Goal: Communication & Community: Answer question/provide support

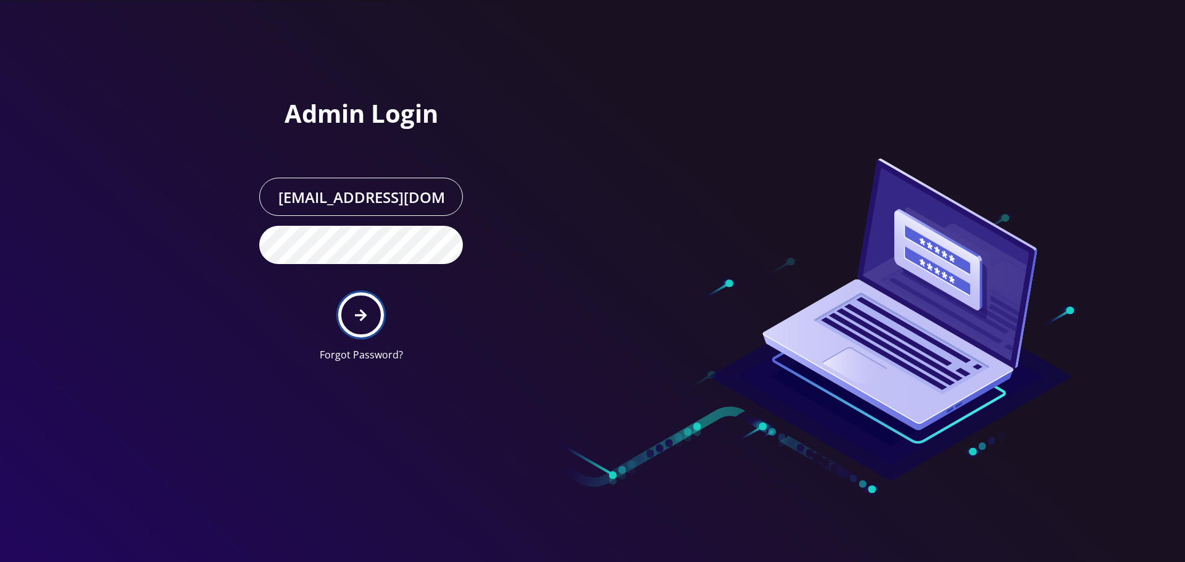
click at [357, 316] on icon "submit" at bounding box center [361, 315] width 12 height 12
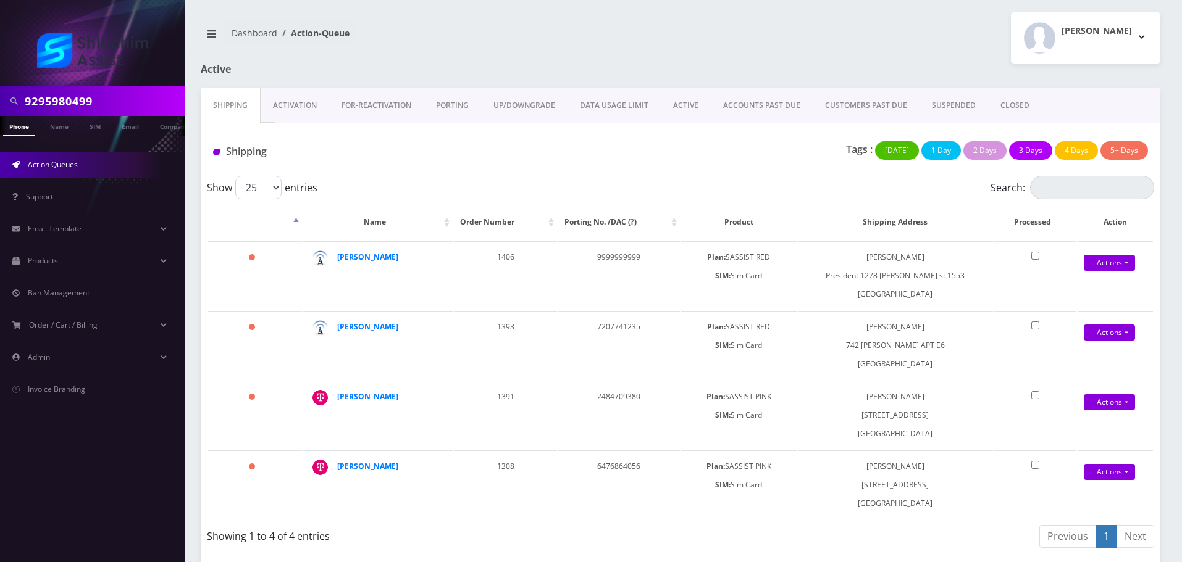
click at [753, 106] on link "ACCOUNTS PAST DUE" at bounding box center [762, 106] width 102 height 36
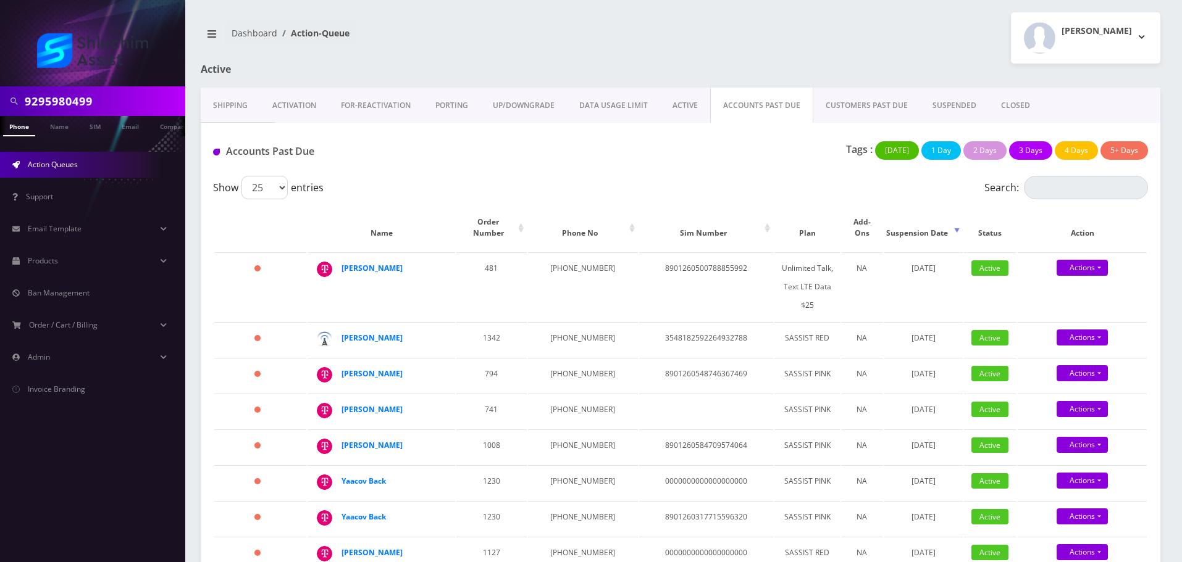
click at [139, 97] on input "9295980499" at bounding box center [103, 101] width 157 height 23
paste input "-598-"
click at [93, 99] on input "929-598-0499" at bounding box center [103, 101] width 157 height 23
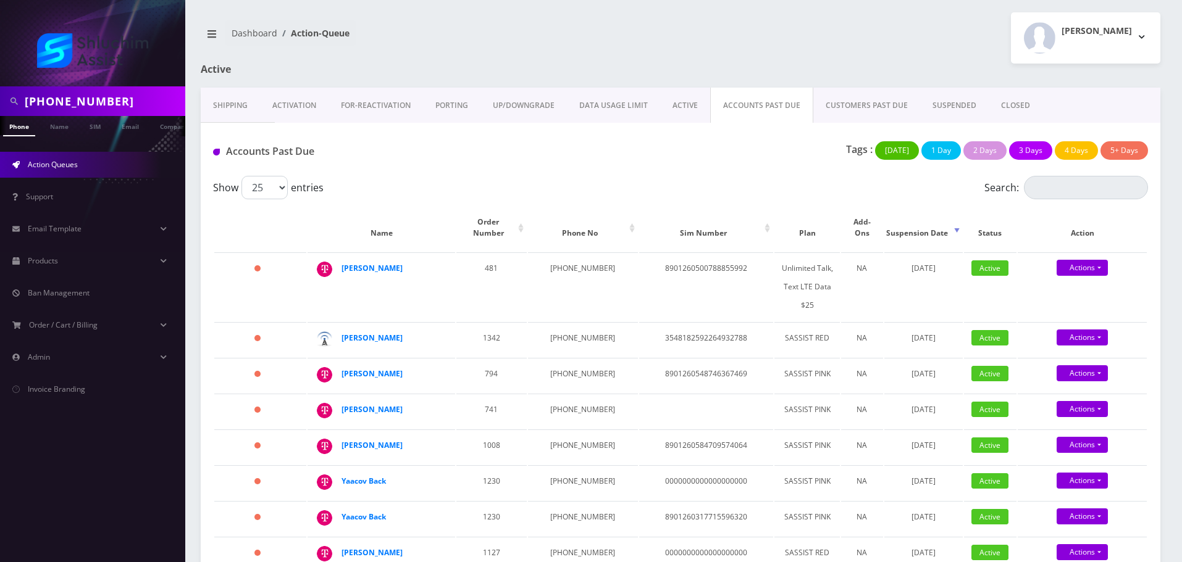
click at [78, 102] on input "929-598-0499" at bounding box center [103, 101] width 157 height 23
type input "9295980499"
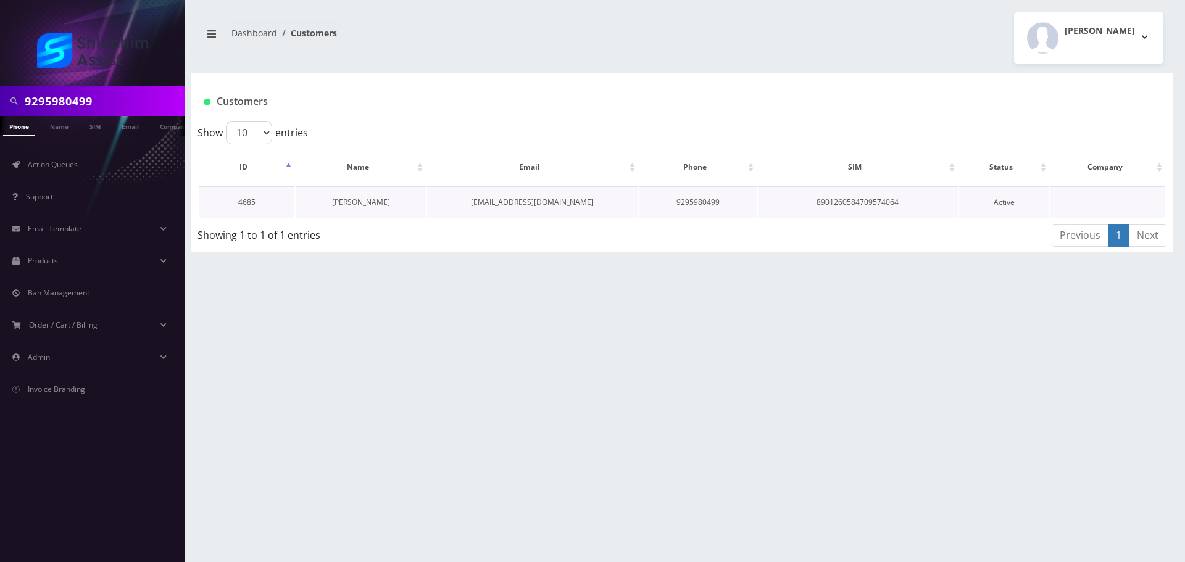
click at [364, 197] on link "Leibel Kremer" at bounding box center [361, 202] width 58 height 10
click at [366, 198] on link "Leibel Kremer" at bounding box center [361, 202] width 58 height 10
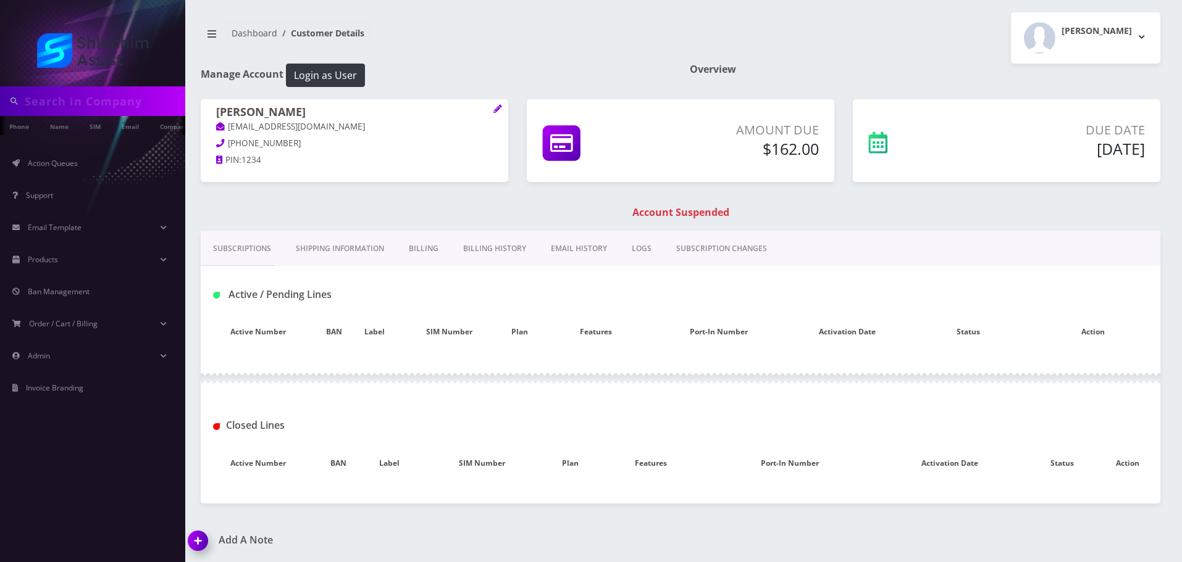
type input "9295980499"
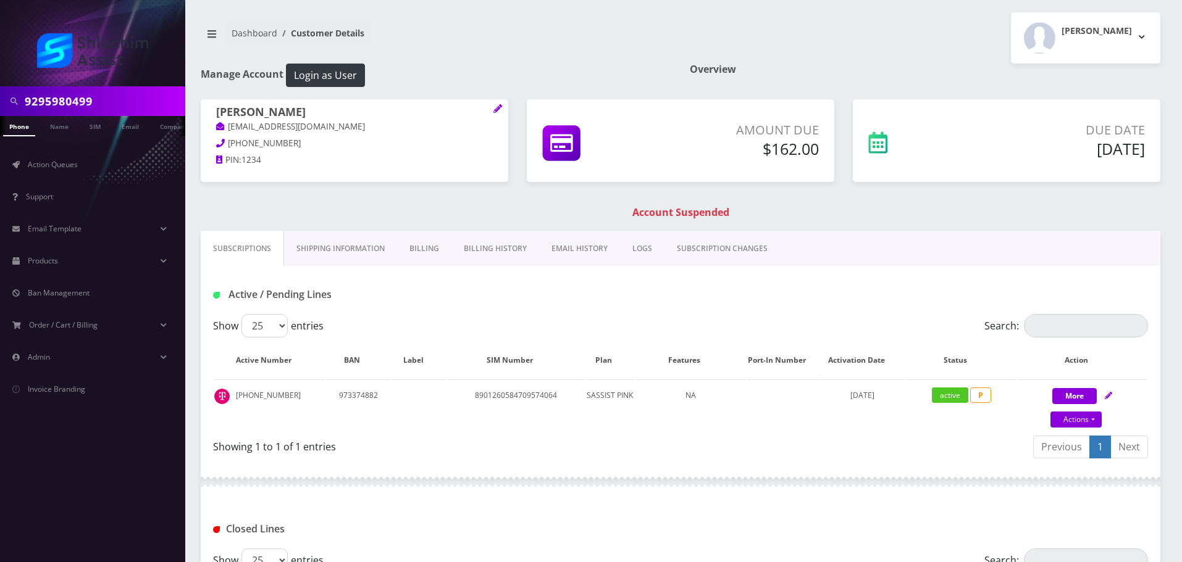
click at [595, 260] on link "EMAIL HISTORY" at bounding box center [579, 249] width 81 height 36
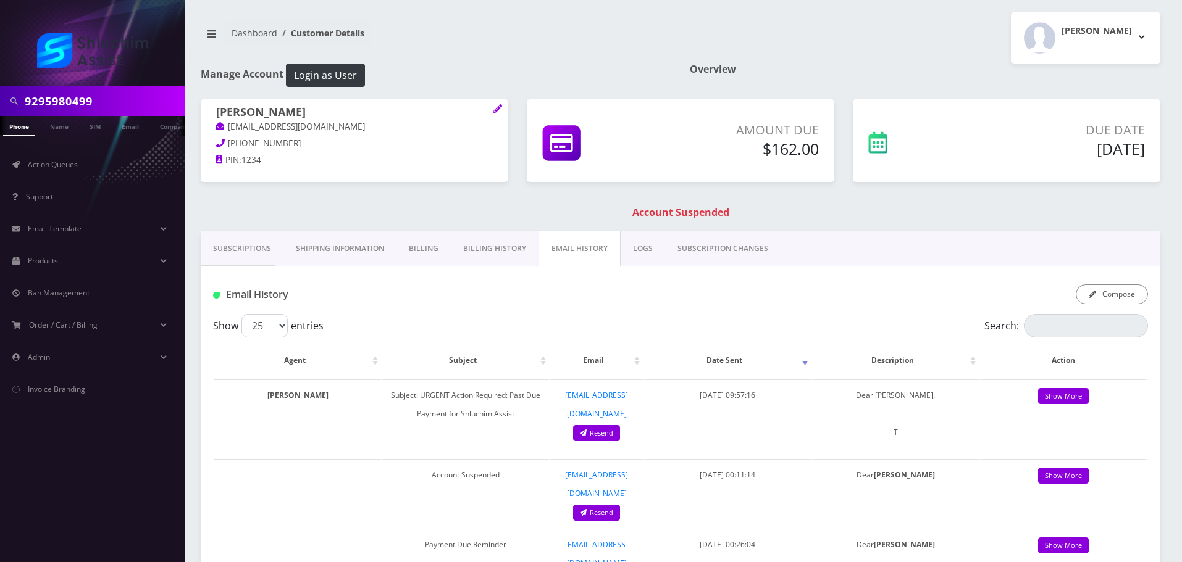
click at [519, 260] on link "Billing History" at bounding box center [495, 249] width 88 height 36
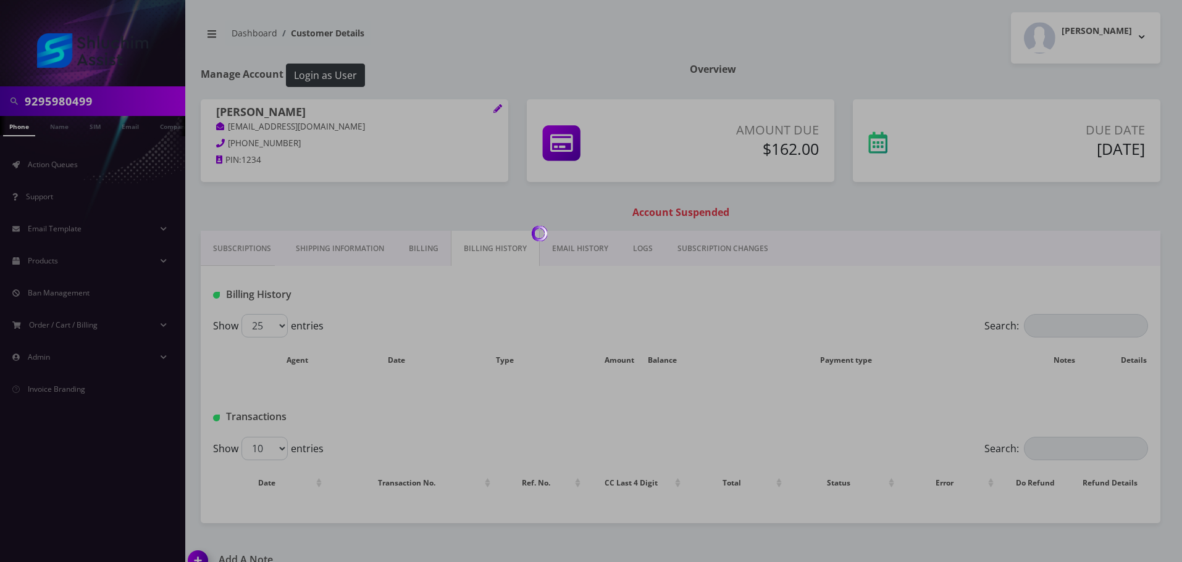
click at [318, 261] on body "9295980499 Phone Name SIM Email Company Customer Action Queues Support Email Te…" at bounding box center [591, 291] width 1182 height 583
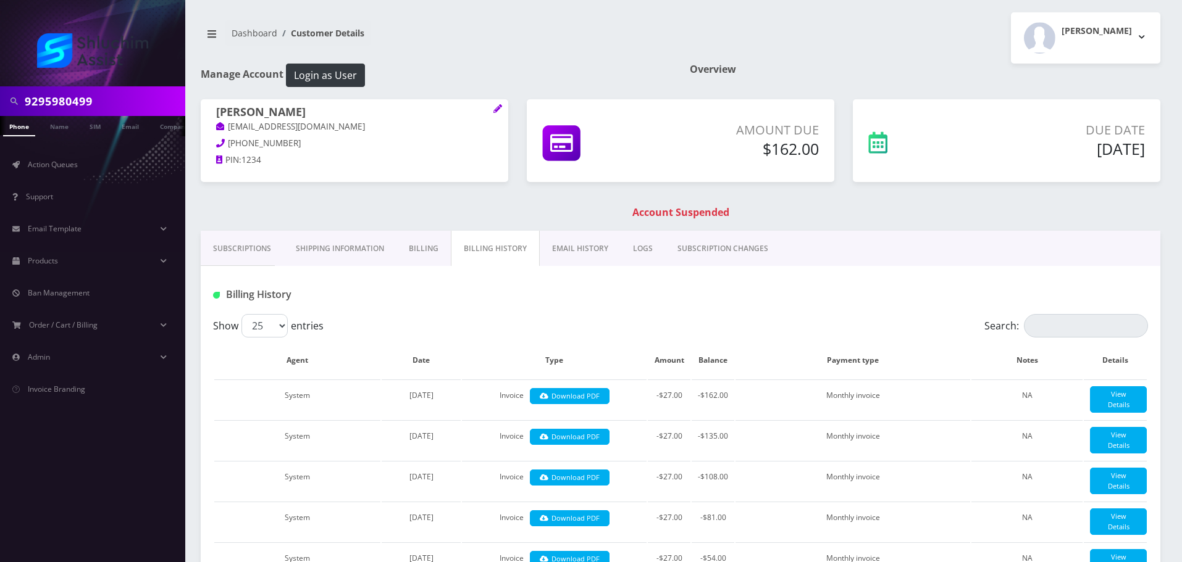
click at [440, 256] on link "Billing" at bounding box center [423, 249] width 54 height 36
click at [351, 251] on link "Shipping Information" at bounding box center [339, 249] width 113 height 36
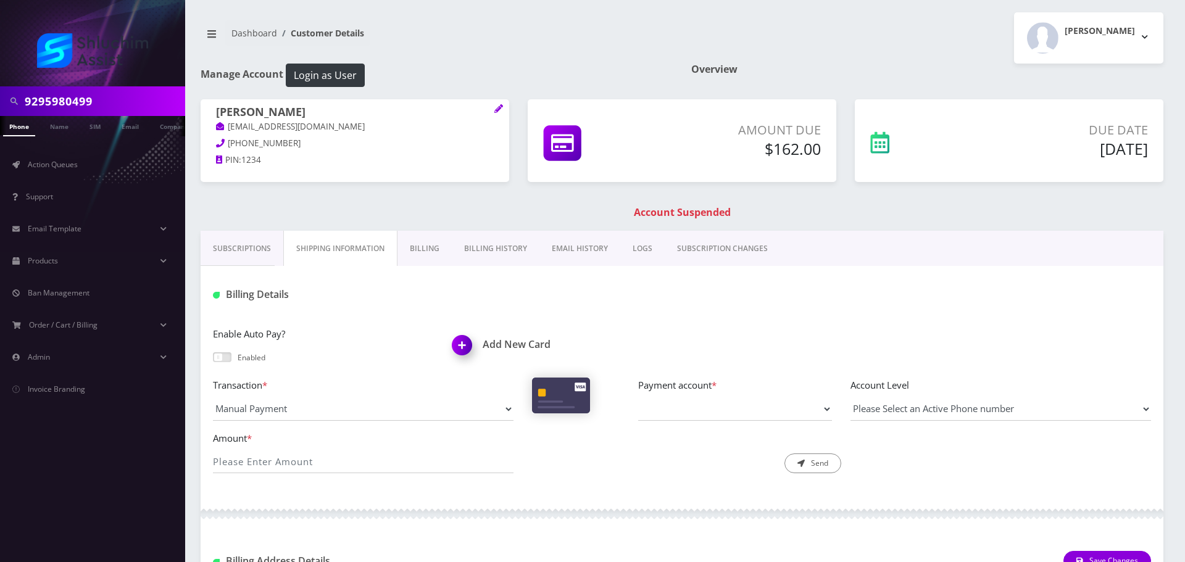
click at [442, 250] on link "Billing" at bounding box center [425, 249] width 54 height 36
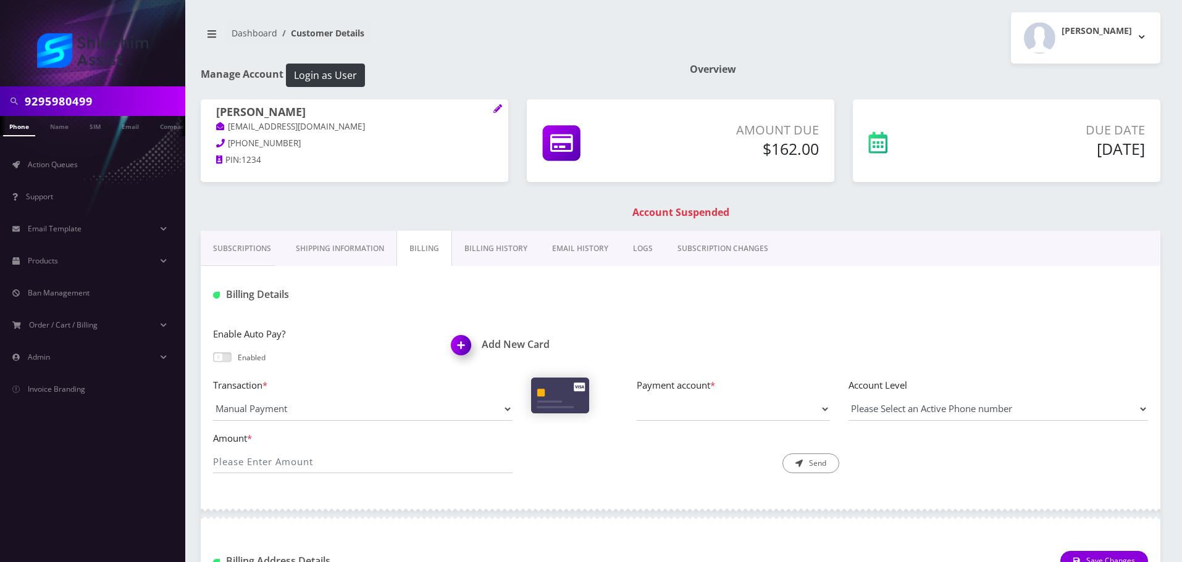
click at [353, 251] on link "Shipping Information" at bounding box center [339, 249] width 113 height 36
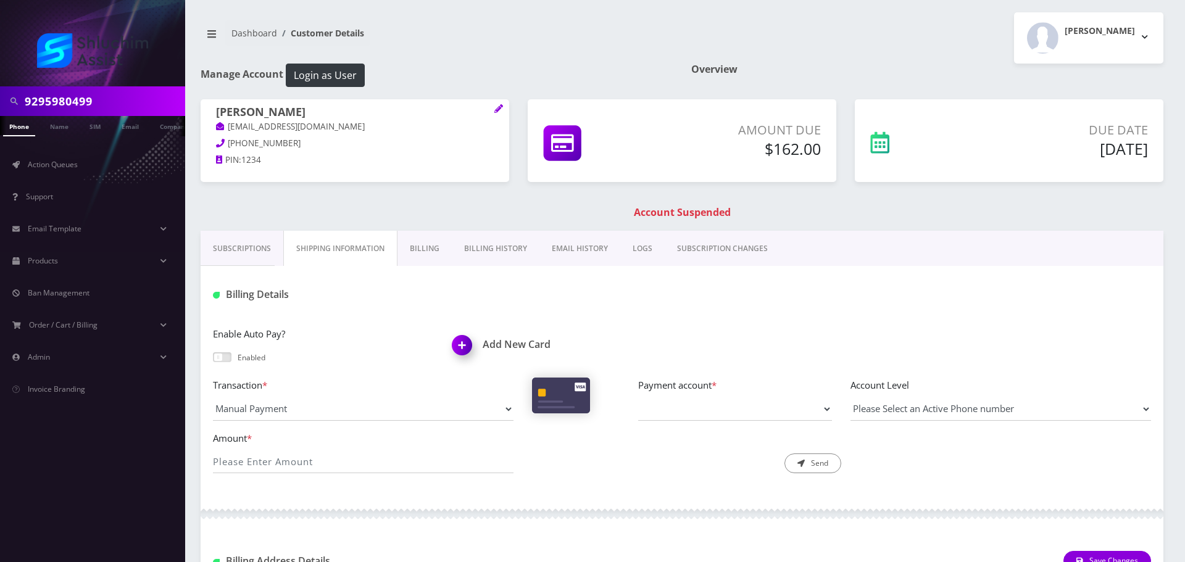
click at [278, 251] on link "Subscriptions" at bounding box center [242, 249] width 83 height 36
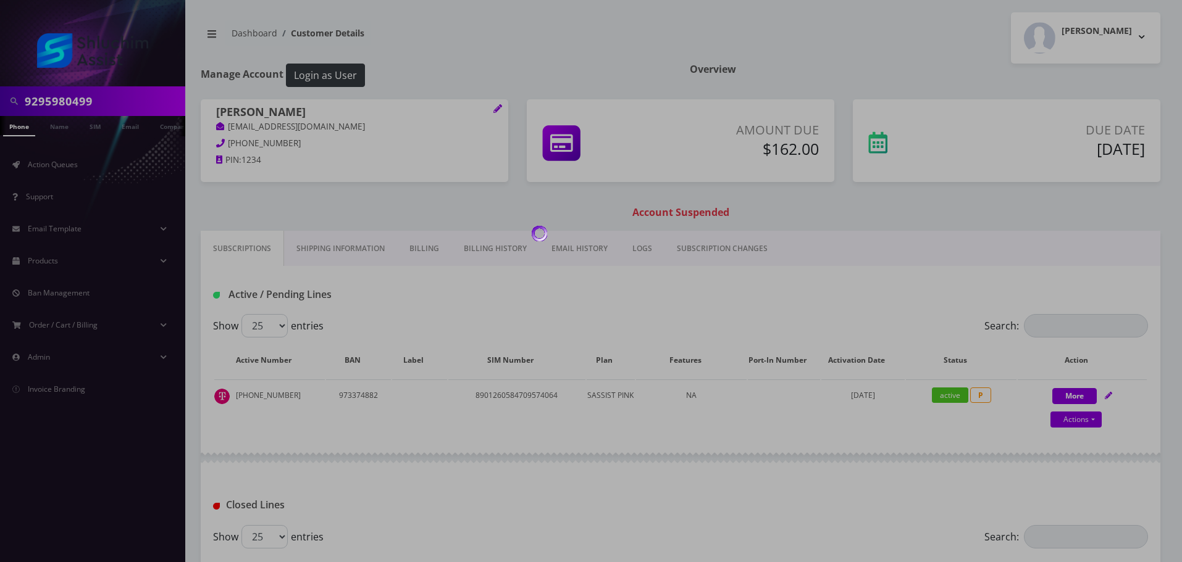
drag, startPoint x: 340, startPoint y: 253, endPoint x: 349, endPoint y: 255, distance: 9.4
click at [341, 254] on div at bounding box center [591, 281] width 1182 height 562
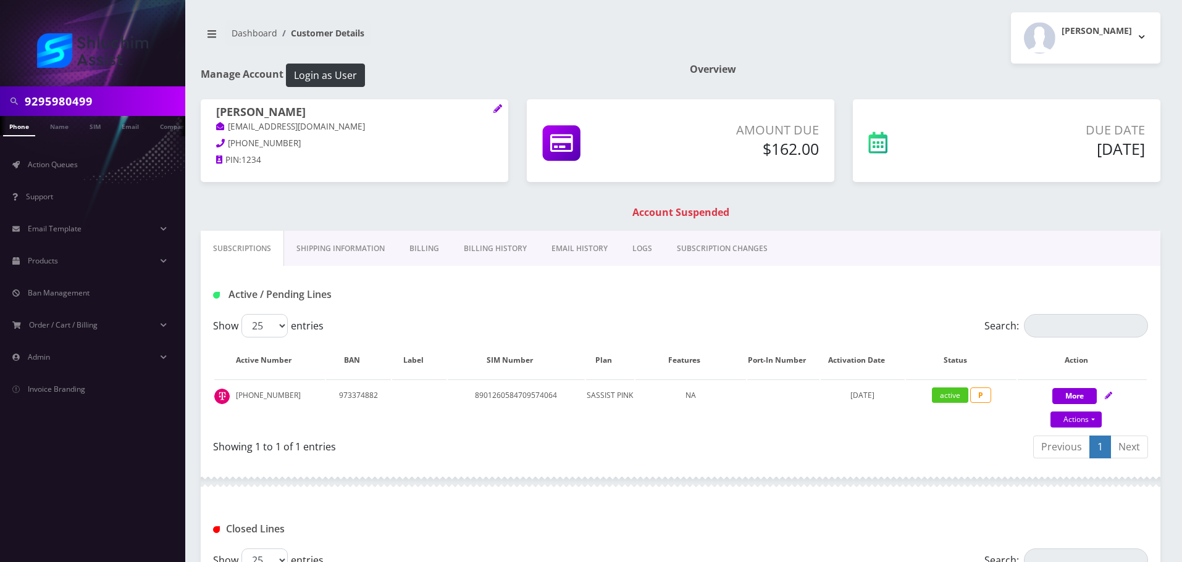
click at [452, 256] on link "Billing History" at bounding box center [495, 249] width 88 height 36
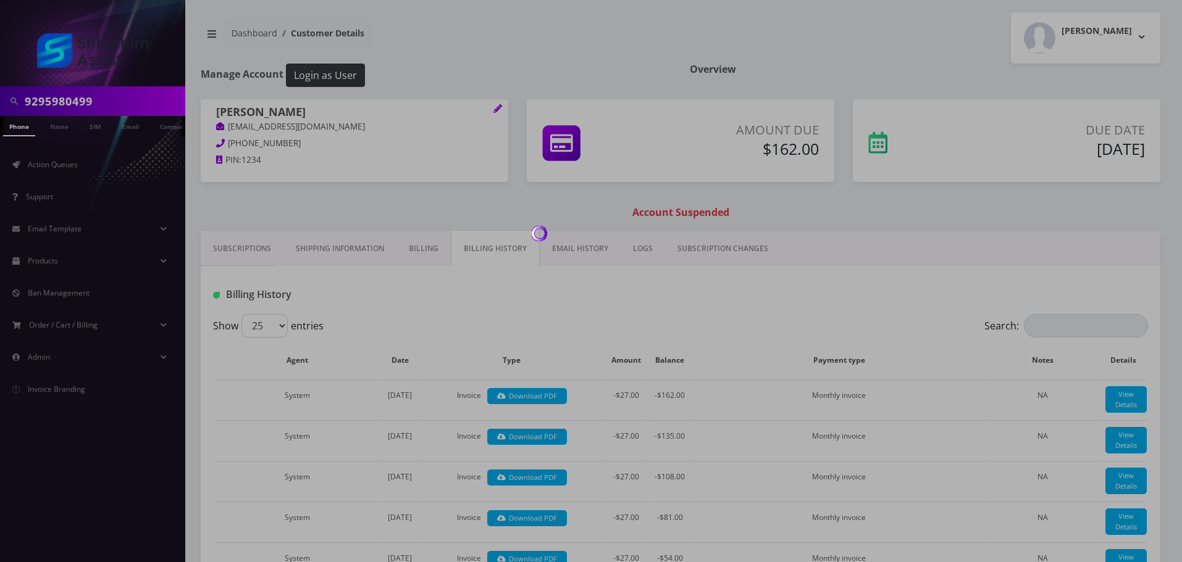
click at [388, 253] on div at bounding box center [591, 281] width 1182 height 562
click at [512, 255] on div at bounding box center [591, 281] width 1182 height 562
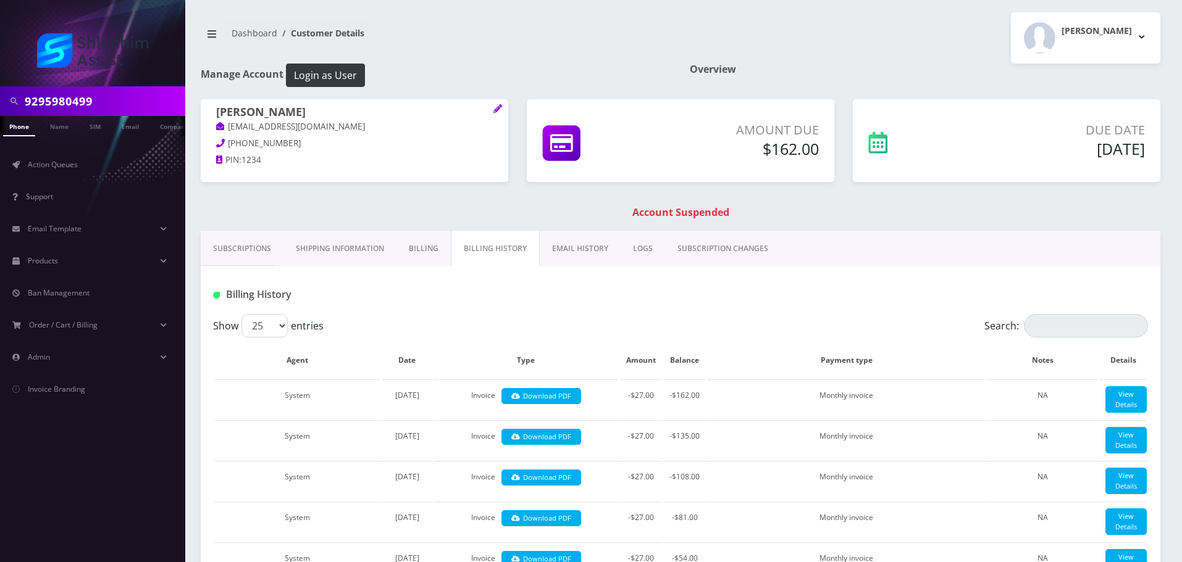
click at [418, 255] on link "Billing" at bounding box center [423, 249] width 54 height 36
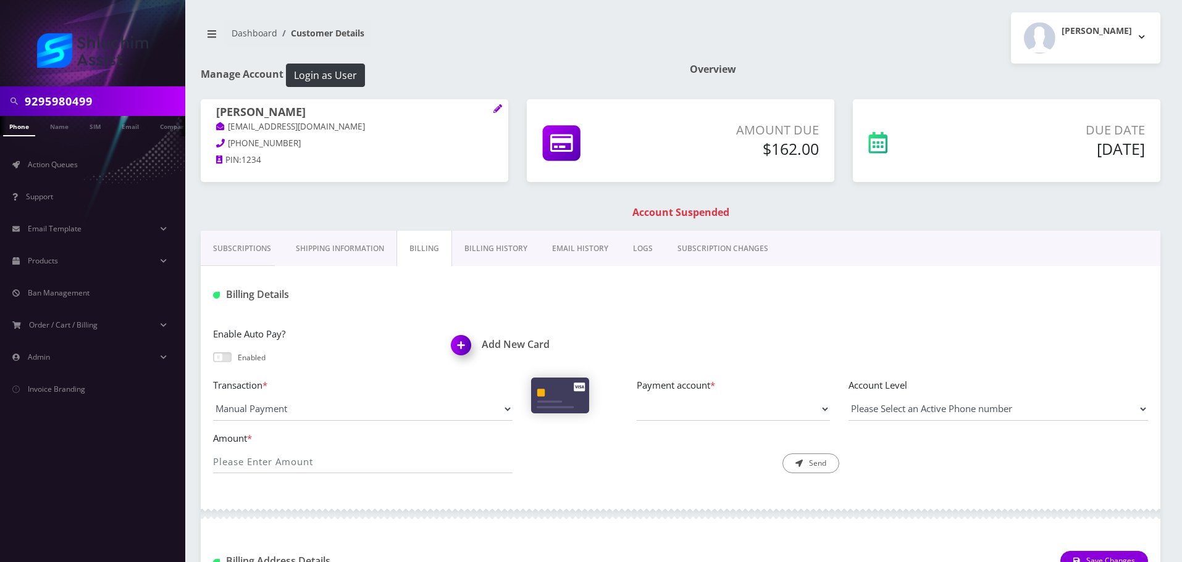
click at [503, 257] on link "Billing History" at bounding box center [496, 249] width 88 height 36
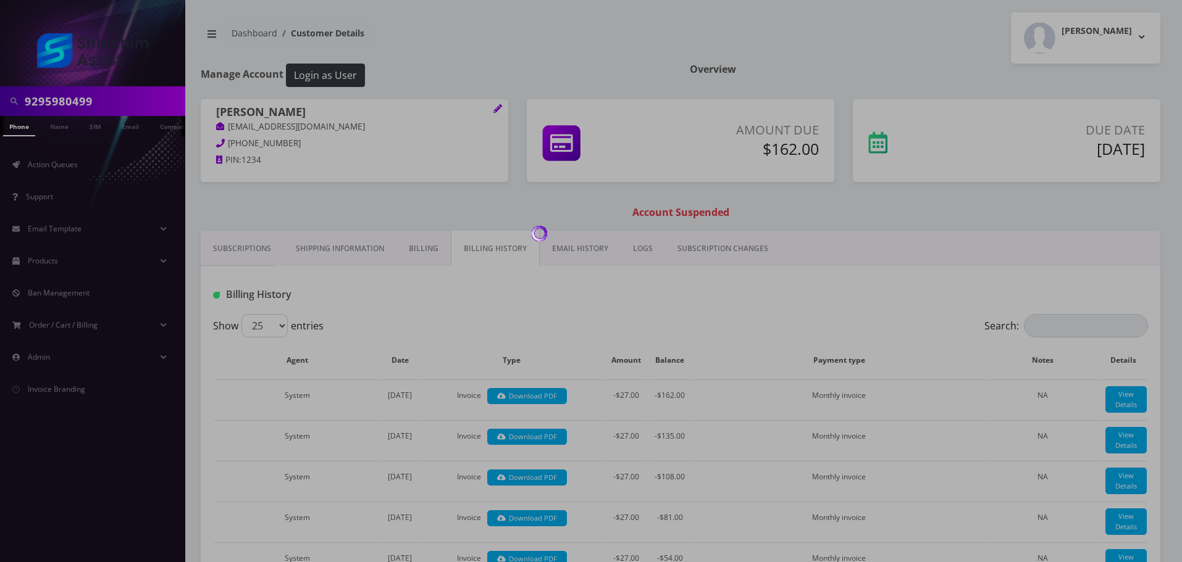
click at [556, 257] on div at bounding box center [591, 281] width 1182 height 562
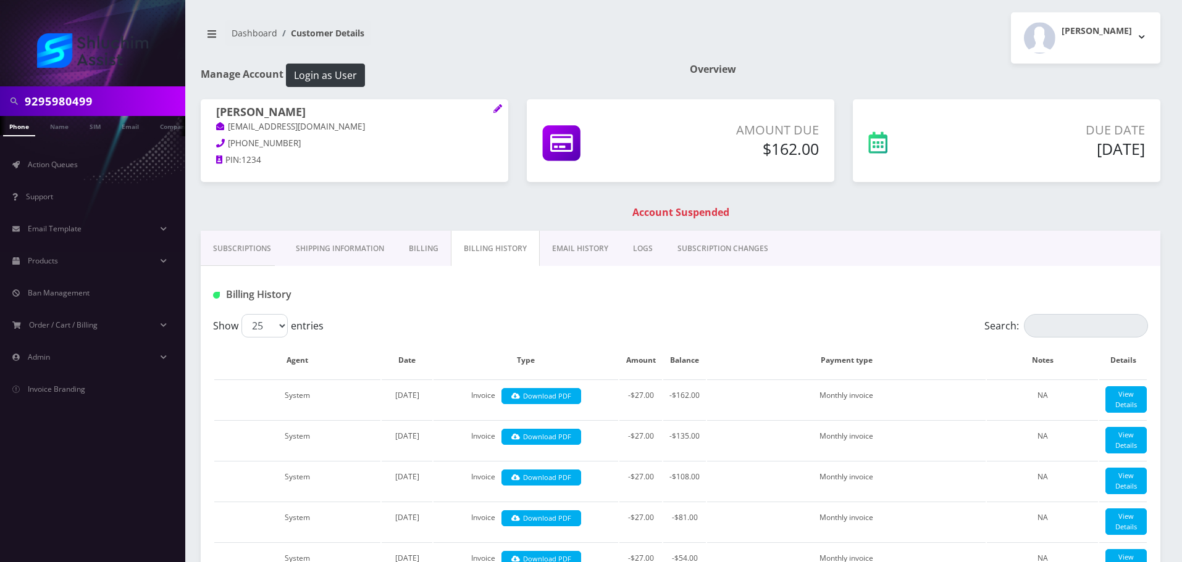
click at [570, 253] on link "EMAIL HISTORY" at bounding box center [580, 249] width 81 height 36
click at [508, 253] on link "Billing History" at bounding box center [495, 249] width 88 height 36
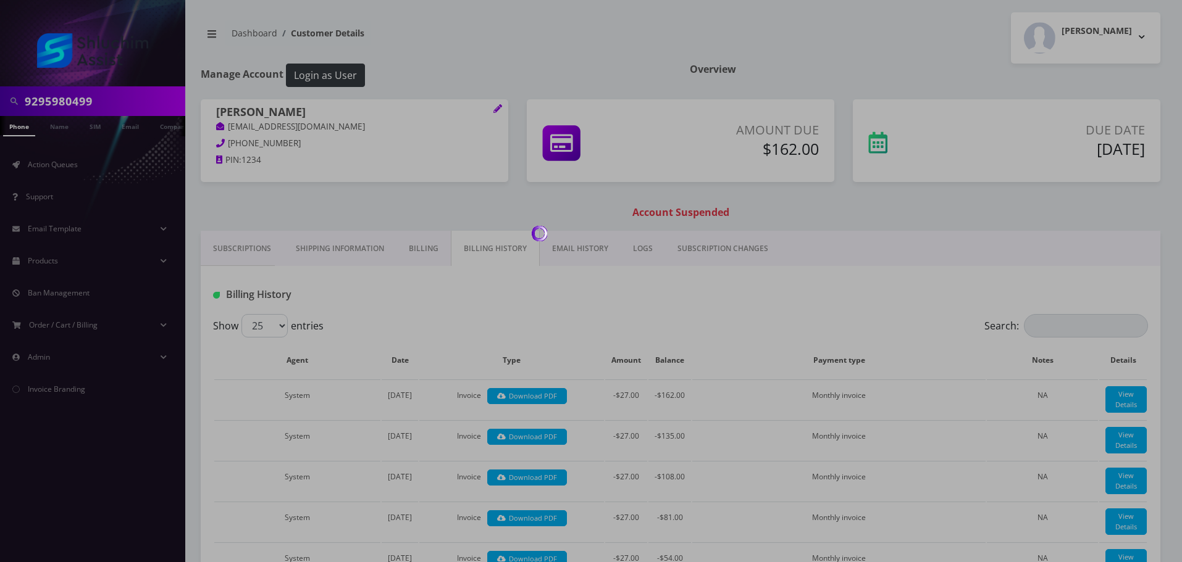
click at [580, 253] on div at bounding box center [591, 281] width 1182 height 562
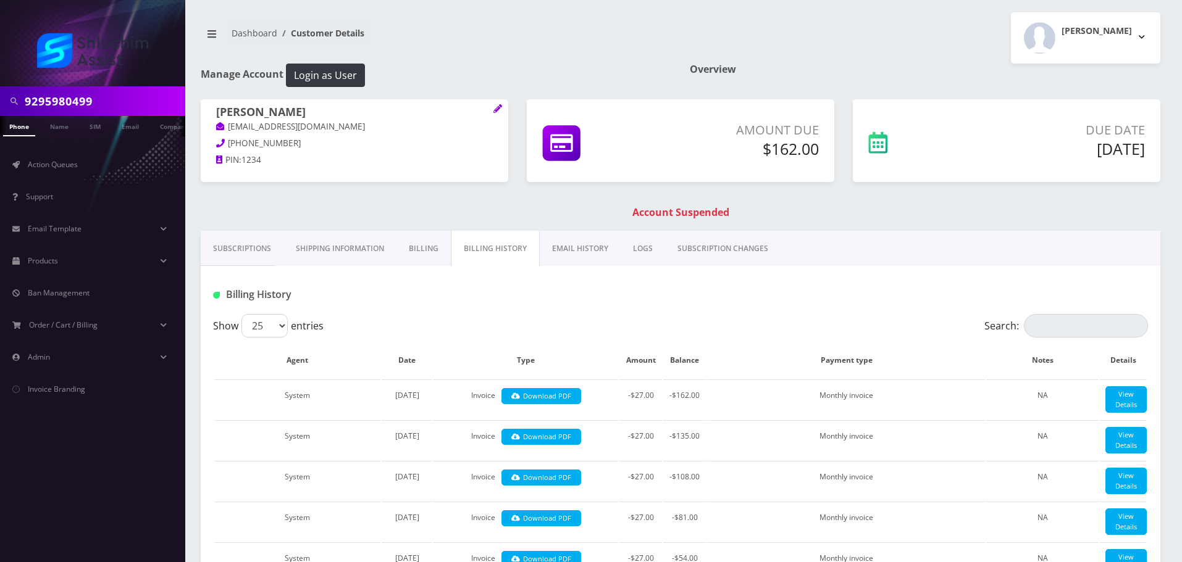
click at [583, 253] on link "EMAIL HISTORY" at bounding box center [580, 249] width 81 height 36
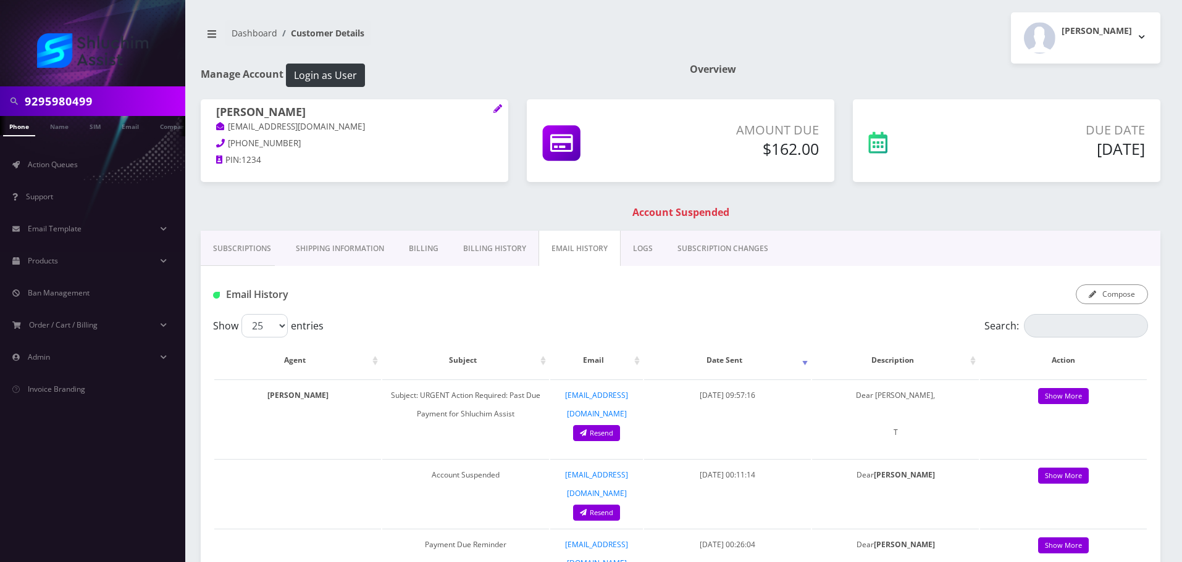
click at [508, 253] on link "Billing History" at bounding box center [495, 249] width 88 height 36
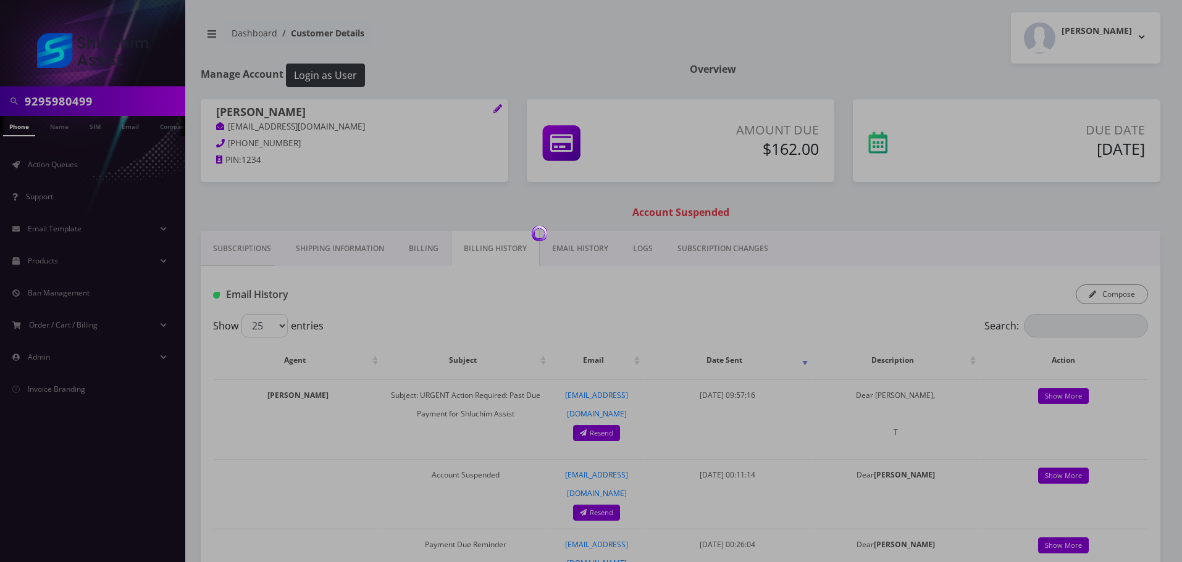
click at [579, 254] on div at bounding box center [591, 281] width 1182 height 562
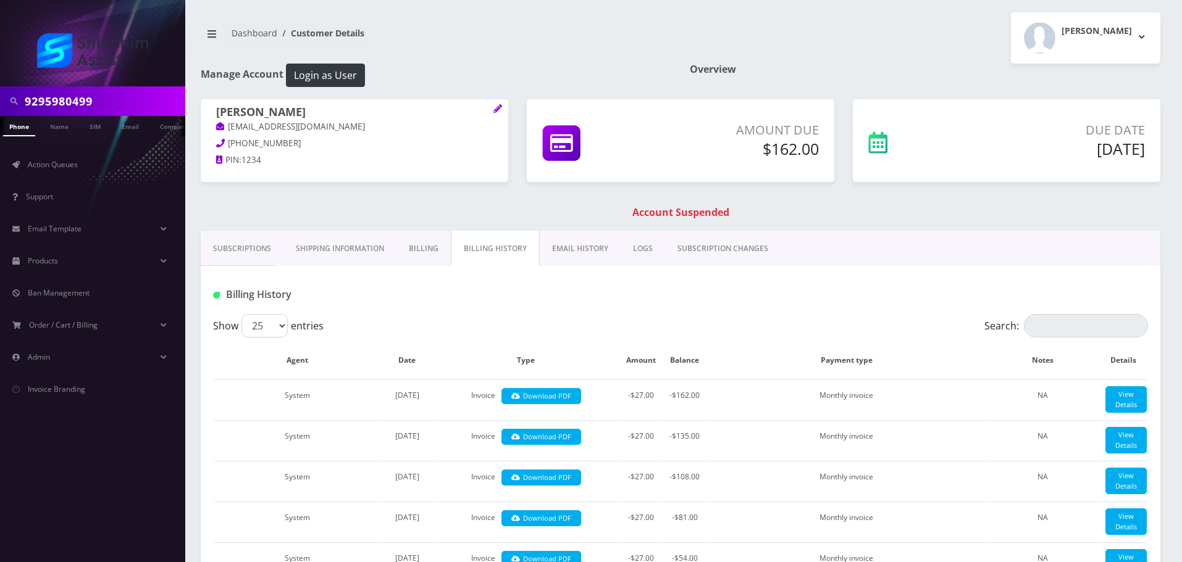
click at [579, 255] on link "EMAIL HISTORY" at bounding box center [580, 249] width 81 height 36
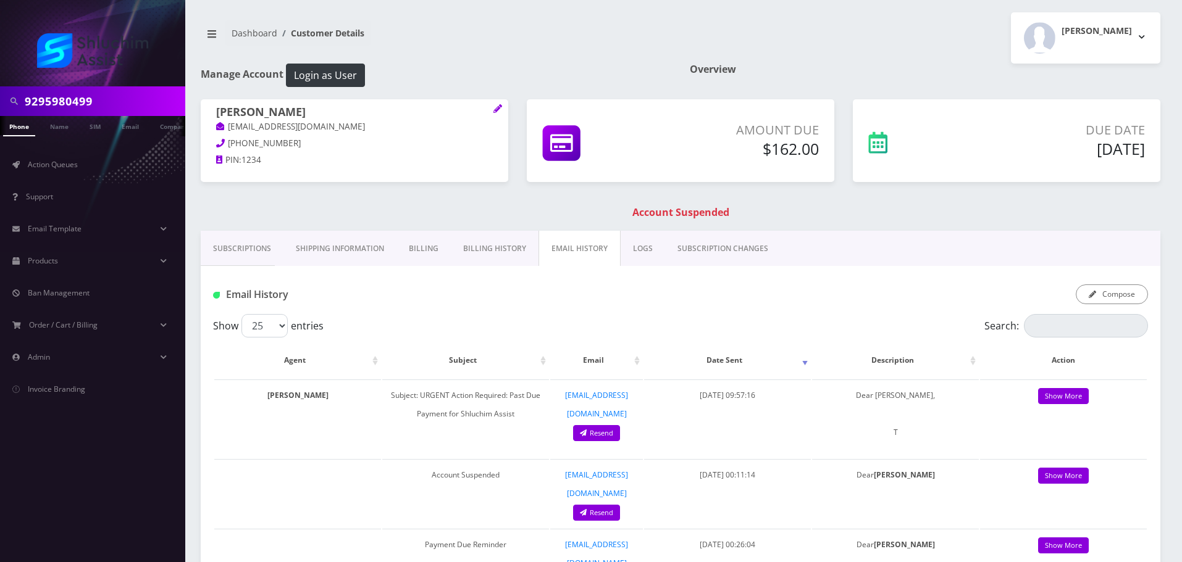
click at [509, 254] on link "Billing History" at bounding box center [495, 249] width 88 height 36
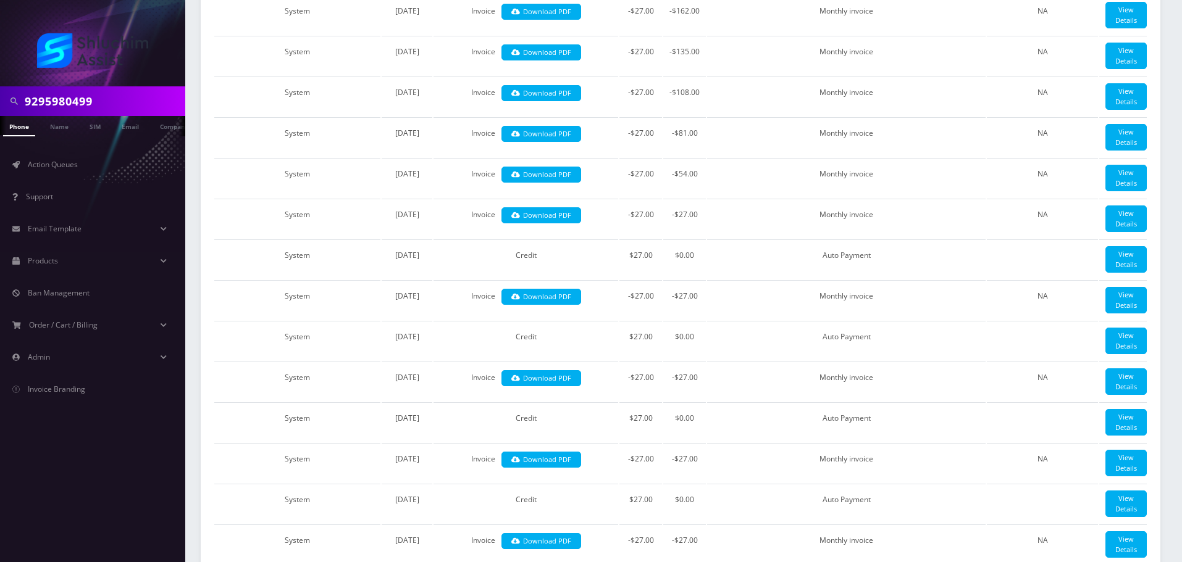
scroll to position [380, 0]
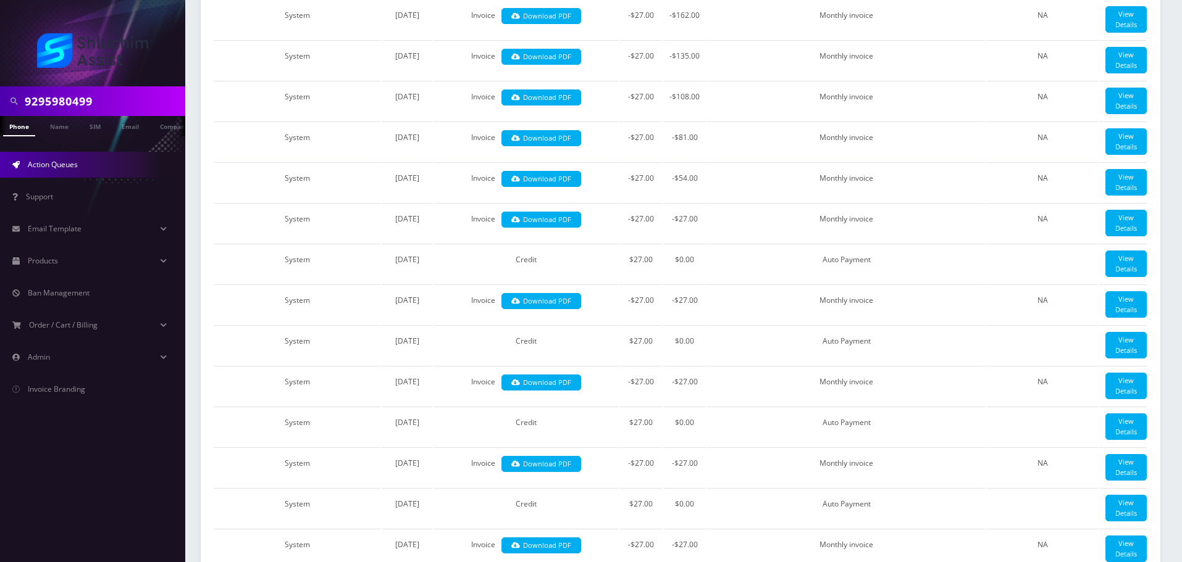
click at [75, 169] on span "Action Queues" at bounding box center [53, 164] width 50 height 10
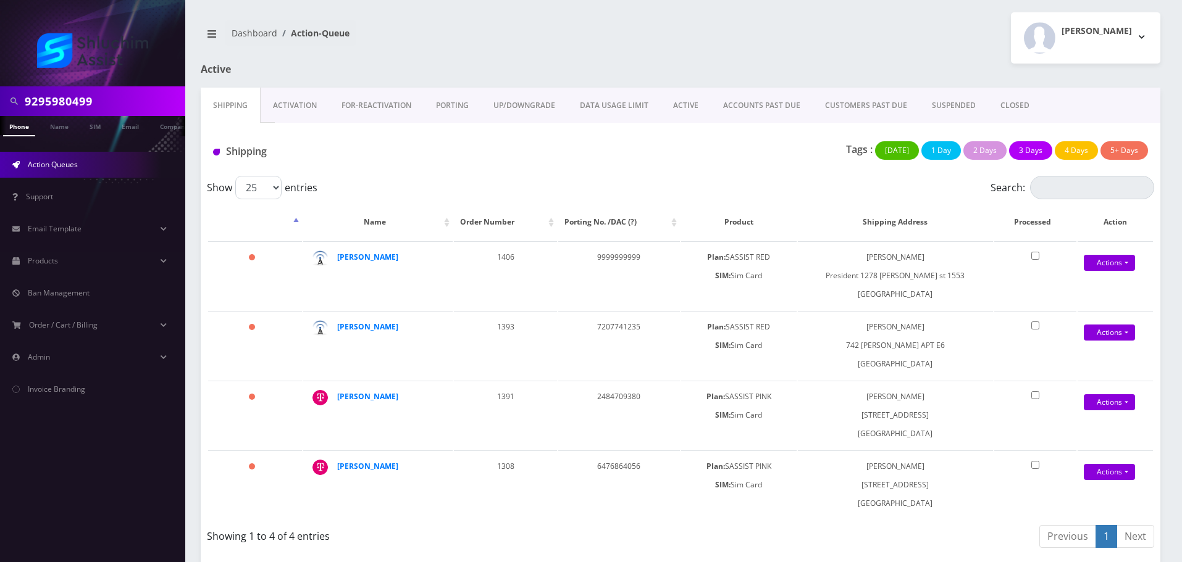
click at [755, 128] on div "Shipping Tags : Today 1 Day 2 Days 3 Days 4 Days 5+ Days" at bounding box center [681, 149] width 960 height 53
click at [757, 109] on link "ACCOUNTS PAST DUE" at bounding box center [762, 106] width 102 height 36
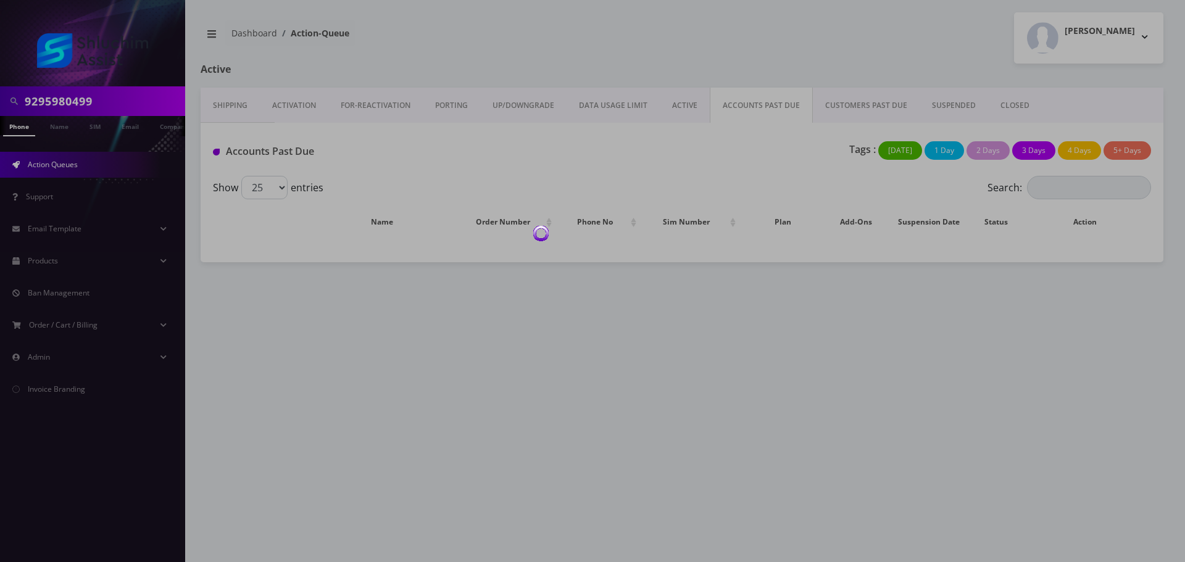
click at [757, 109] on div at bounding box center [592, 281] width 1185 height 562
click at [722, 180] on div at bounding box center [592, 281] width 1185 height 562
click at [722, 180] on div "Show 25 50 100 250 500 1000 entries" at bounding box center [563, 187] width 701 height 23
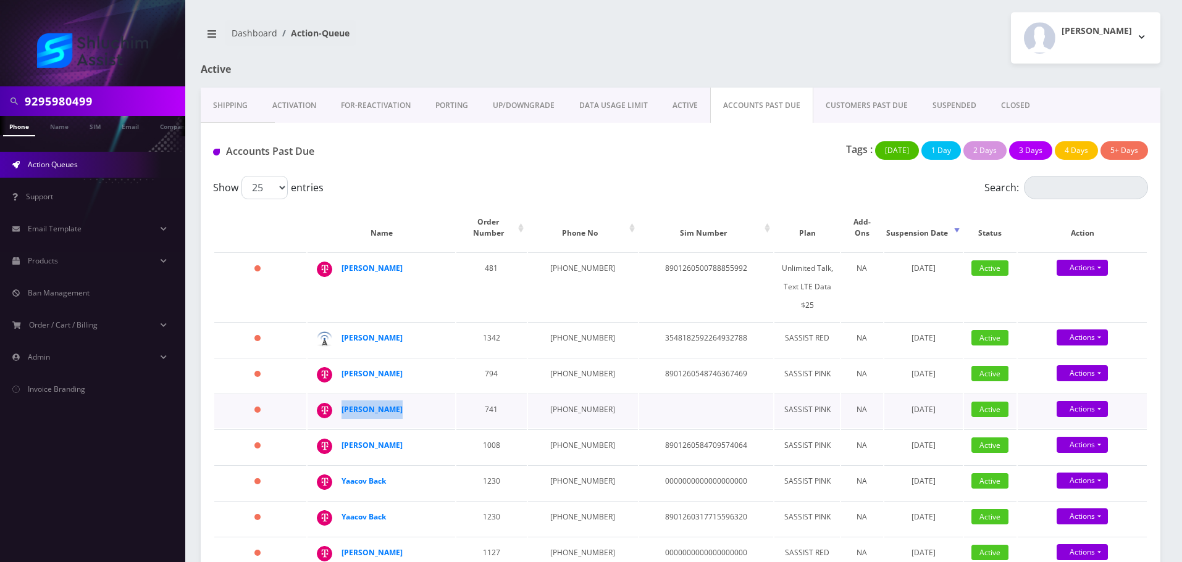
drag, startPoint x: 425, startPoint y: 403, endPoint x: 380, endPoint y: 414, distance: 45.7
click at [341, 404] on div "Shmuel Groner" at bounding box center [388, 410] width 94 height 19
copy strong "Shmuel Groner"
click at [559, 404] on td "929-583-7795" at bounding box center [583, 411] width 110 height 35
click at [559, 404] on td "[PHONE_NUMBER]" at bounding box center [583, 411] width 110 height 35
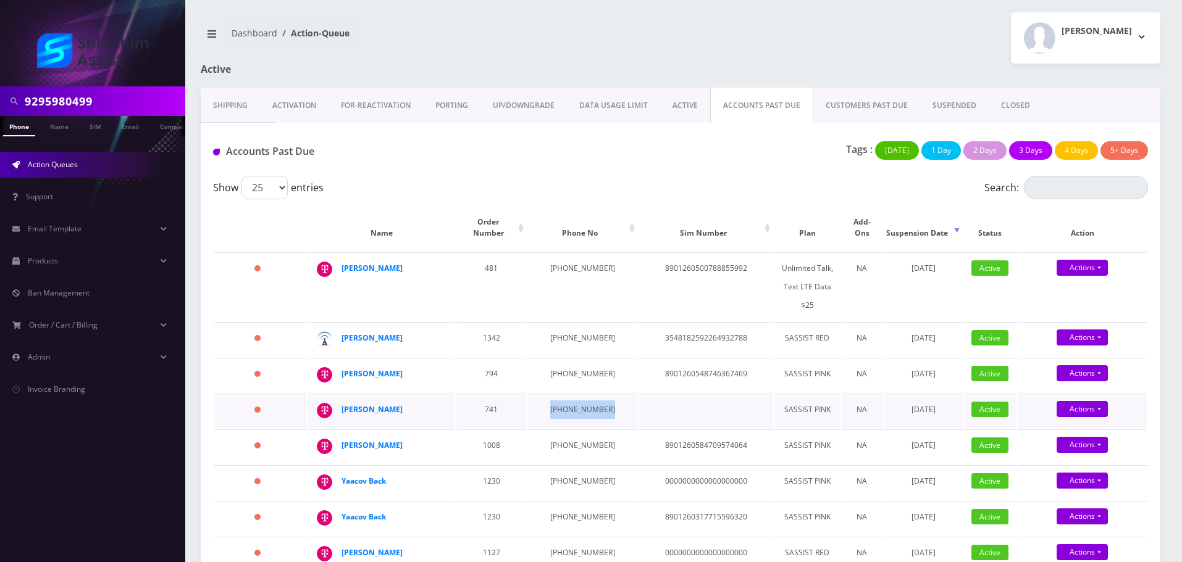
click at [559, 404] on td "[PHONE_NUMBER]" at bounding box center [583, 411] width 110 height 35
copy td "[PHONE_NUMBER]"
click at [387, 404] on strong "[PERSON_NAME]" at bounding box center [371, 409] width 61 height 10
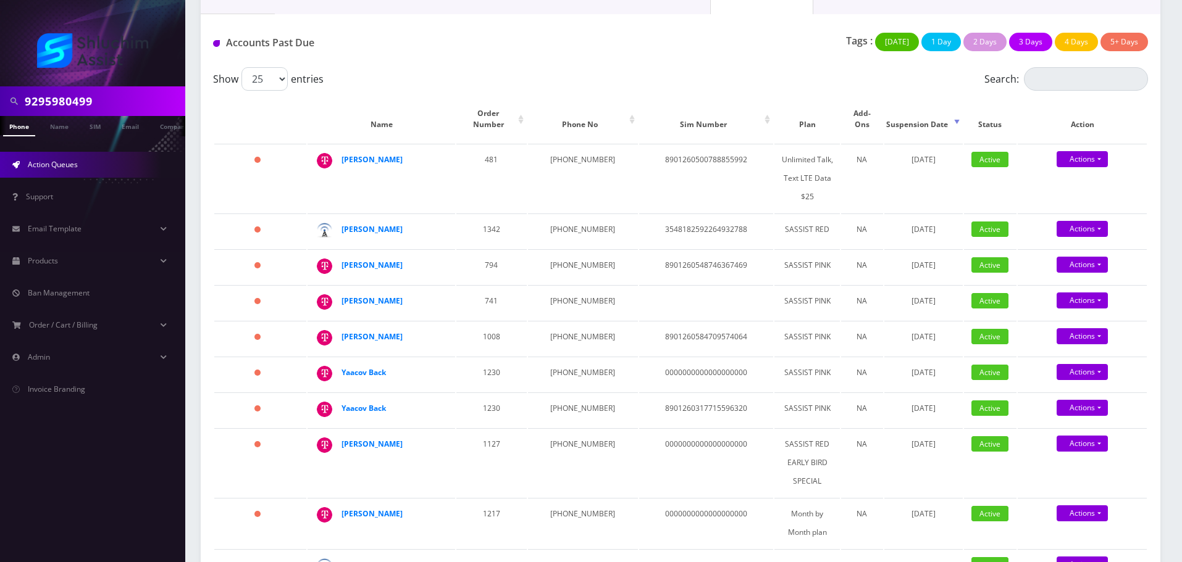
scroll to position [62, 0]
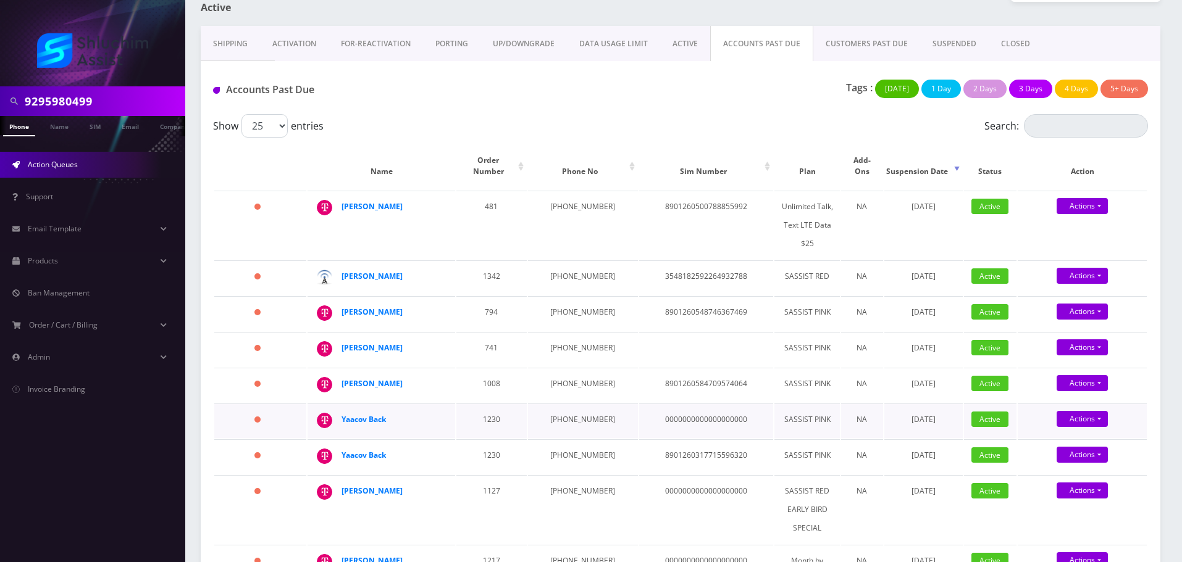
click at [438, 404] on td "Yaacov Back" at bounding box center [381, 421] width 148 height 35
drag, startPoint x: 413, startPoint y: 301, endPoint x: 349, endPoint y: 313, distance: 64.8
click at [443, 303] on div "Shmuly Shanowitz" at bounding box center [443, 303] width 0 height 0
copy div "Shmuly Shanowitz"
click at [573, 307] on td "[PHONE_NUMBER]" at bounding box center [583, 313] width 110 height 35
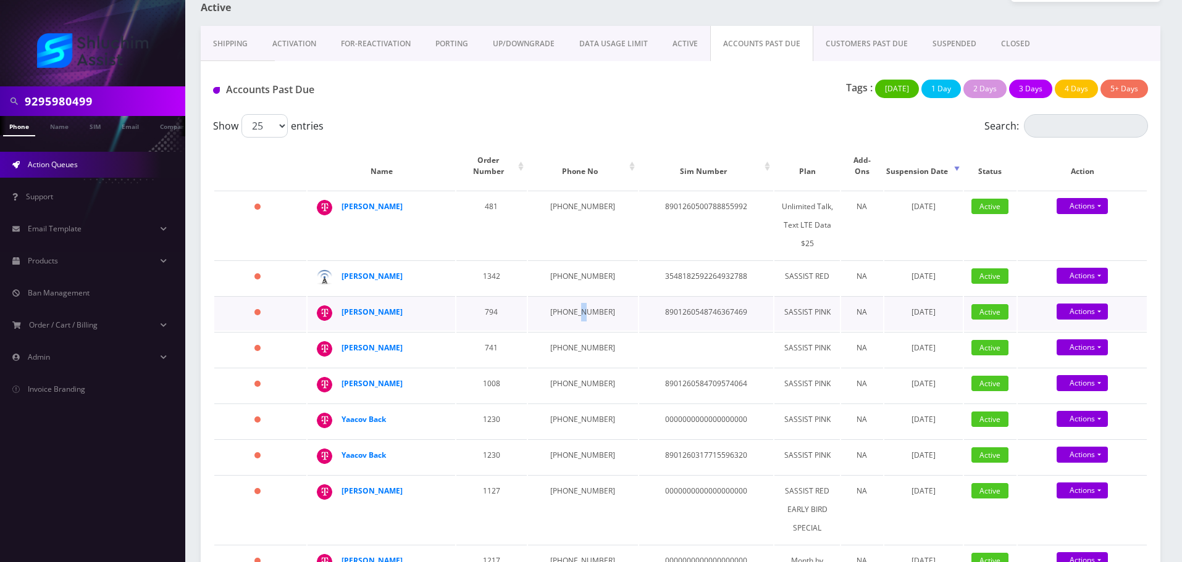
click at [573, 307] on td "[PHONE_NUMBER]" at bounding box center [583, 313] width 110 height 35
copy td "[PHONE_NUMBER]"
click at [385, 307] on strong "Shmuly Shanowitz" at bounding box center [371, 312] width 61 height 10
drag, startPoint x: 416, startPoint y: 269, endPoint x: 348, endPoint y: 271, distance: 67.9
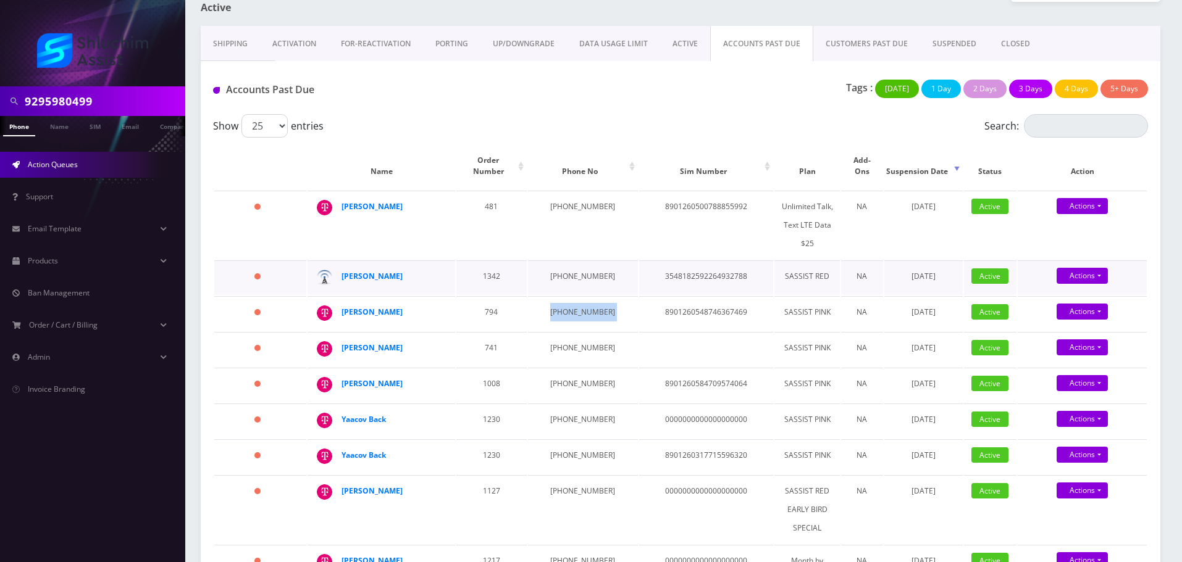
click at [443, 267] on div "naftoli schmukler" at bounding box center [443, 267] width 0 height 0
copy div "naftoli schmukler"
drag, startPoint x: 395, startPoint y: 201, endPoint x: 382, endPoint y: 201, distance: 12.3
click at [392, 201] on div "Uri Libersohn" at bounding box center [388, 207] width 94 height 19
click at [406, 201] on div "Uri Libersohn" at bounding box center [388, 207] width 94 height 19
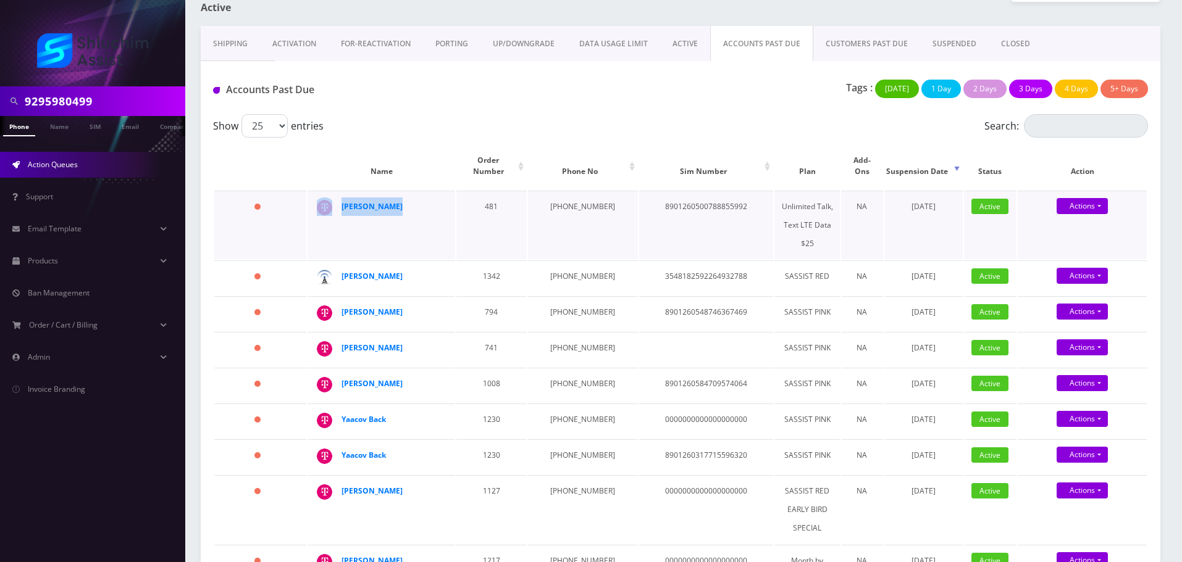
drag, startPoint x: 409, startPoint y: 196, endPoint x: 322, endPoint y: 197, distance: 87.7
click at [443, 198] on div "Uri Libersohn" at bounding box center [443, 198] width 0 height 0
copy div "Uri Libersohn"
click at [567, 199] on td "681-495-8143" at bounding box center [583, 225] width 110 height 69
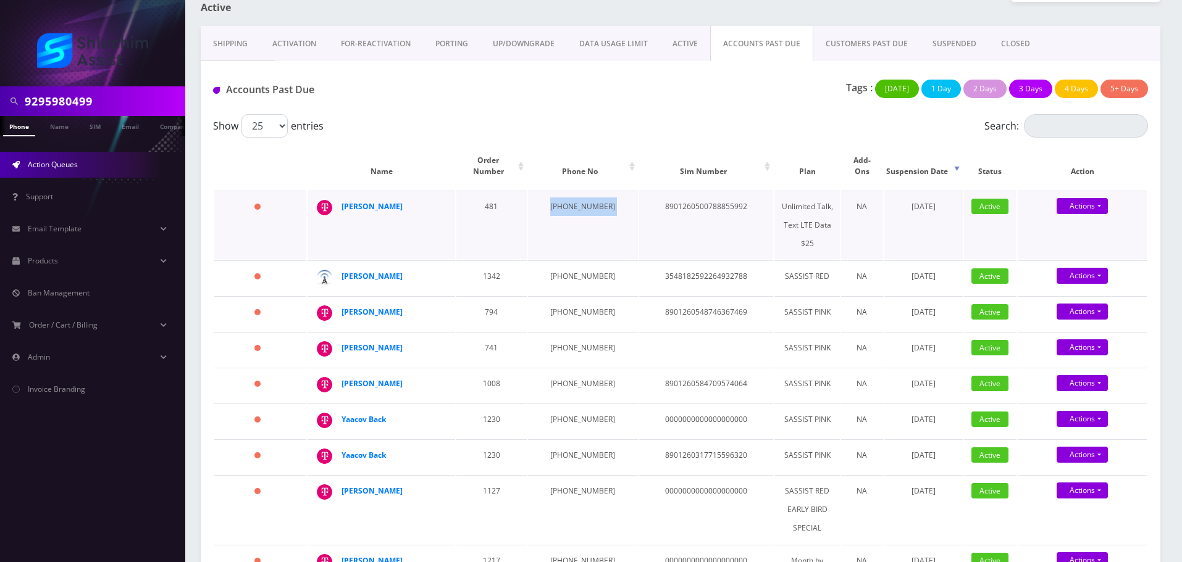
click at [567, 199] on td "681-495-8143" at bounding box center [583, 225] width 110 height 69
copy td "681-495-8143"
click at [572, 264] on td "929-430-9583" at bounding box center [583, 278] width 110 height 35
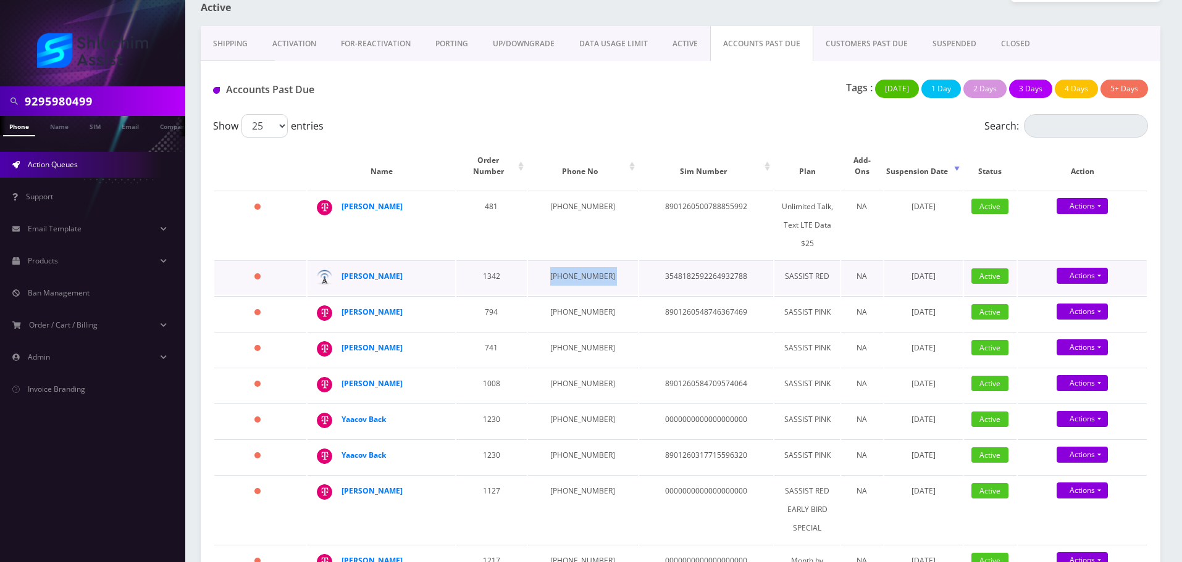
copy td "929-430-9583"
click at [375, 271] on strong "naftoli schmukler" at bounding box center [371, 276] width 61 height 10
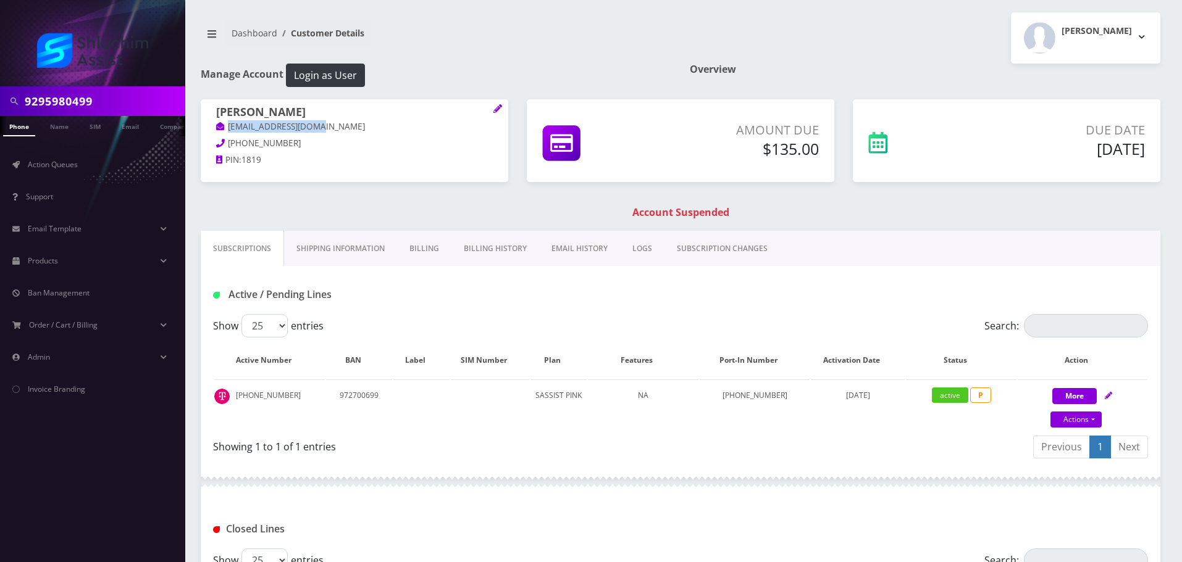
drag, startPoint x: 335, startPoint y: 130, endPoint x: 241, endPoint y: 143, distance: 94.7
click at [215, 129] on div "[PERSON_NAME] [EMAIL_ADDRESS][DOMAIN_NAME] [PHONE_NUMBER] PIN: 1819" at bounding box center [354, 137] width 307 height 77
copy link "[EMAIL_ADDRESS][DOMAIN_NAME]"
drag, startPoint x: 363, startPoint y: 130, endPoint x: 214, endPoint y: 129, distance: 149.4
click at [214, 129] on div "[PERSON_NAME] [EMAIL_ADDRESS][DOMAIN_NAME] [PHONE_NUMBER] PIN: 3710" at bounding box center [354, 137] width 307 height 77
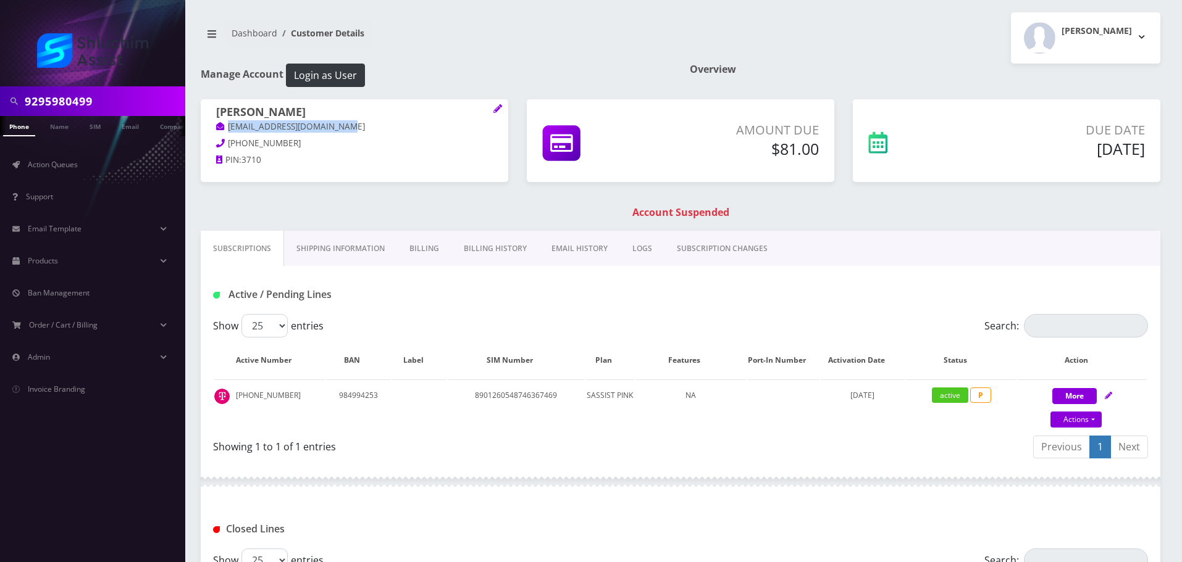
copy link "[EMAIL_ADDRESS][DOMAIN_NAME]"
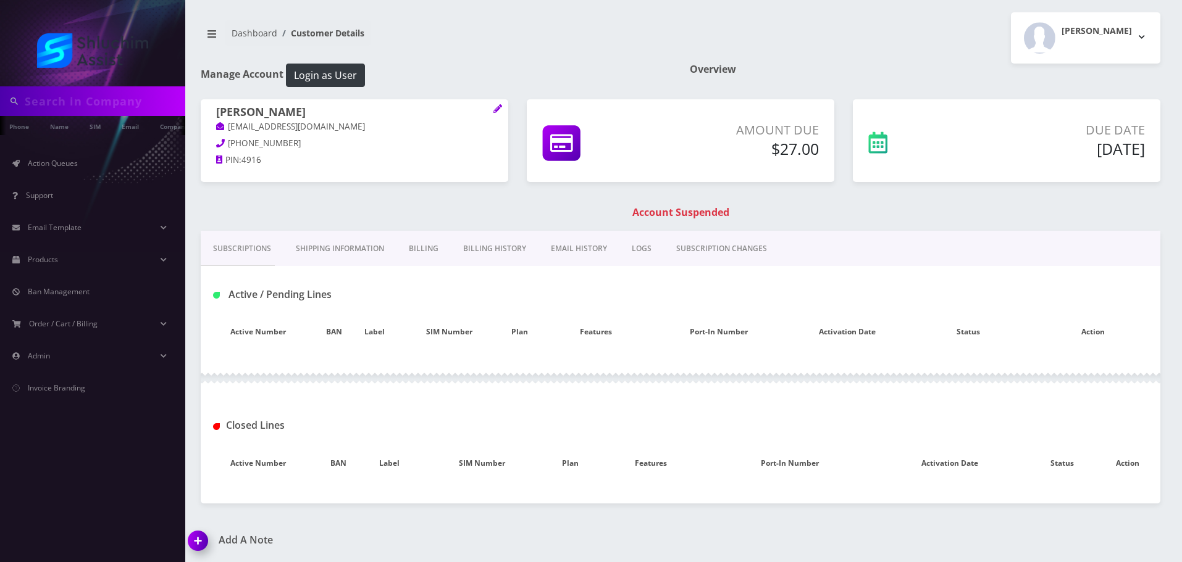
type input "9295980499"
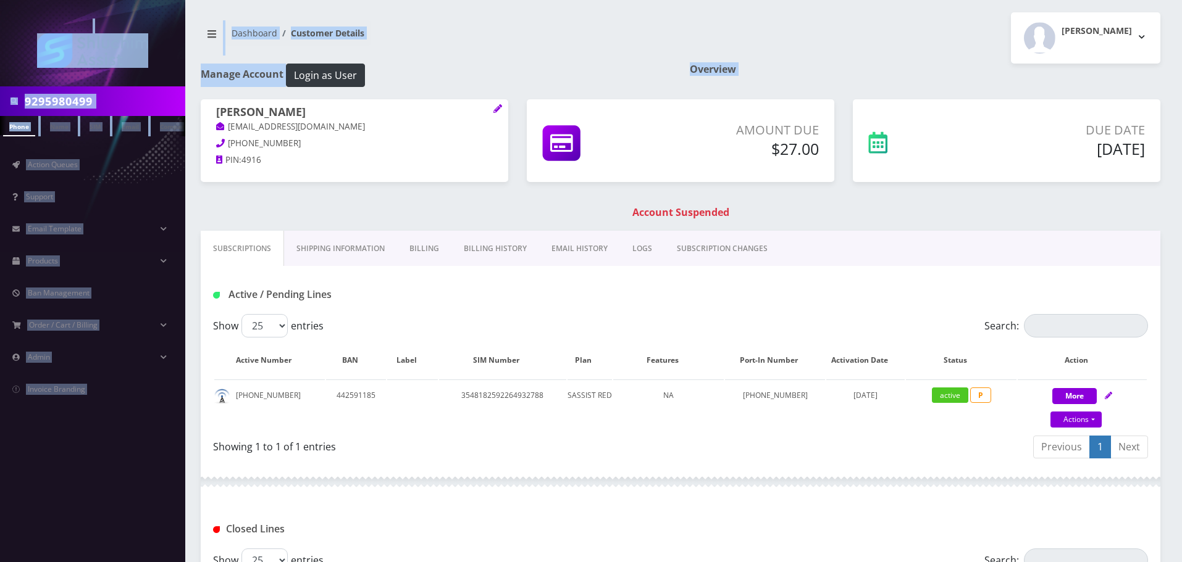
drag, startPoint x: 294, startPoint y: 130, endPoint x: 198, endPoint y: 128, distance: 96.3
click at [198, 128] on body "9295980499 Phone Name SIM Email Company Customer Action Queues Support Email Te…" at bounding box center [591, 376] width 1182 height 752
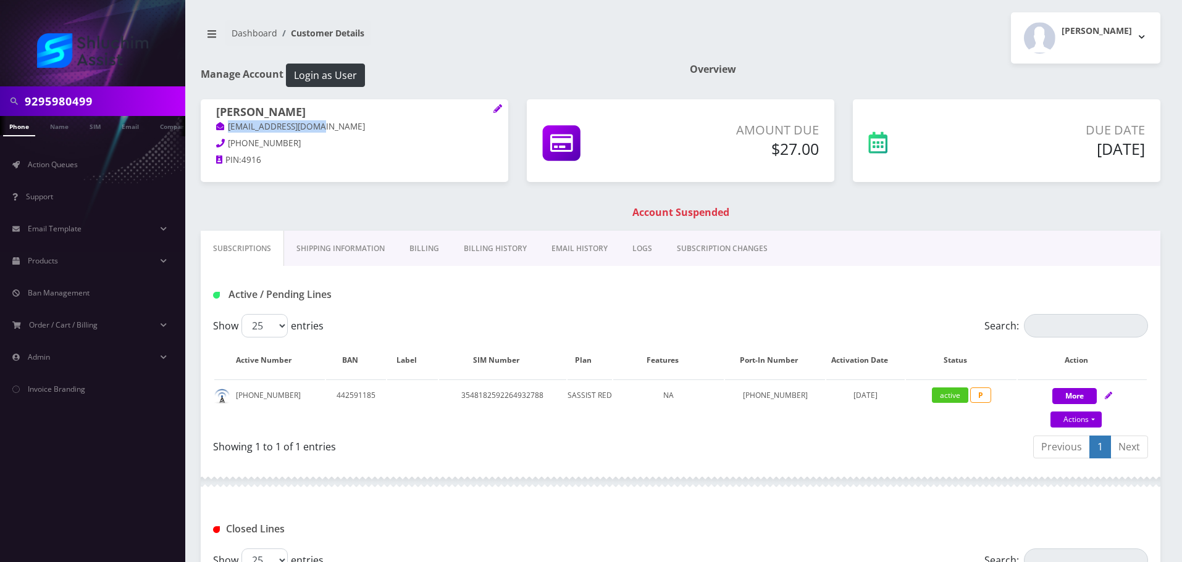
drag, startPoint x: 341, startPoint y: 120, endPoint x: 224, endPoint y: 132, distance: 117.9
click at [224, 132] on p "nschmukler@gmail.com" at bounding box center [354, 127] width 277 height 14
copy link "nschmukler@gmail.com"
click at [557, 243] on link "EMAIL HISTORY" at bounding box center [579, 249] width 81 height 36
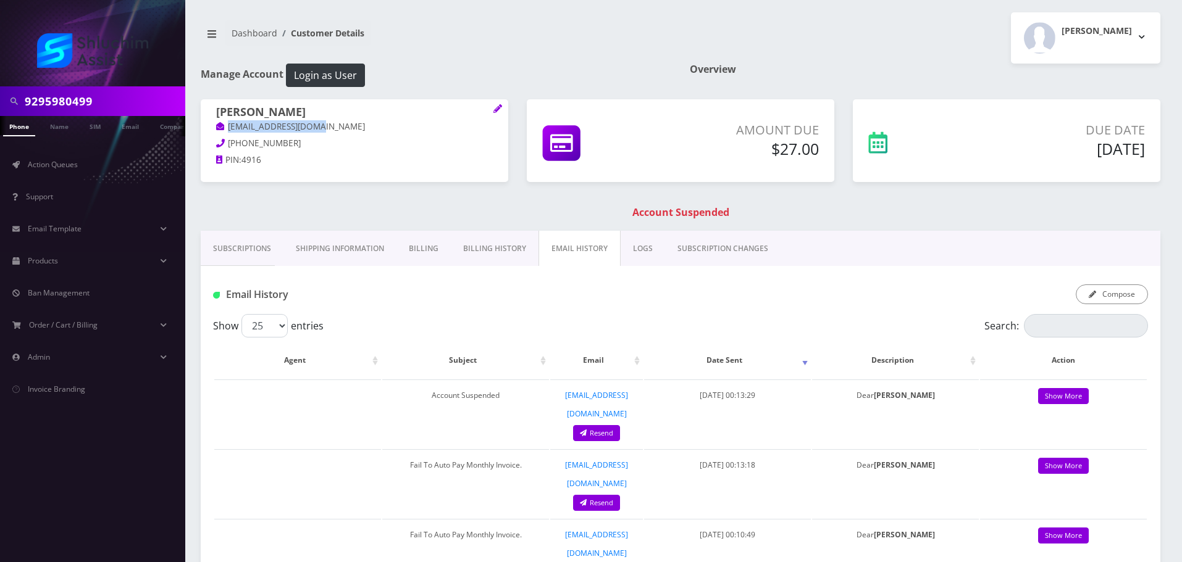
click at [506, 247] on link "Billing History" at bounding box center [495, 249] width 88 height 36
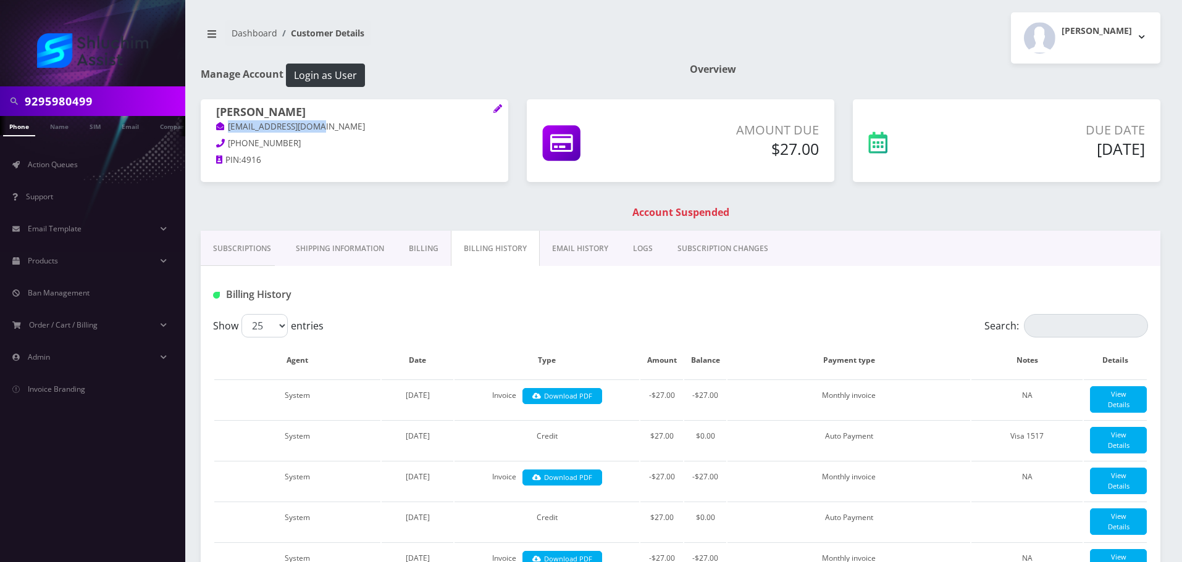
click at [579, 246] on link "EMAIL HISTORY" at bounding box center [580, 249] width 81 height 36
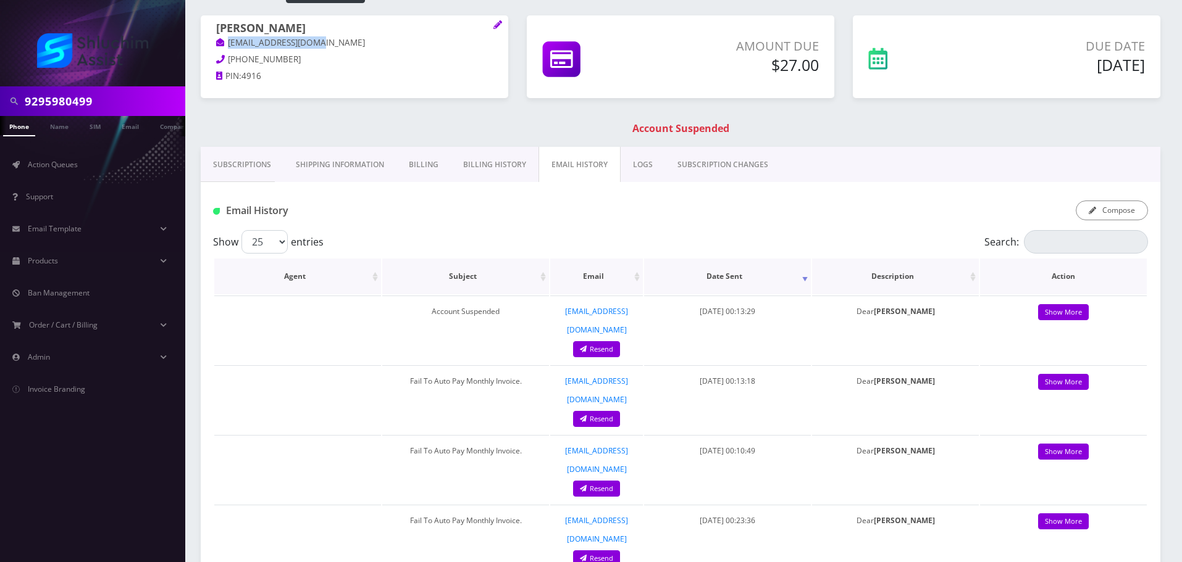
scroll to position [123, 0]
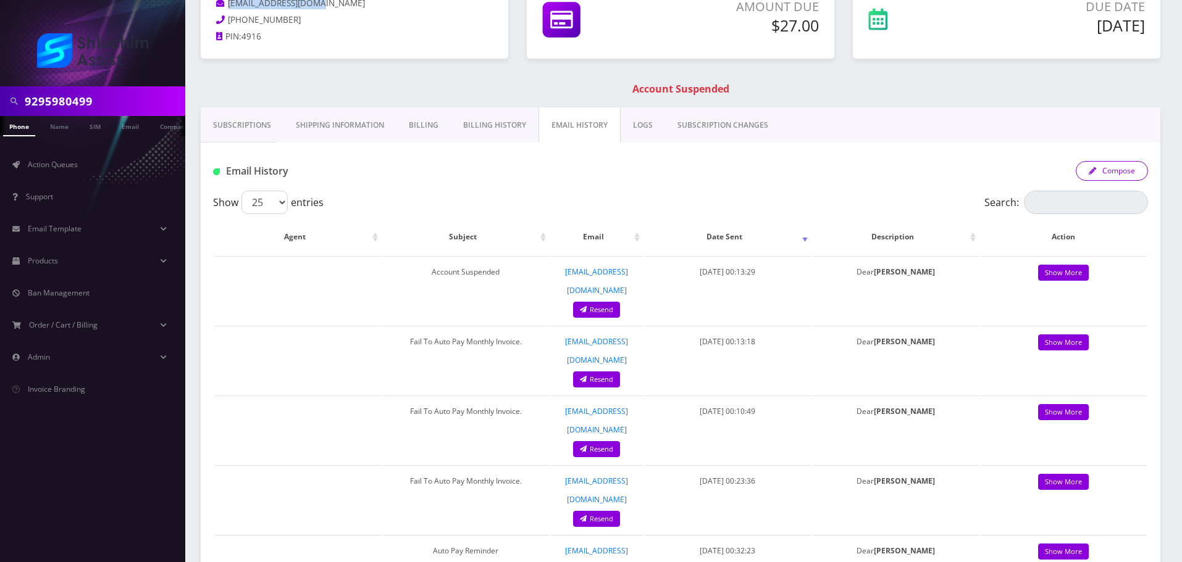
click at [1116, 166] on button "Compose" at bounding box center [1112, 171] width 72 height 20
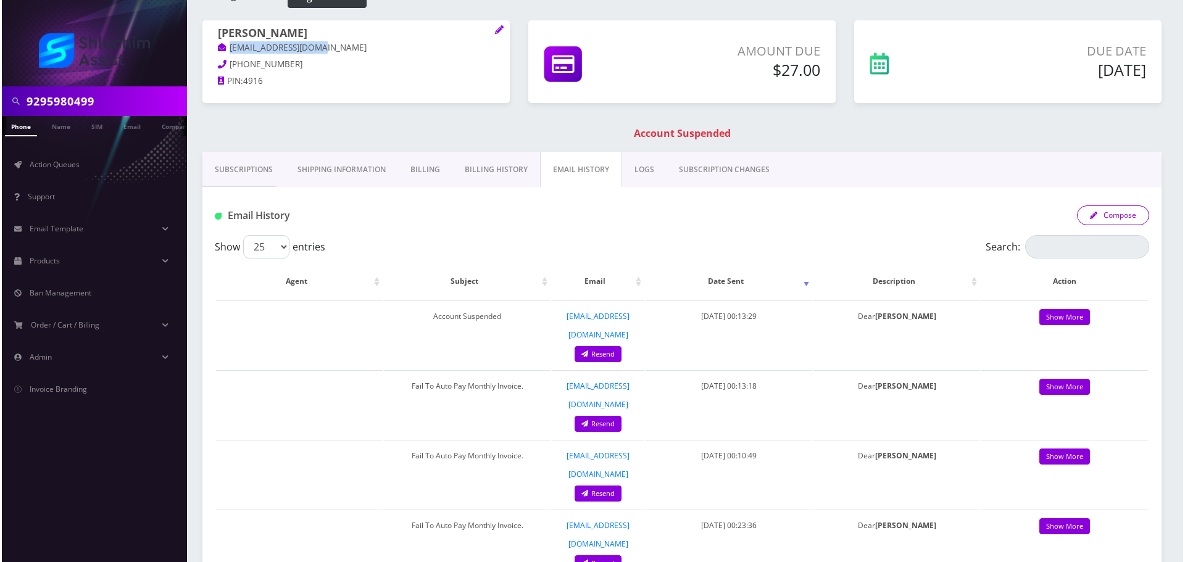
scroll to position [0, 0]
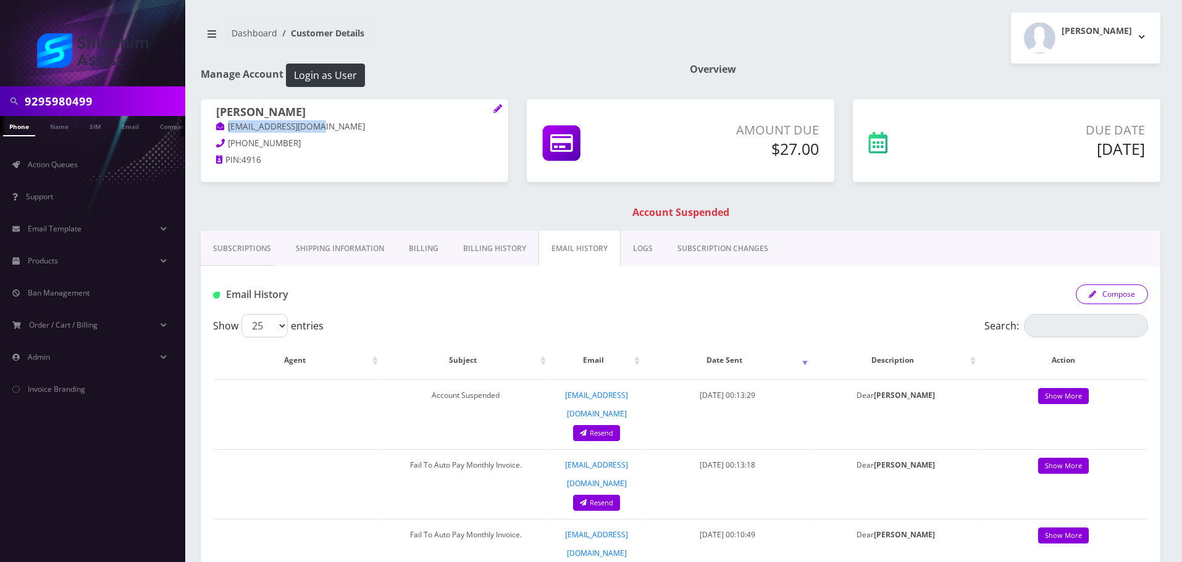
click at [1119, 299] on button "Compose" at bounding box center [1112, 295] width 72 height 20
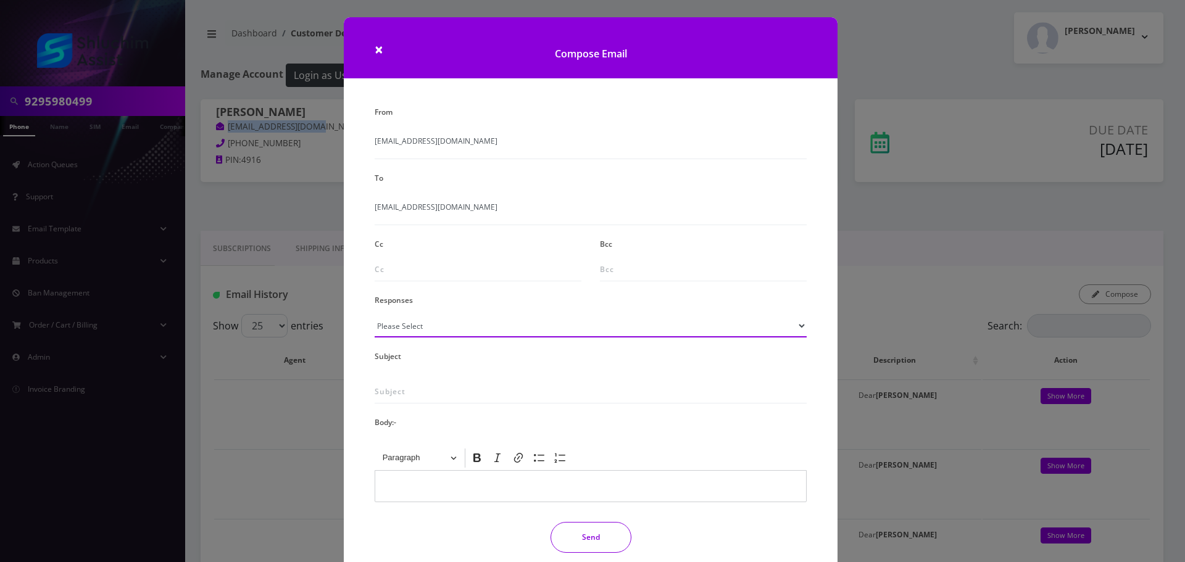
click at [450, 317] on select "Please Select TMobile port Unable to activate CH Pickup Past Due Pick up follow…" at bounding box center [591, 325] width 432 height 23
select select "29"
click at [375, 314] on select "Please Select TMobile port Unable to activate CH Pickup Past Due Pick up follow…" at bounding box center [591, 325] width 432 height 23
type input "Subject: URGENT Action Required: Past Due Payment for Shluchim Assist"
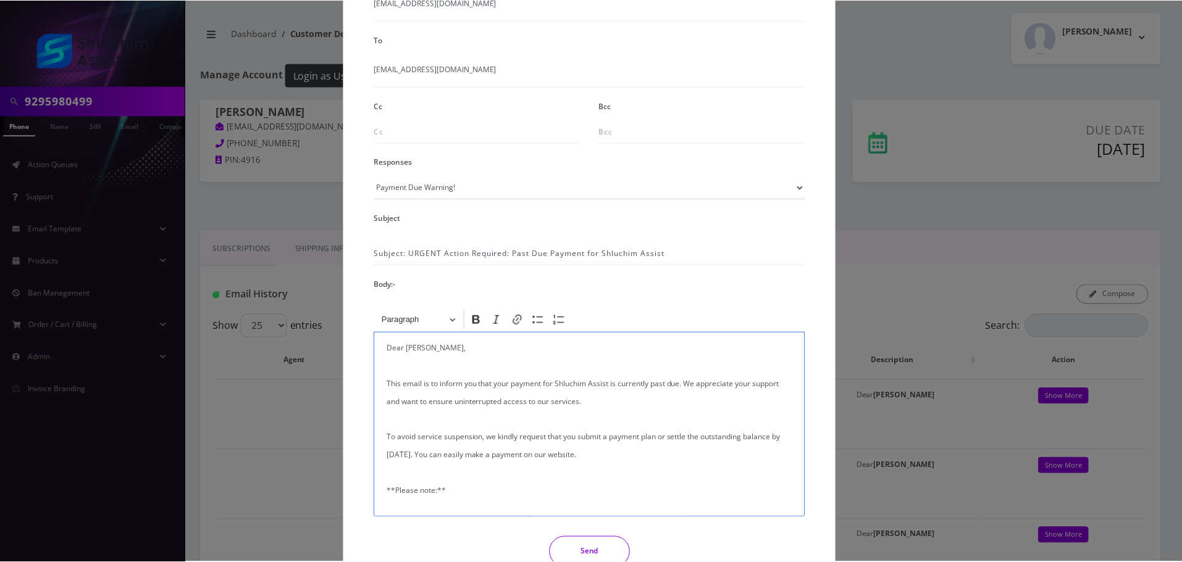
scroll to position [203, 0]
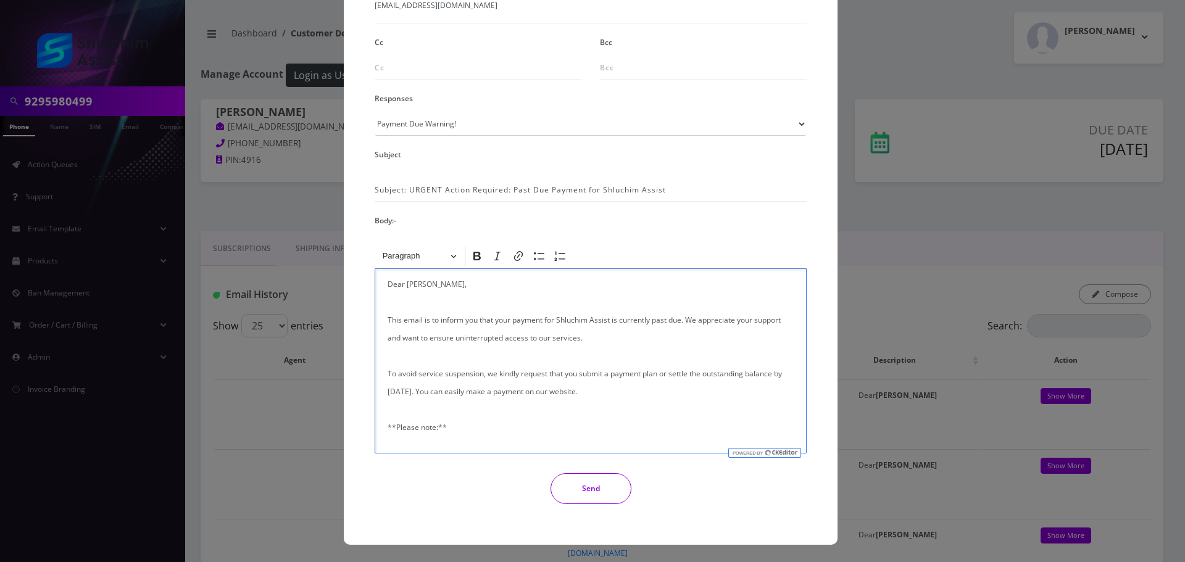
click at [604, 503] on button "Send" at bounding box center [591, 489] width 81 height 31
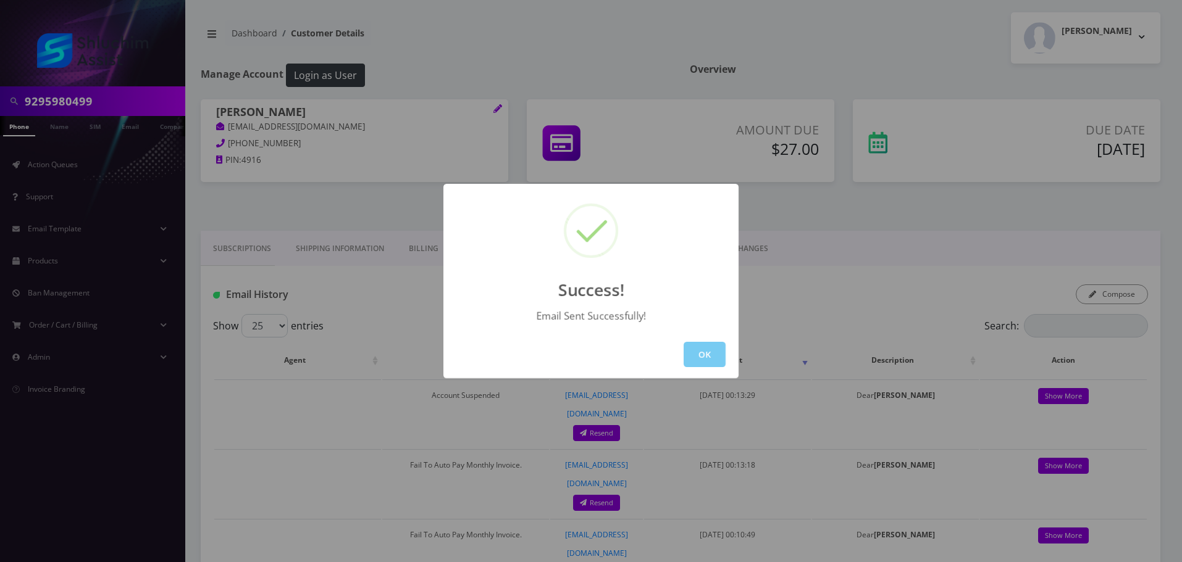
click at [700, 351] on button "OK" at bounding box center [705, 354] width 42 height 25
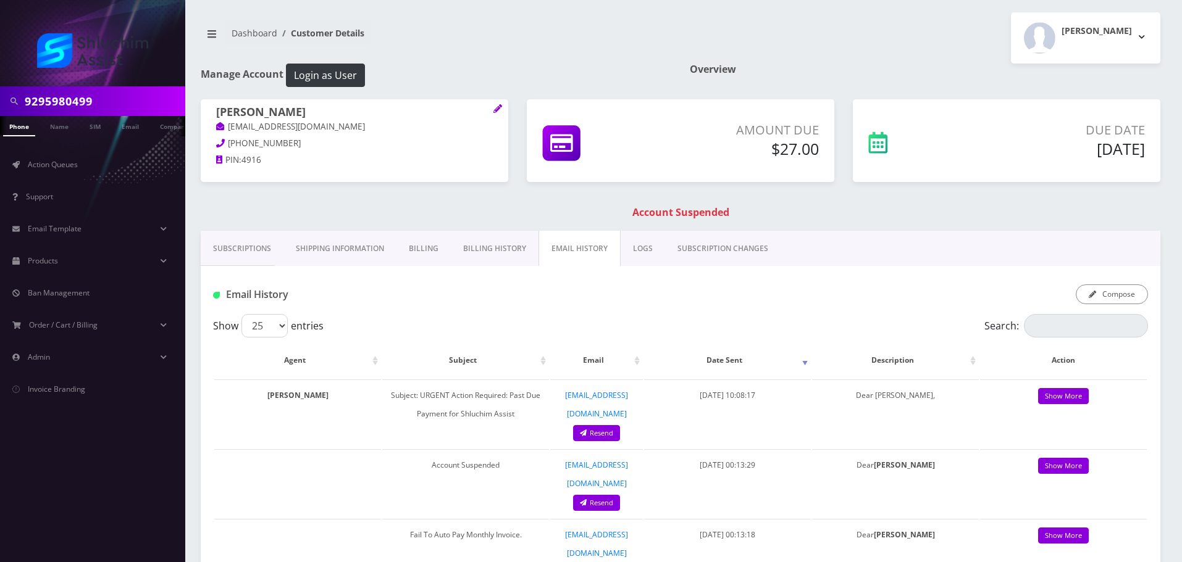
click at [146, 96] on input "9295980499" at bounding box center [103, 101] width 157 height 23
paste input "-583-7795"
click at [91, 99] on input "929-583-7795" at bounding box center [103, 101] width 157 height 23
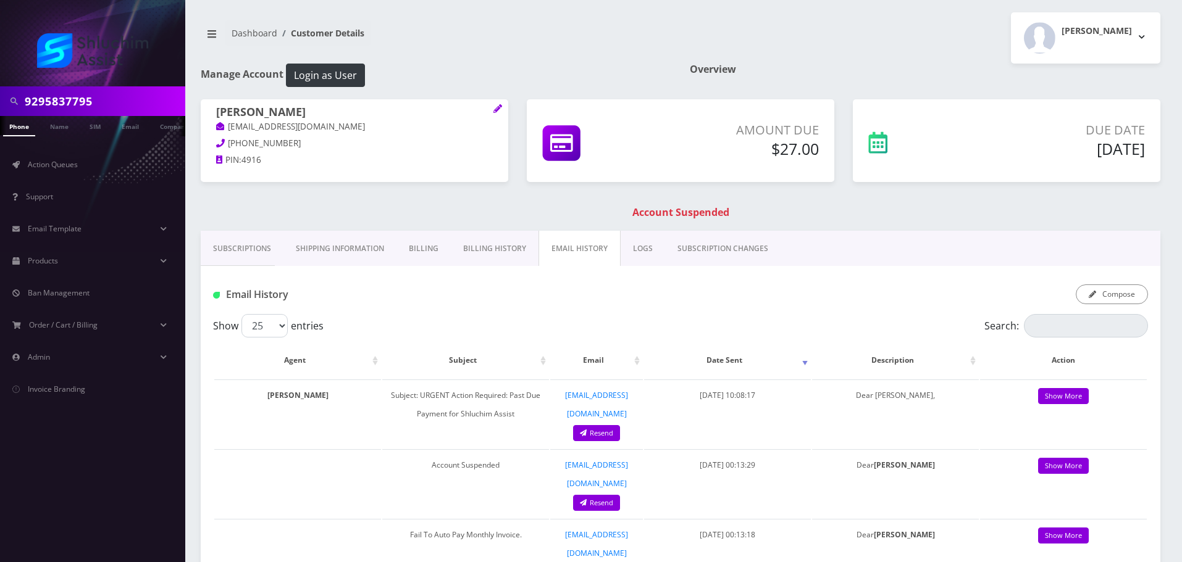
type input "9295837795"
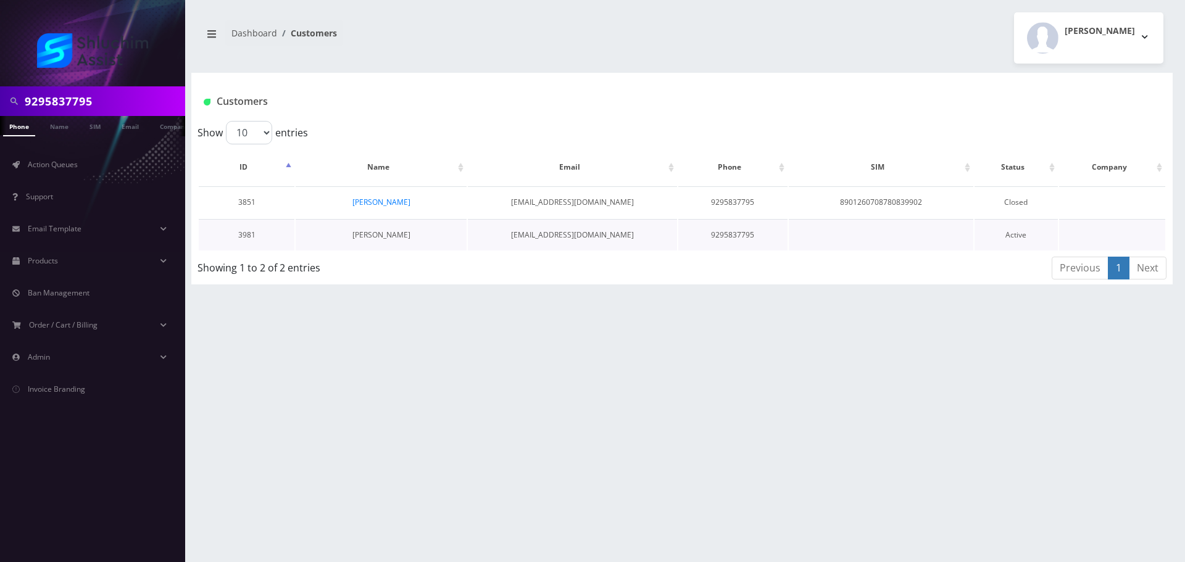
click at [371, 238] on link "[PERSON_NAME]" at bounding box center [382, 235] width 58 height 10
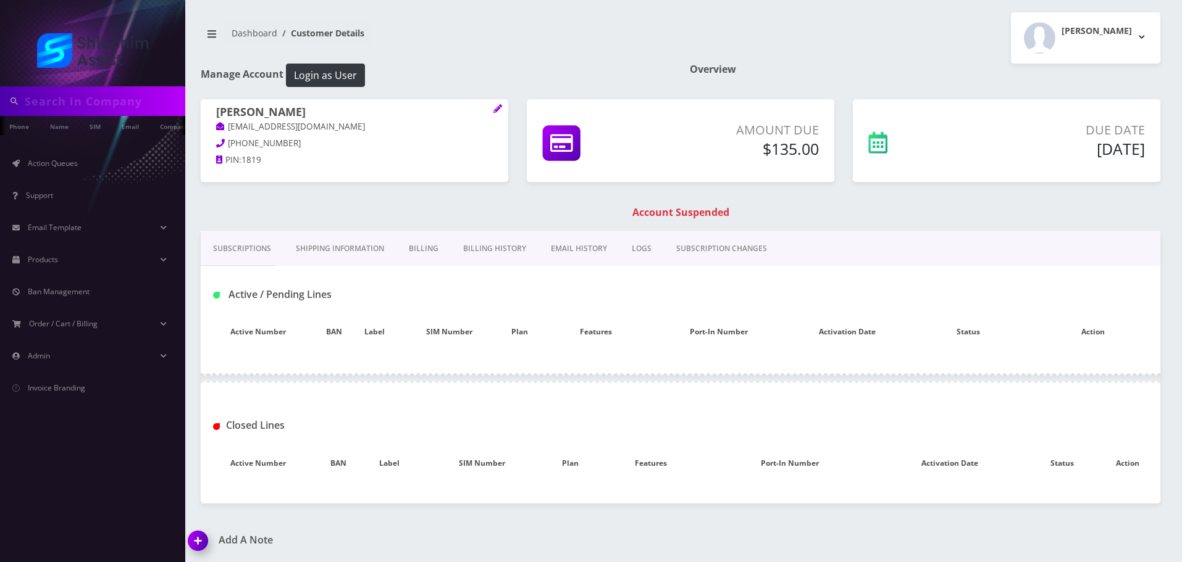
type input "9295837795"
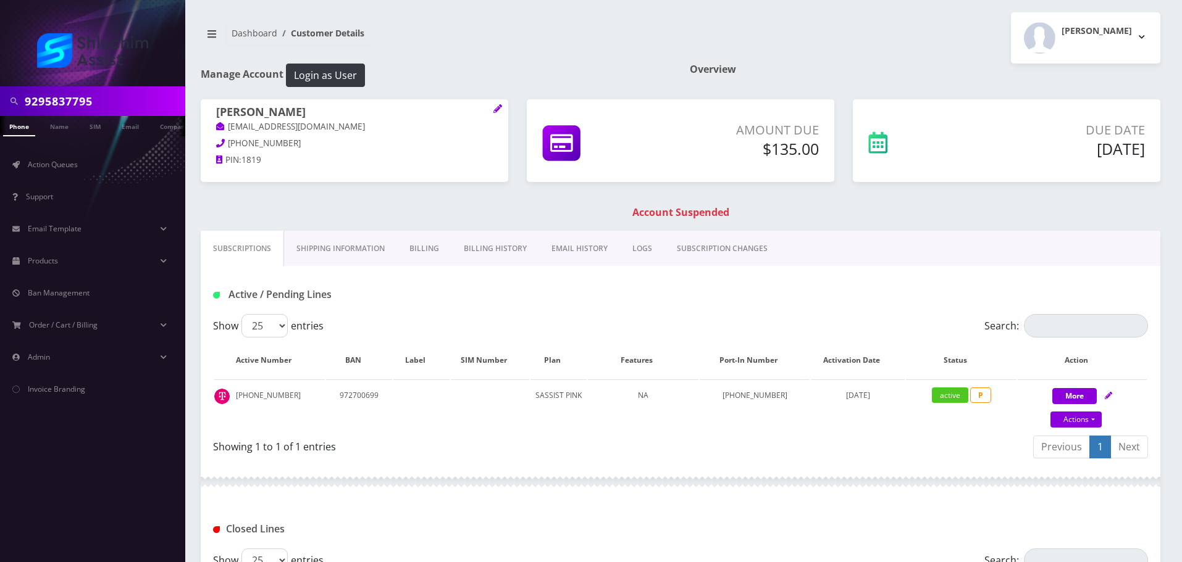
click at [493, 251] on link "Billing History" at bounding box center [495, 249] width 88 height 36
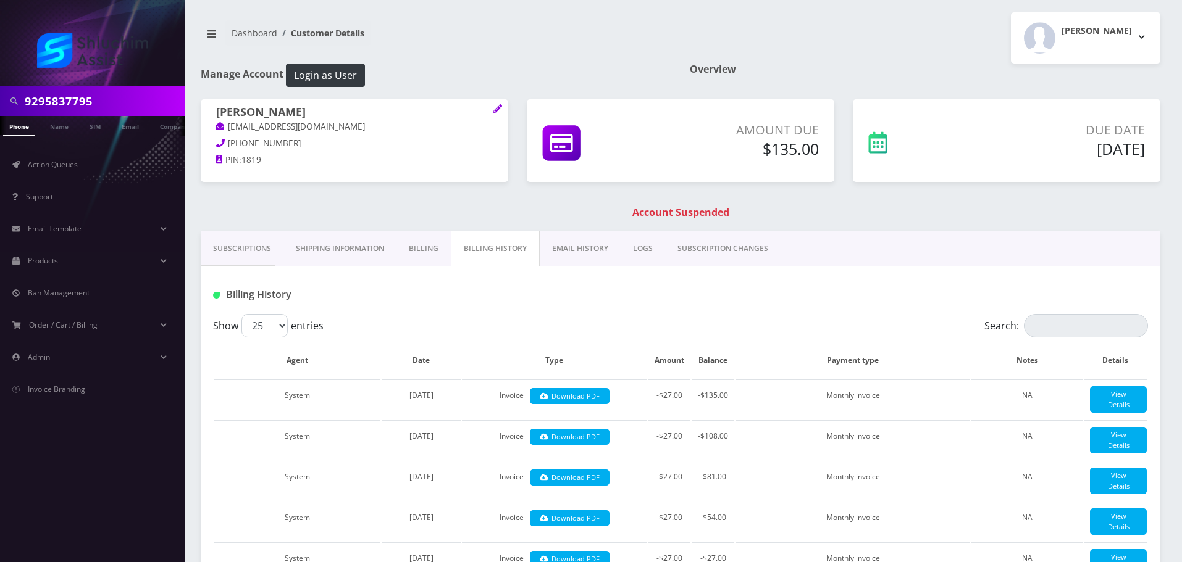
click at [569, 243] on link "EMAIL HISTORY" at bounding box center [580, 249] width 81 height 36
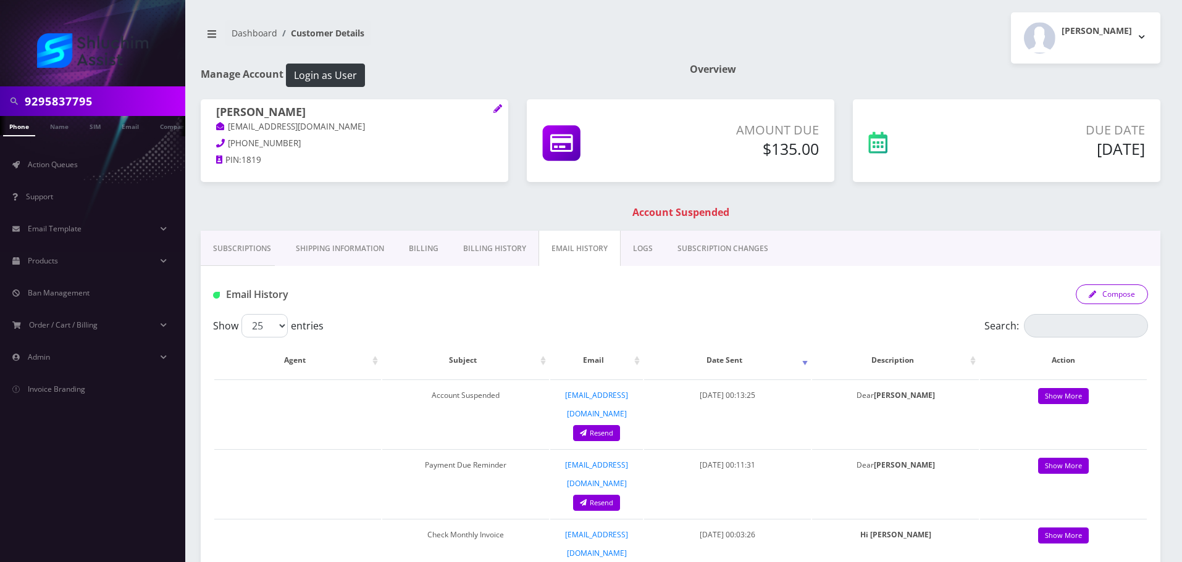
click at [1139, 296] on button "Compose" at bounding box center [1112, 295] width 72 height 20
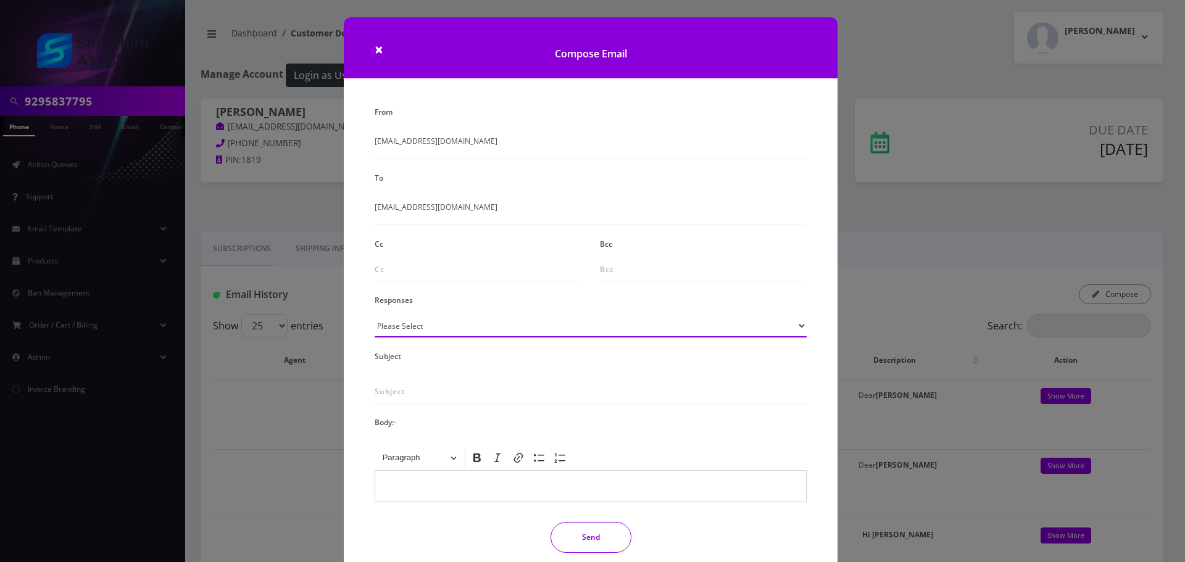
click at [482, 334] on select "Please Select TMobile port Unable to activate CH Pickup Past Due Pick up follow…" at bounding box center [591, 325] width 432 height 23
select select "29"
click at [375, 314] on select "Please Select TMobile port Unable to activate CH Pickup Past Due Pick up follow…" at bounding box center [591, 325] width 432 height 23
type input "Subject: URGENT Action Required: Past Due Payment for Shluchim Assist"
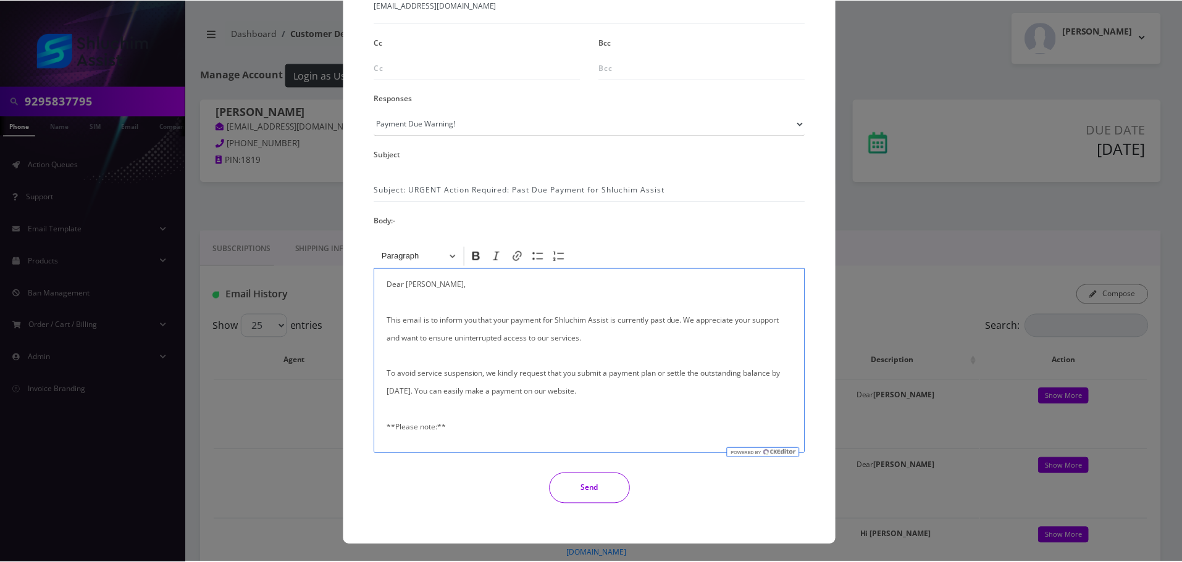
scroll to position [295, 0]
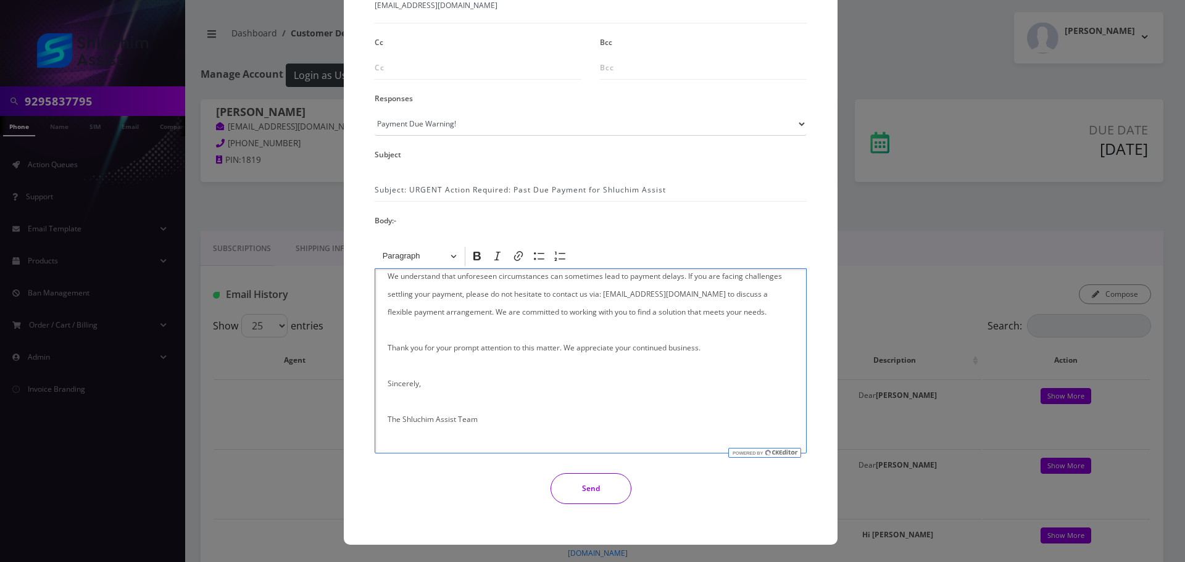
click at [590, 496] on button "Send" at bounding box center [591, 489] width 81 height 31
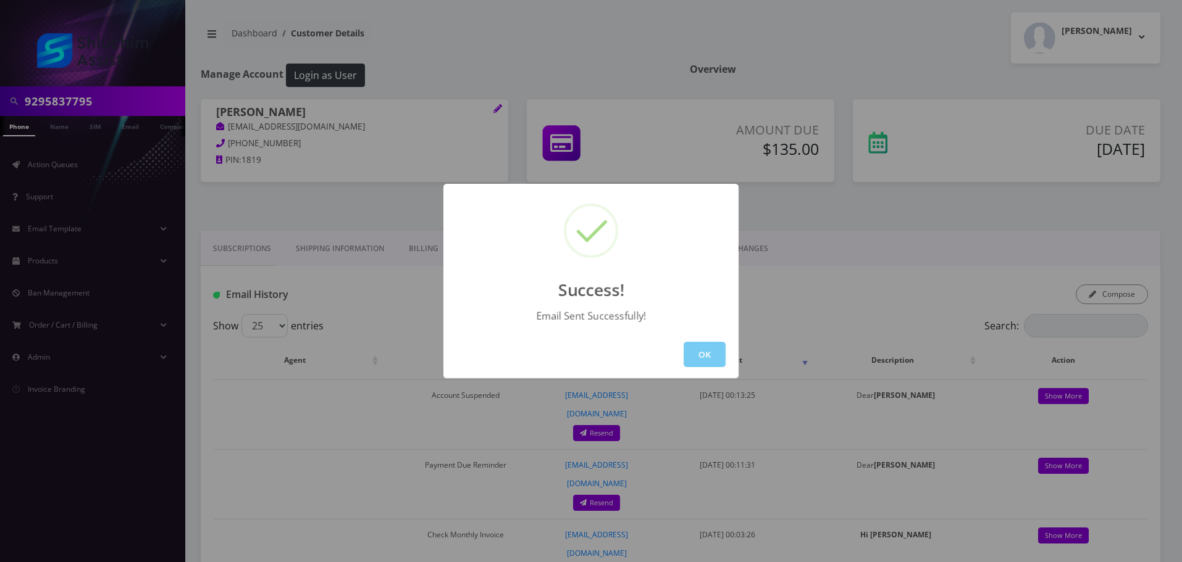
click at [720, 358] on button "OK" at bounding box center [705, 354] width 42 height 25
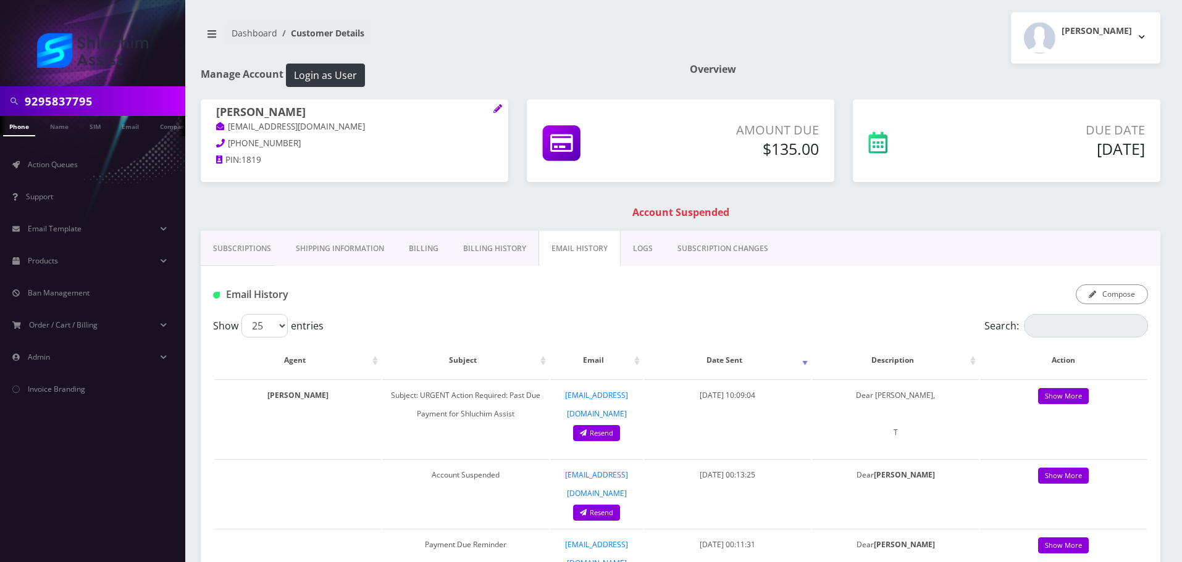
scroll to position [0, 6]
click at [121, 112] on input "9295837795" at bounding box center [103, 101] width 157 height 23
click at [115, 102] on input "9295837795" at bounding box center [103, 101] width 157 height 23
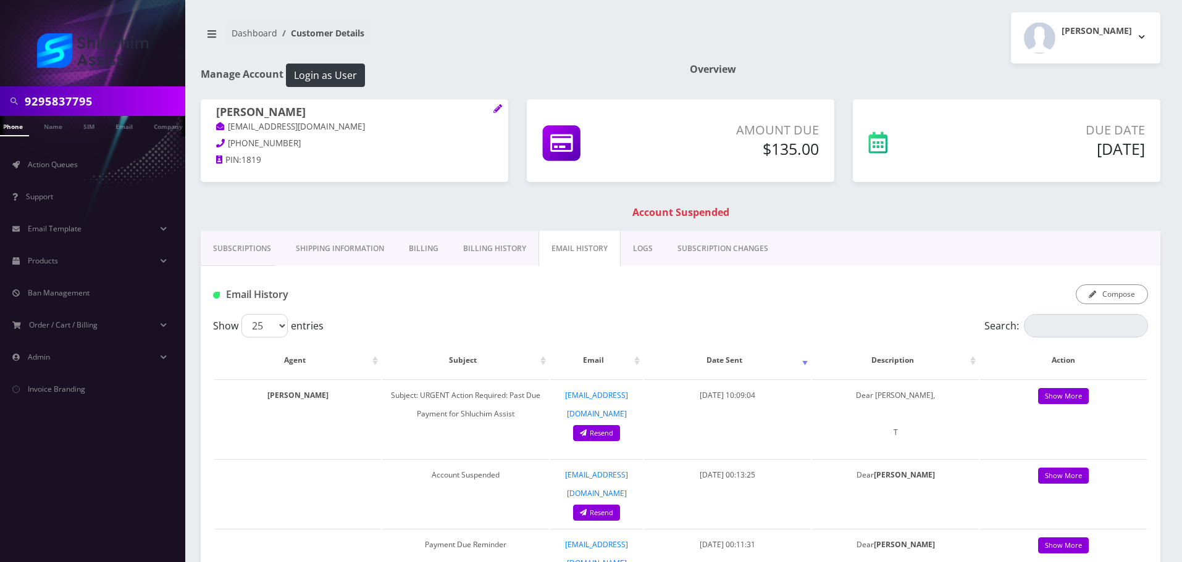
paste input "347-888-5735"
click at [91, 102] on input "347-888-5735" at bounding box center [103, 101] width 157 height 23
type input "3478885735"
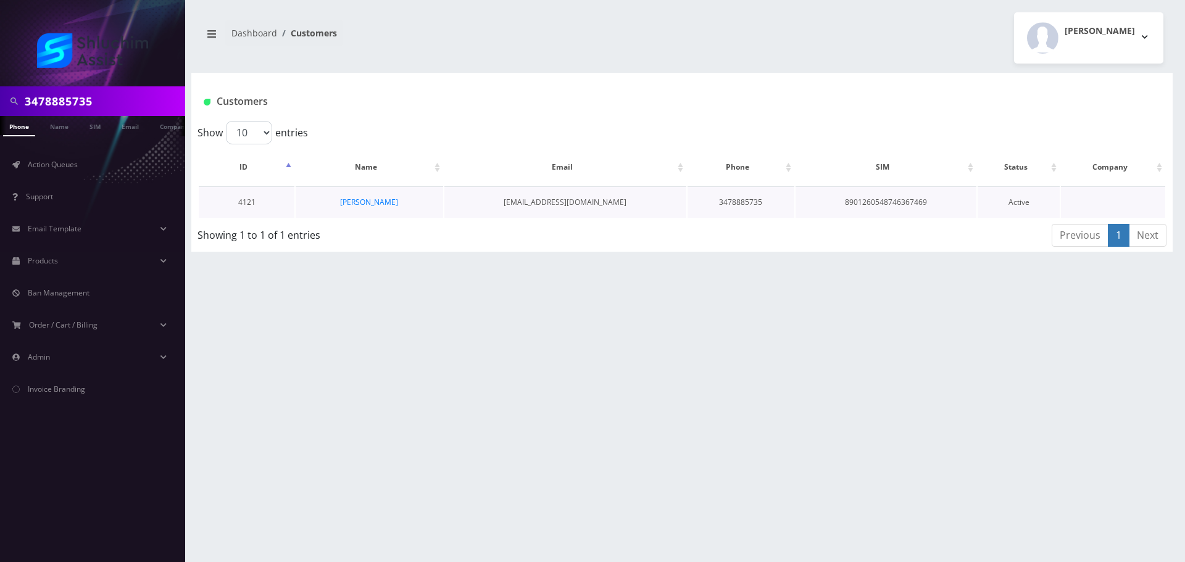
click at [388, 215] on td "[PERSON_NAME]" at bounding box center [369, 201] width 147 height 31
click at [384, 203] on link "[PERSON_NAME]" at bounding box center [369, 202] width 58 height 10
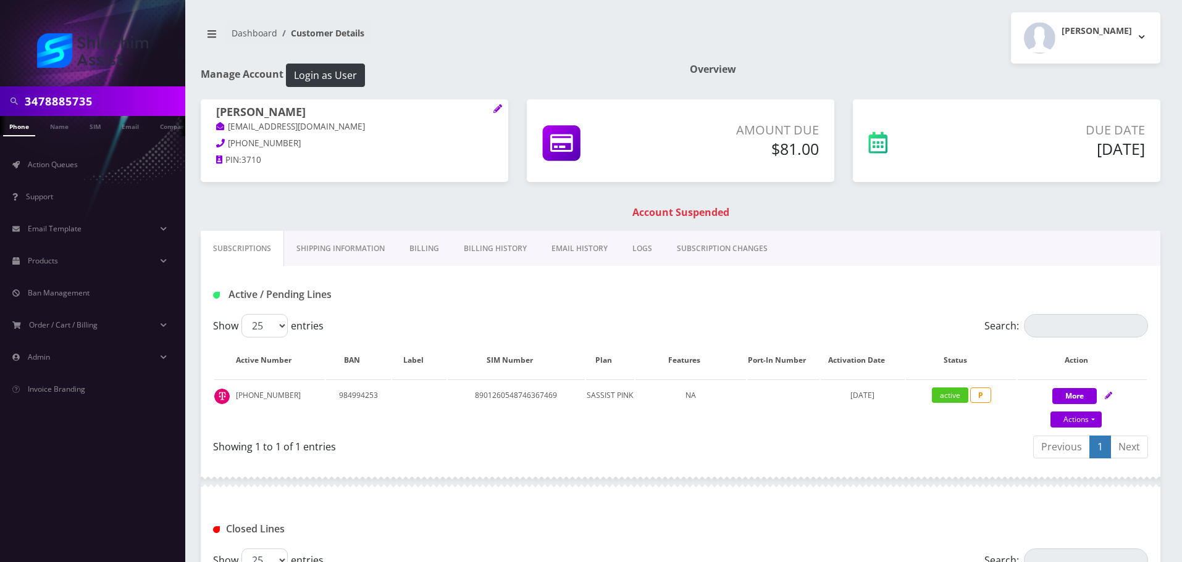
click at [128, 102] on input "3478885735" at bounding box center [103, 101] width 157 height 23
paste input "-888-5735"
click at [93, 98] on input "347-888-5735" at bounding box center [103, 101] width 157 height 23
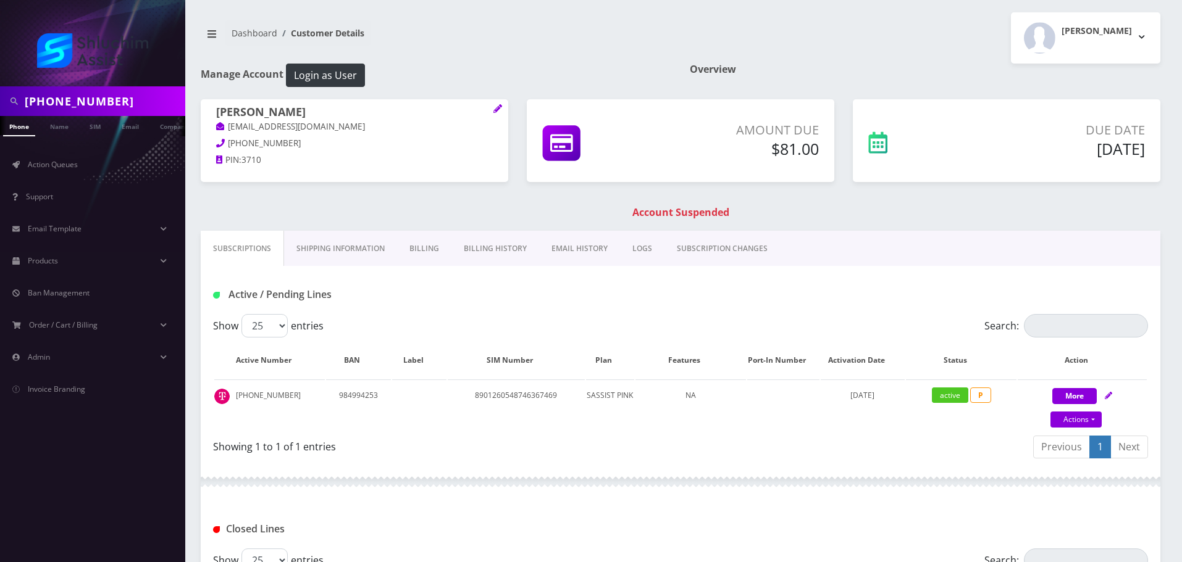
click at [88, 101] on input "347-888-5735" at bounding box center [103, 101] width 157 height 23
type input "3478885735"
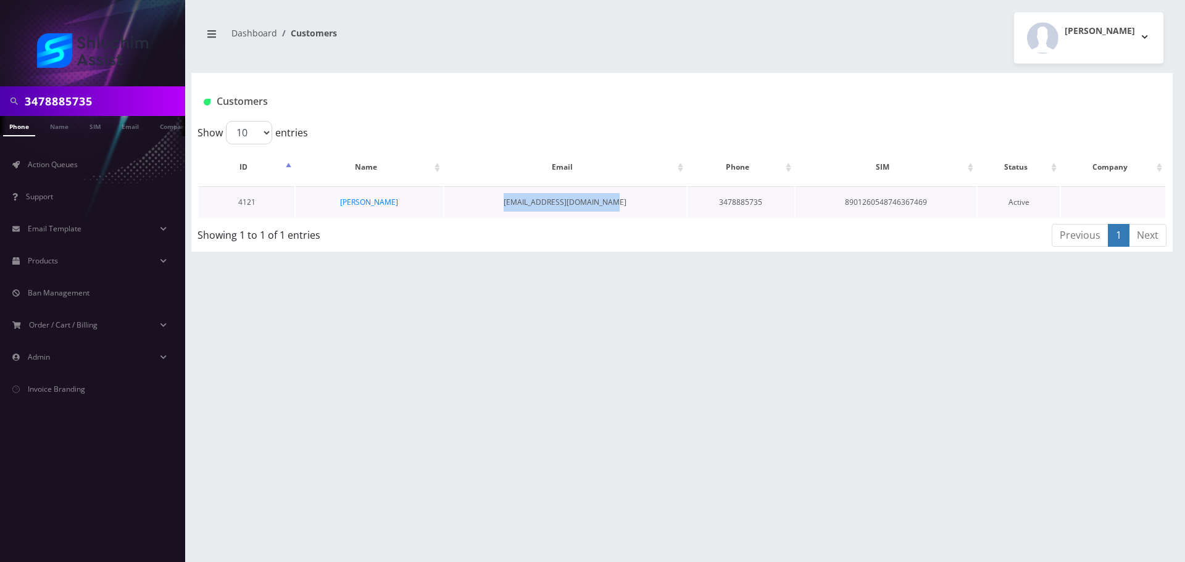
drag, startPoint x: 660, startPoint y: 206, endPoint x: 499, endPoint y: 204, distance: 161.2
click at [492, 202] on td "[EMAIL_ADDRESS][DOMAIN_NAME]" at bounding box center [566, 201] width 242 height 31
copy td "[EMAIL_ADDRESS][DOMAIN_NAME]"
click at [379, 201] on link "[PERSON_NAME]" at bounding box center [369, 202] width 58 height 10
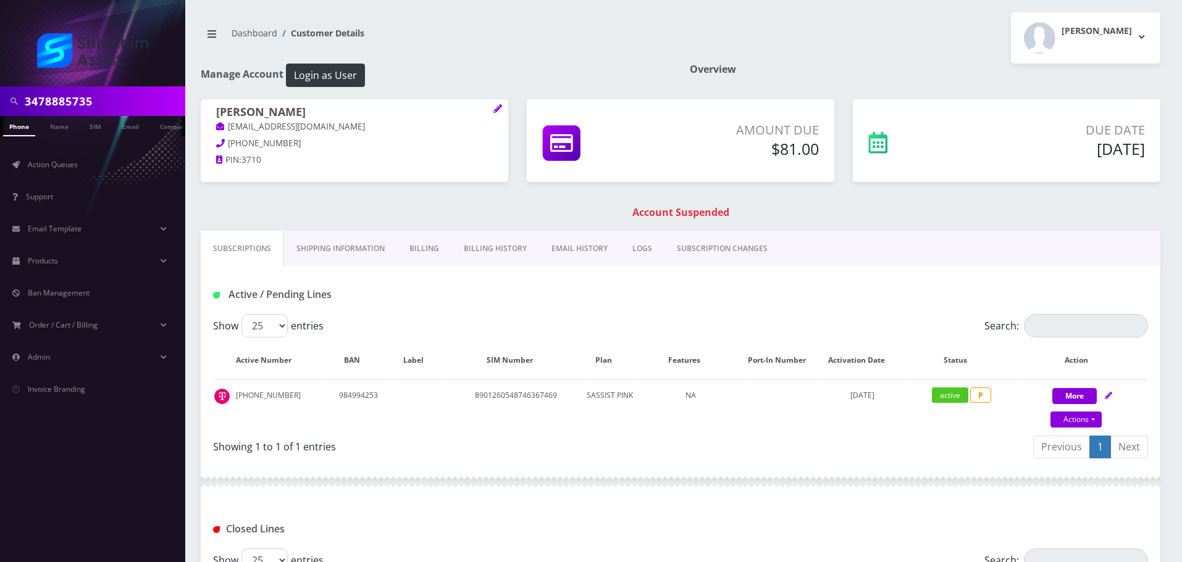
click at [599, 243] on link "EMAIL HISTORY" at bounding box center [579, 249] width 81 height 36
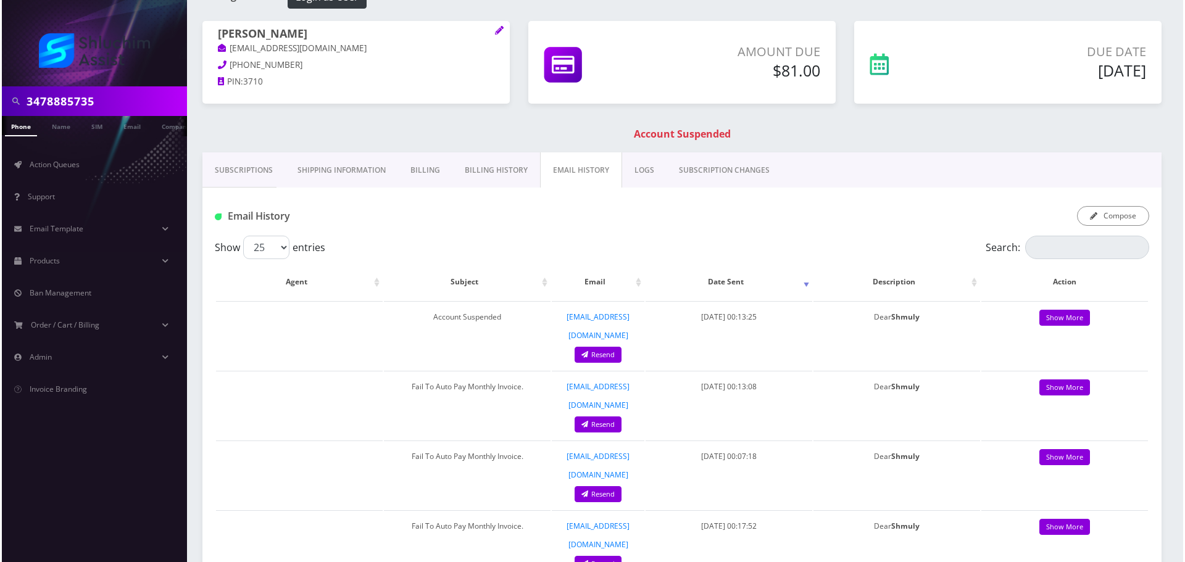
scroll to position [62, 0]
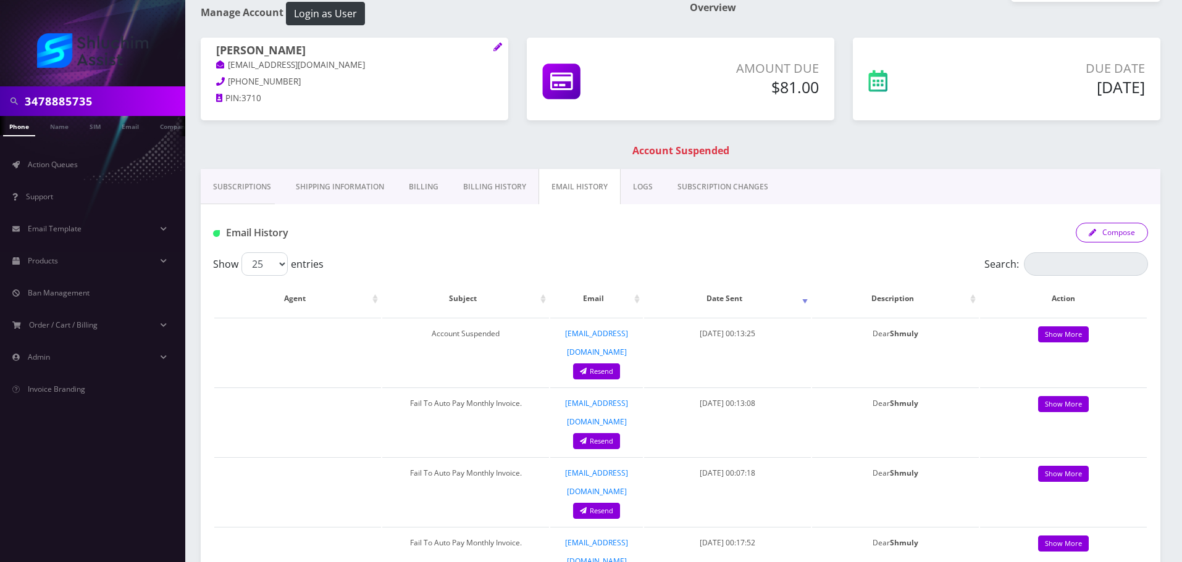
click at [1121, 227] on button "Compose" at bounding box center [1112, 233] width 72 height 20
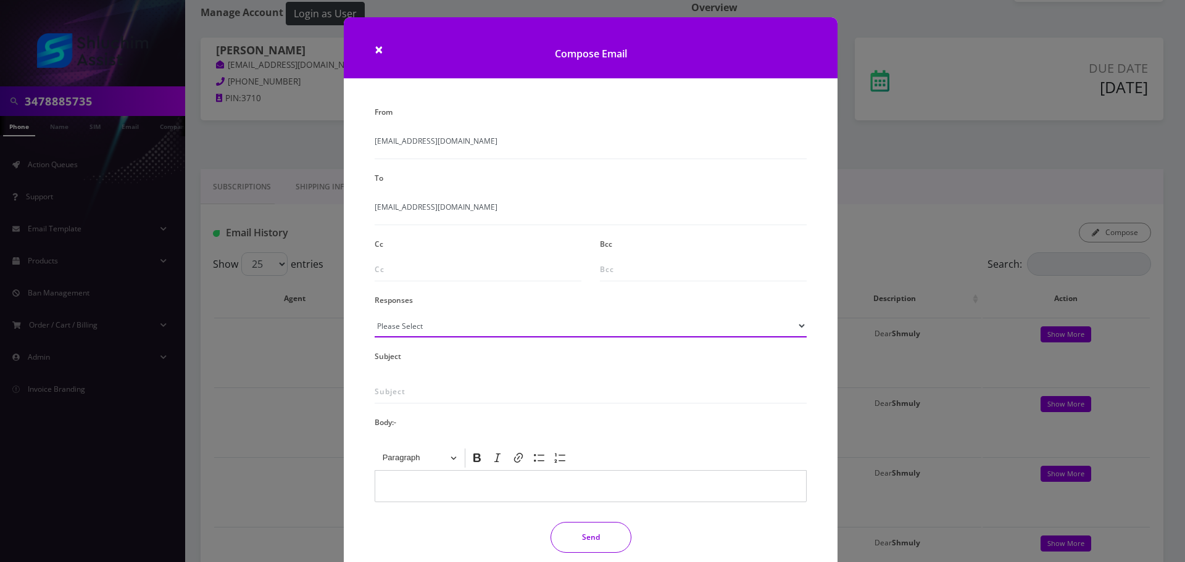
click at [517, 333] on select "Please Select TMobile port Unable to activate CH Pickup Past Due Pick up follow…" at bounding box center [591, 325] width 432 height 23
select select "29"
click at [375, 314] on select "Please Select TMobile port Unable to activate CH Pickup Past Due Pick up follow…" at bounding box center [591, 325] width 432 height 23
type input "Subject: URGENT Action Required: Past Due Payment for Shluchim Assist"
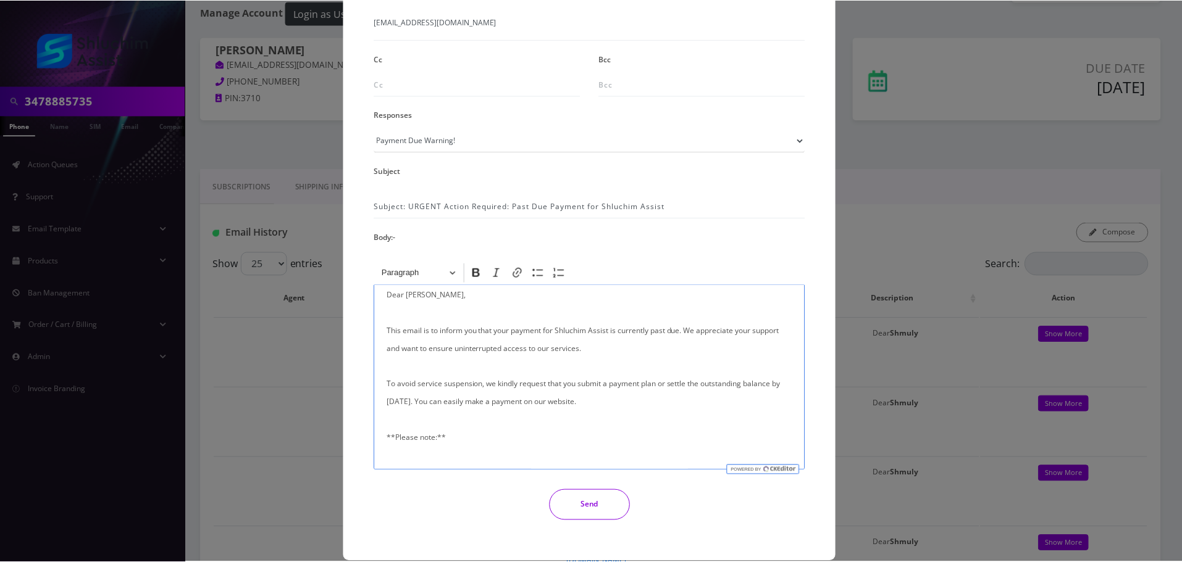
scroll to position [0, 0]
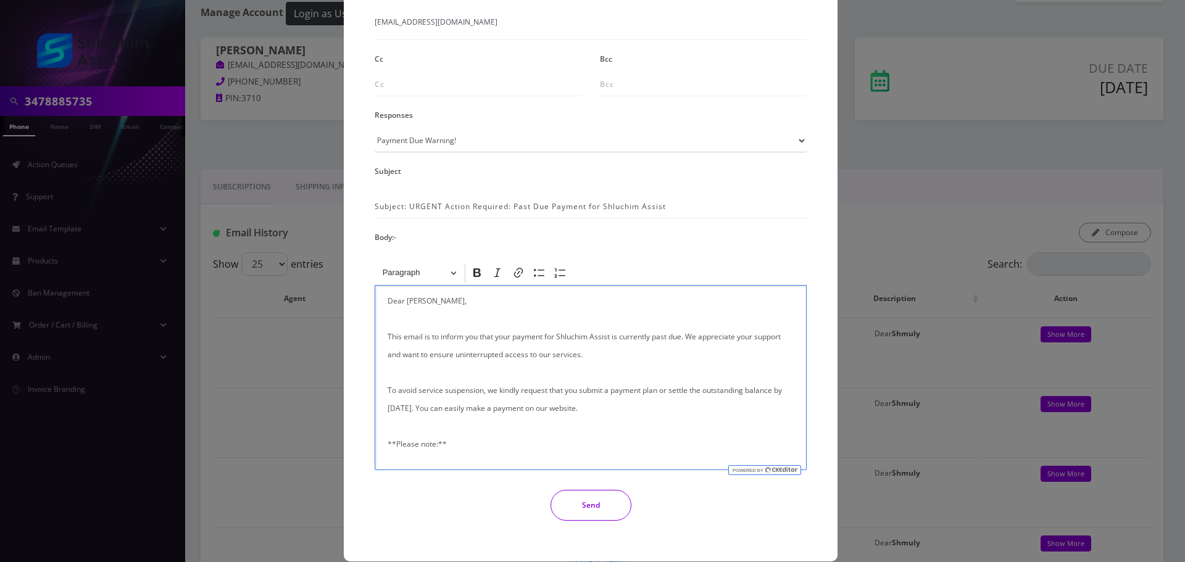
click at [606, 516] on button "Send" at bounding box center [591, 505] width 81 height 31
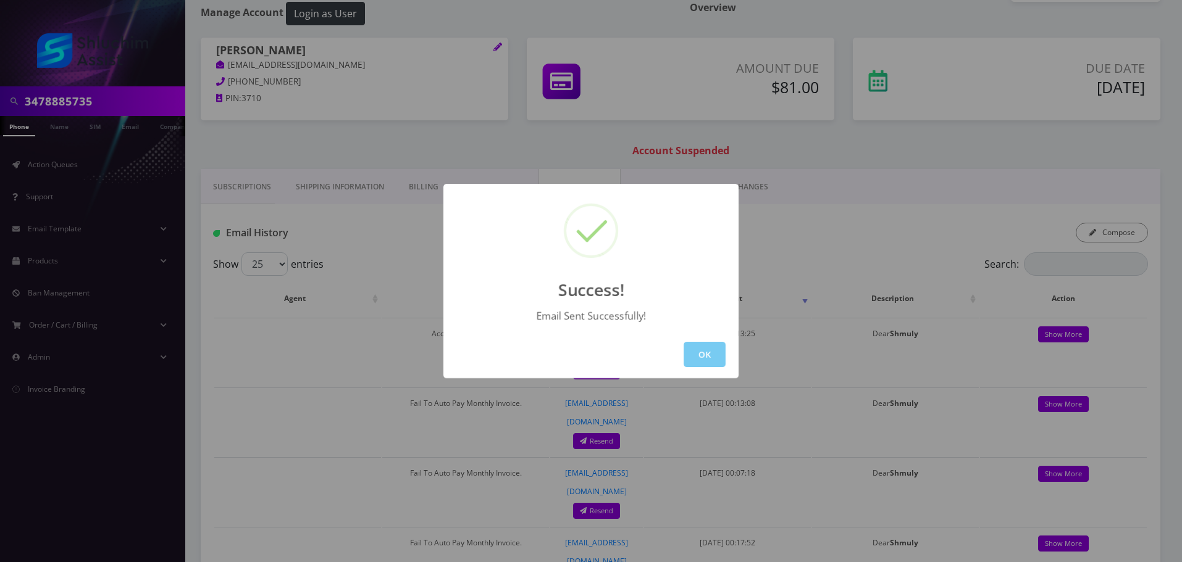
click at [702, 353] on button "OK" at bounding box center [705, 354] width 42 height 25
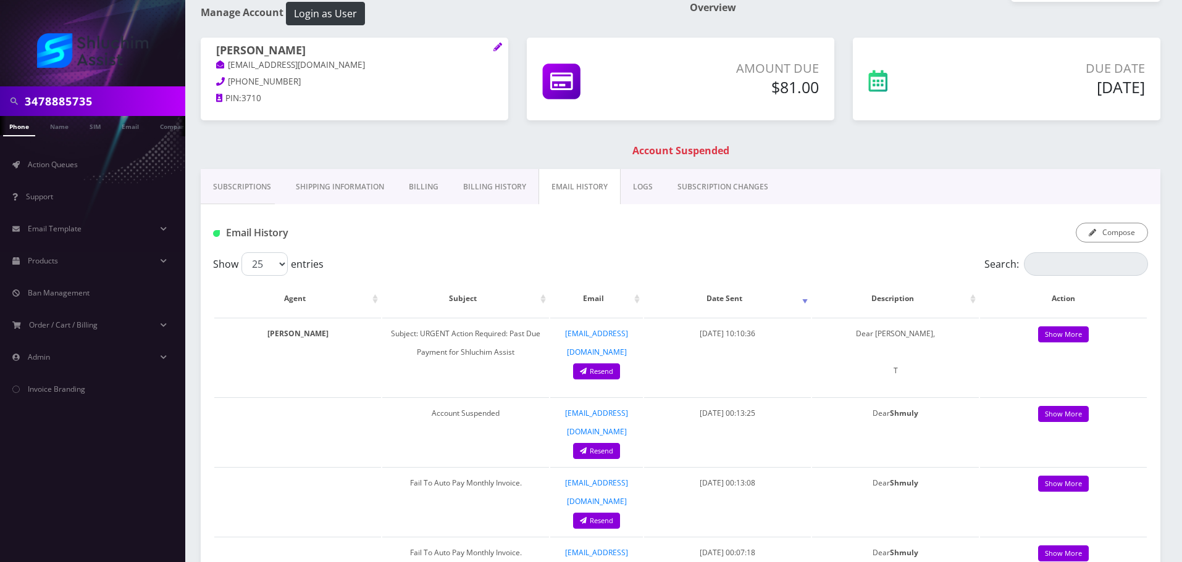
click at [133, 93] on input "3478885735" at bounding box center [103, 101] width 157 height 23
paste input "[PHONE_NUMBER]"
click at [78, 106] on input "[PHONE_NUMBER]" at bounding box center [103, 101] width 157 height 23
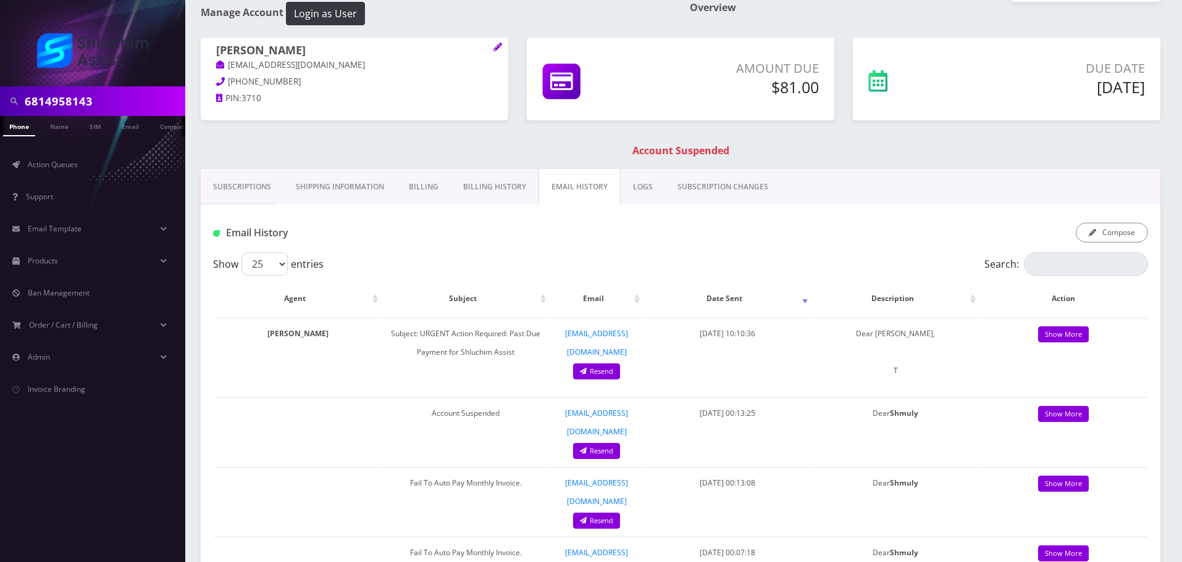
type input "6814958143"
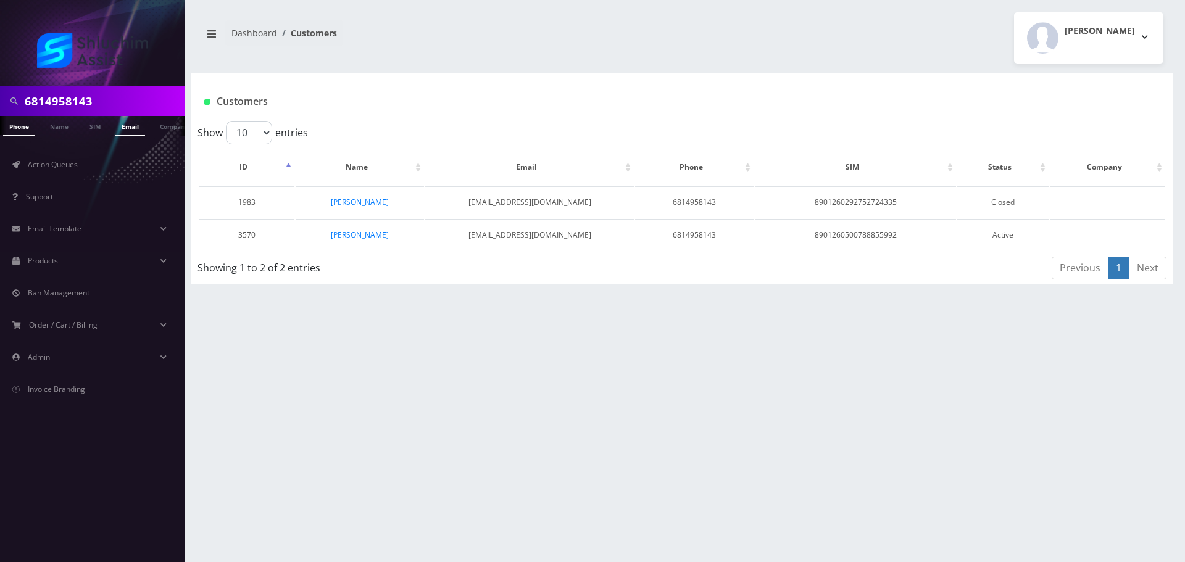
click at [127, 127] on link "Email" at bounding box center [130, 126] width 30 height 20
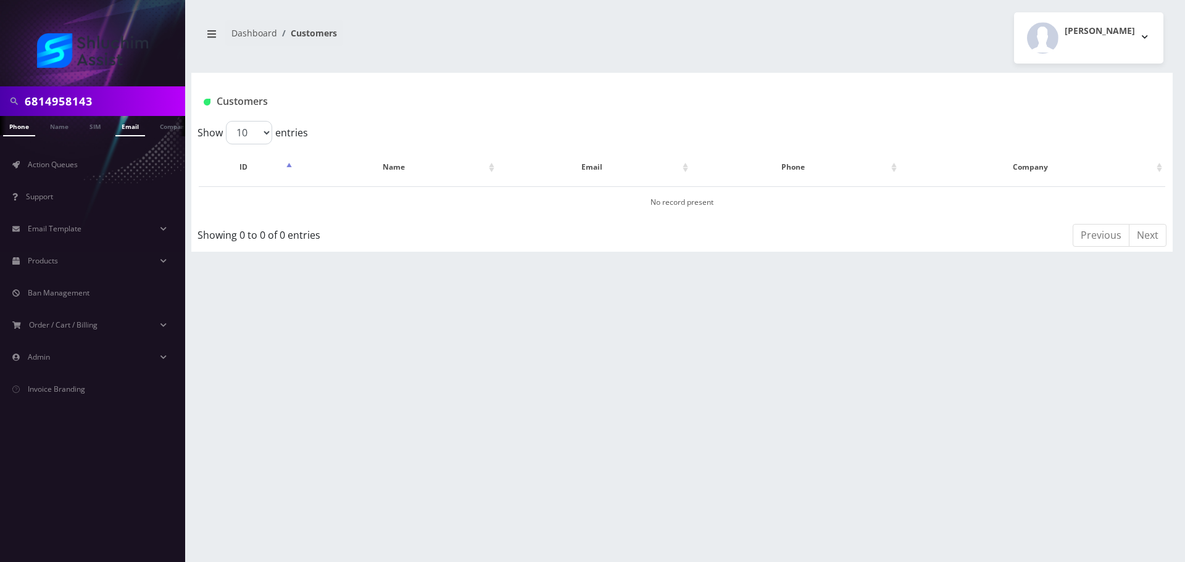
click at [32, 129] on link "Phone" at bounding box center [19, 126] width 32 height 20
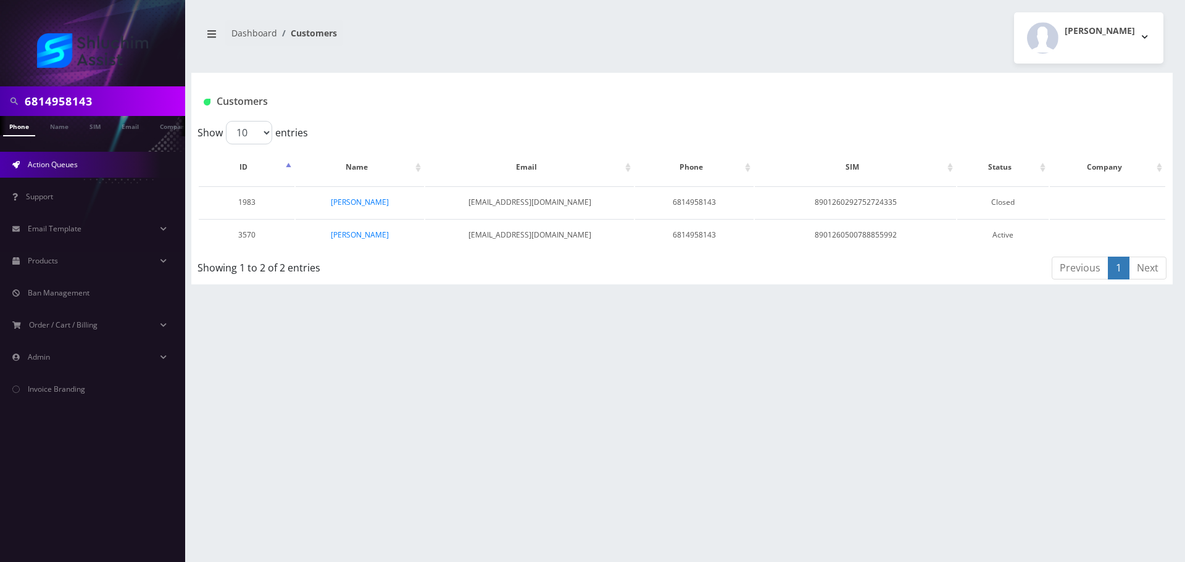
click at [80, 175] on link "Action Queues" at bounding box center [92, 165] width 185 height 26
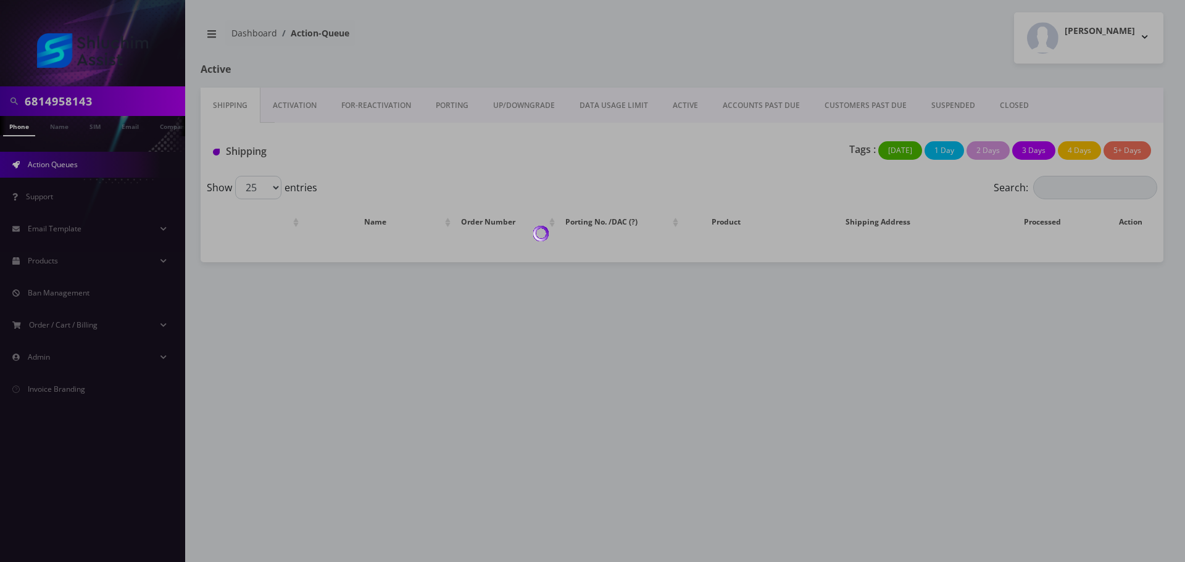
click at [746, 107] on body "6814958143 Phone Name SIM Email Company Customer Action Queues Support Email Te…" at bounding box center [592, 281] width 1185 height 562
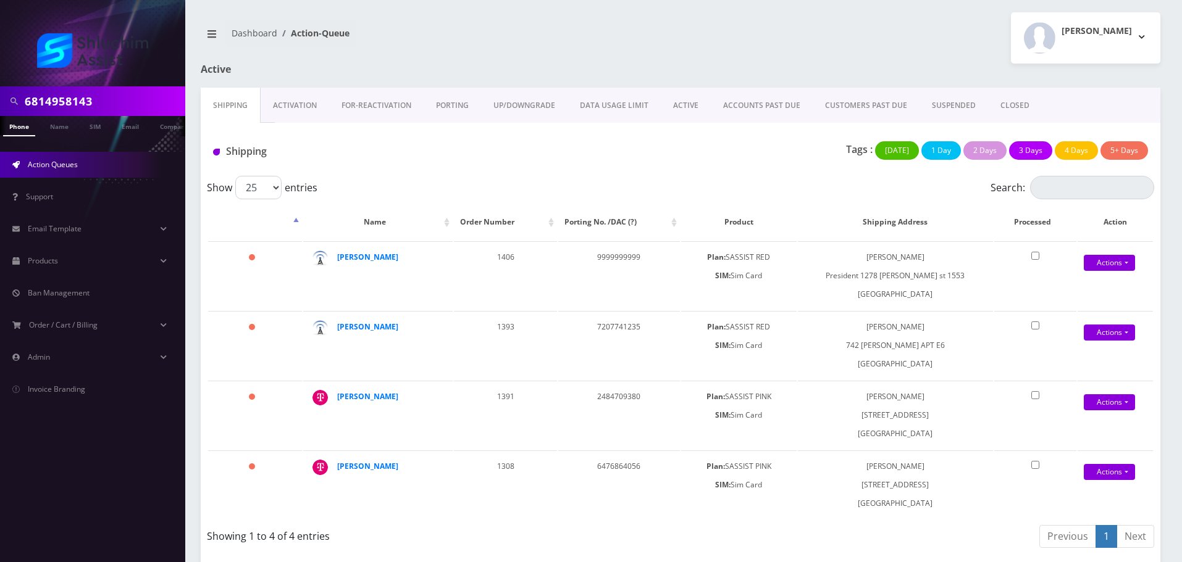
click at [746, 107] on link "ACCOUNTS PAST DUE" at bounding box center [762, 106] width 102 height 36
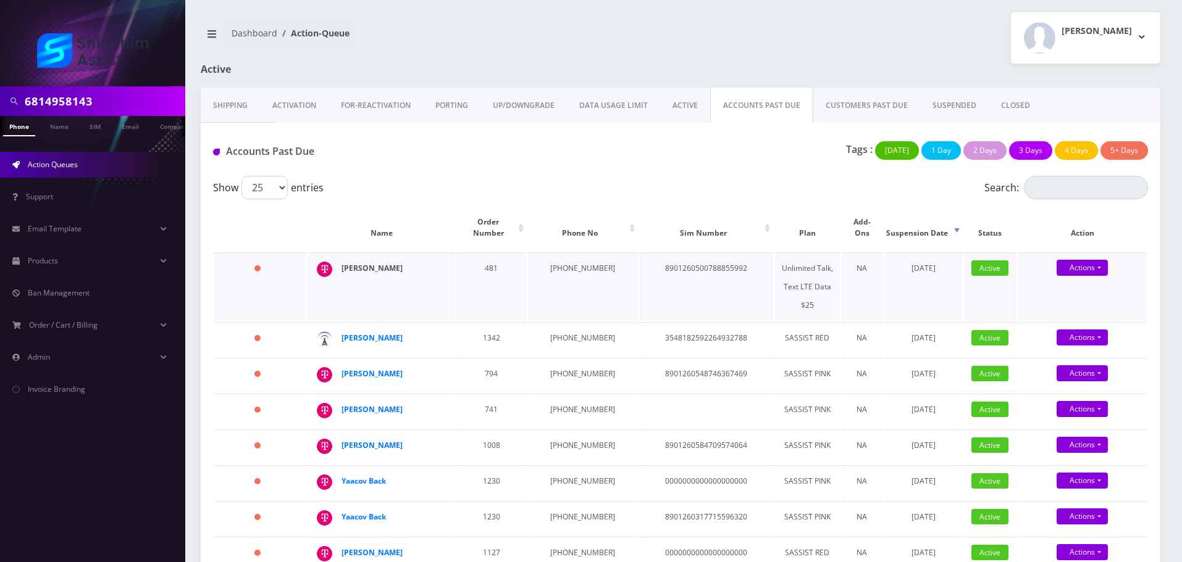
click at [357, 263] on strong "[PERSON_NAME]" at bounding box center [371, 268] width 61 height 10
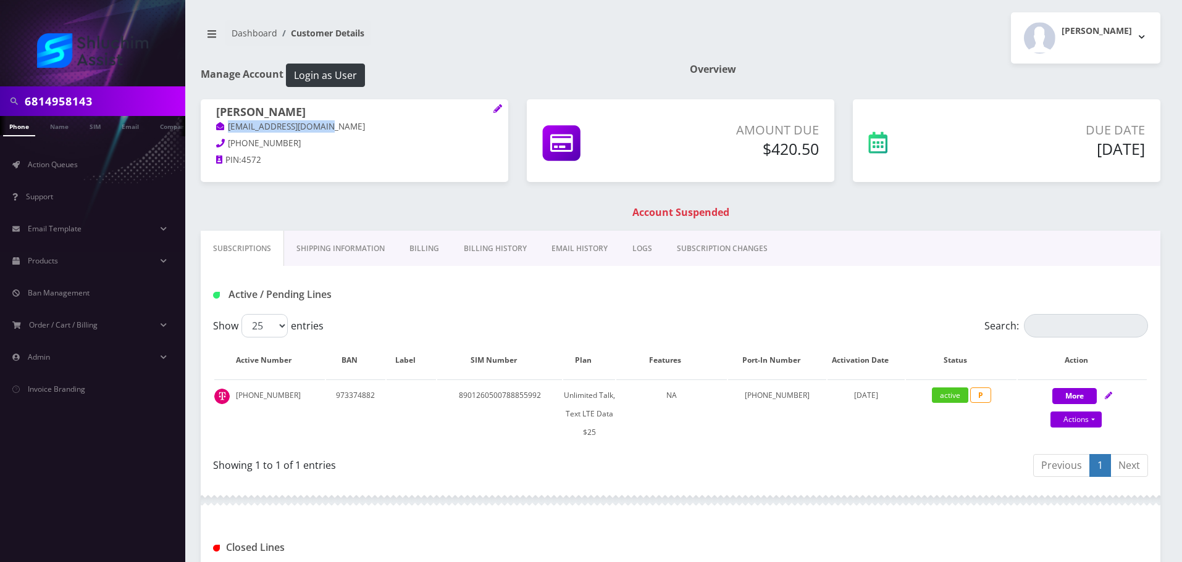
drag, startPoint x: 347, startPoint y: 129, endPoint x: 217, endPoint y: 128, distance: 129.7
click at [217, 128] on p "[EMAIL_ADDRESS][DOMAIN_NAME]" at bounding box center [354, 127] width 277 height 14
copy link "[EMAIL_ADDRESS][DOMAIN_NAME]"
click at [469, 250] on link "Billing History" at bounding box center [495, 249] width 88 height 36
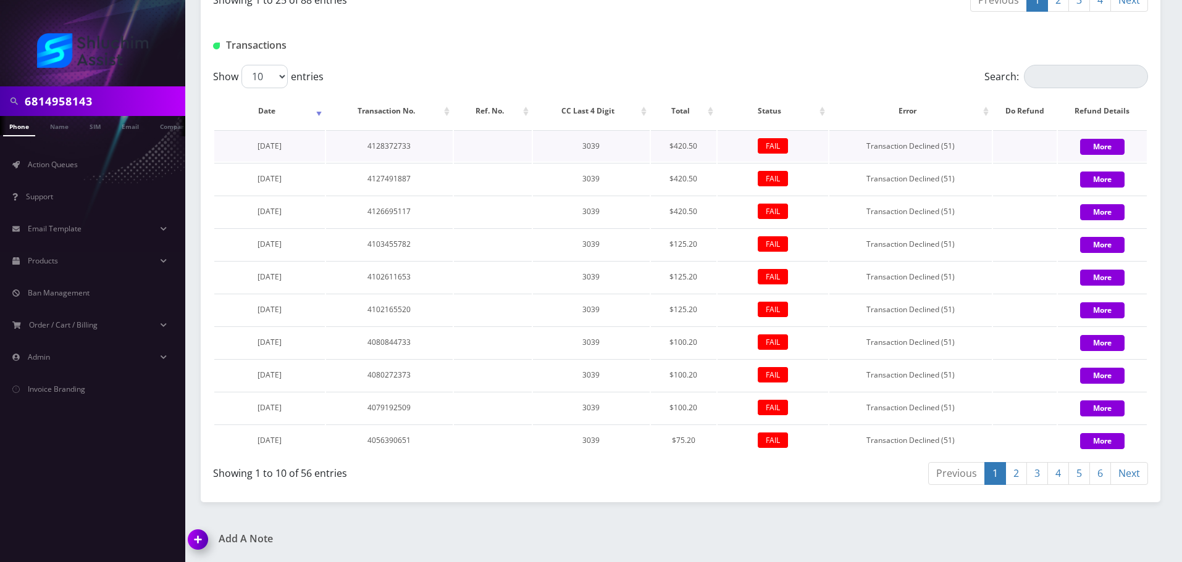
scroll to position [1488, 0]
click at [1015, 476] on link "2" at bounding box center [1016, 473] width 22 height 23
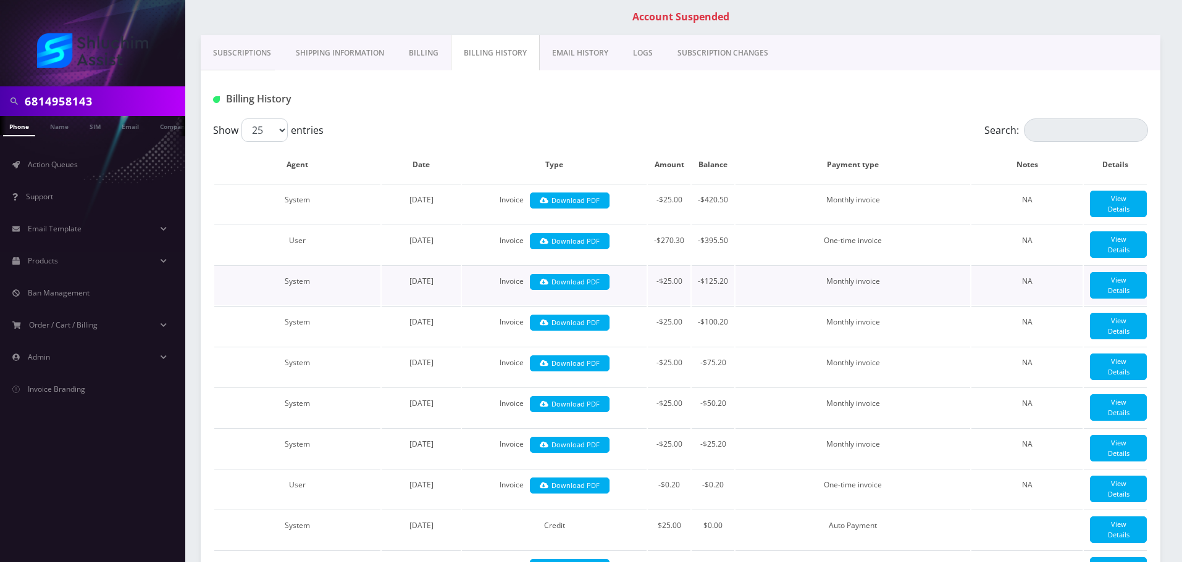
scroll to position [0, 0]
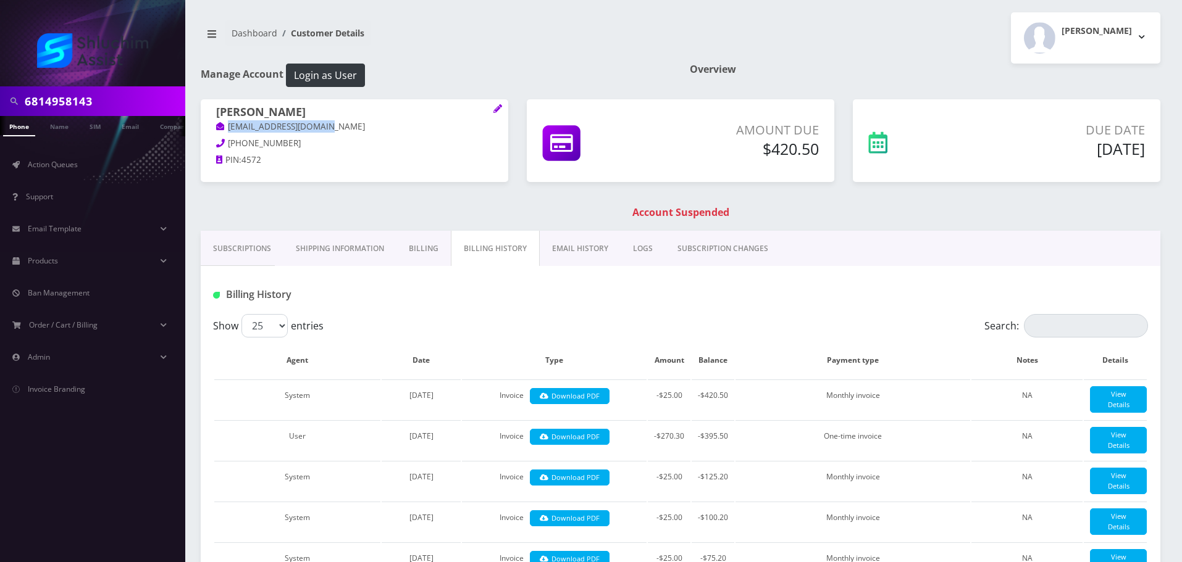
click at [568, 244] on link "EMAIL HISTORY" at bounding box center [580, 249] width 81 height 36
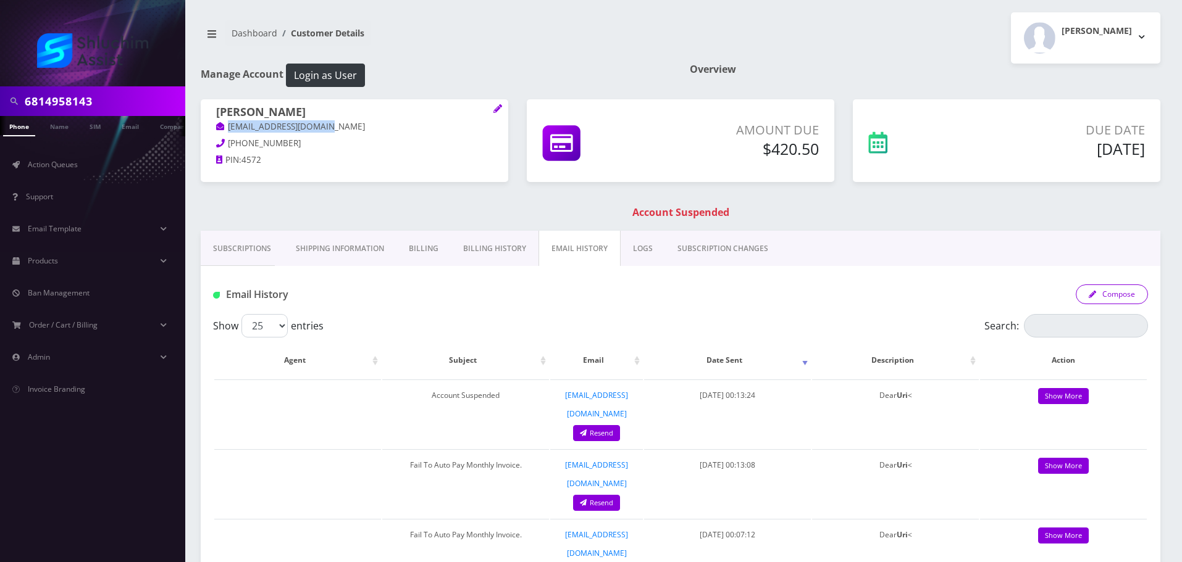
click at [1126, 296] on button "Compose" at bounding box center [1112, 295] width 72 height 20
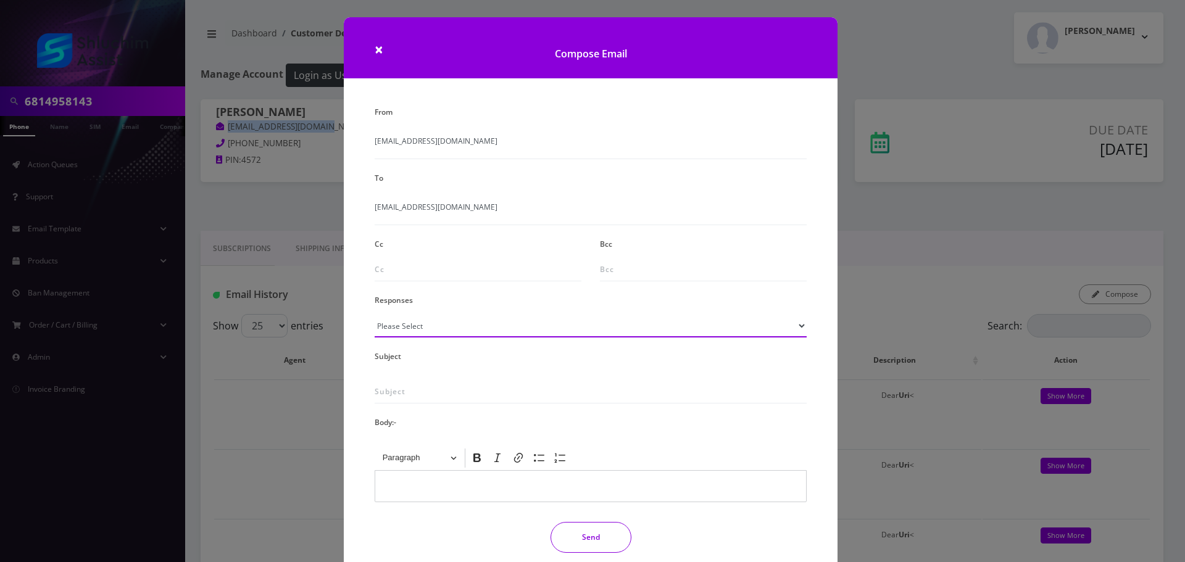
click at [536, 327] on select "Please Select TMobile port Unable to activate CH Pickup Past Due Pick up follow…" at bounding box center [591, 325] width 432 height 23
select select "29"
click at [375, 314] on select "Please Select TMobile port Unable to activate CH Pickup Past Due Pick up follow…" at bounding box center [591, 325] width 432 height 23
type input "Subject: URGENT Action Required: Past Due Payment for Shluchim Assist"
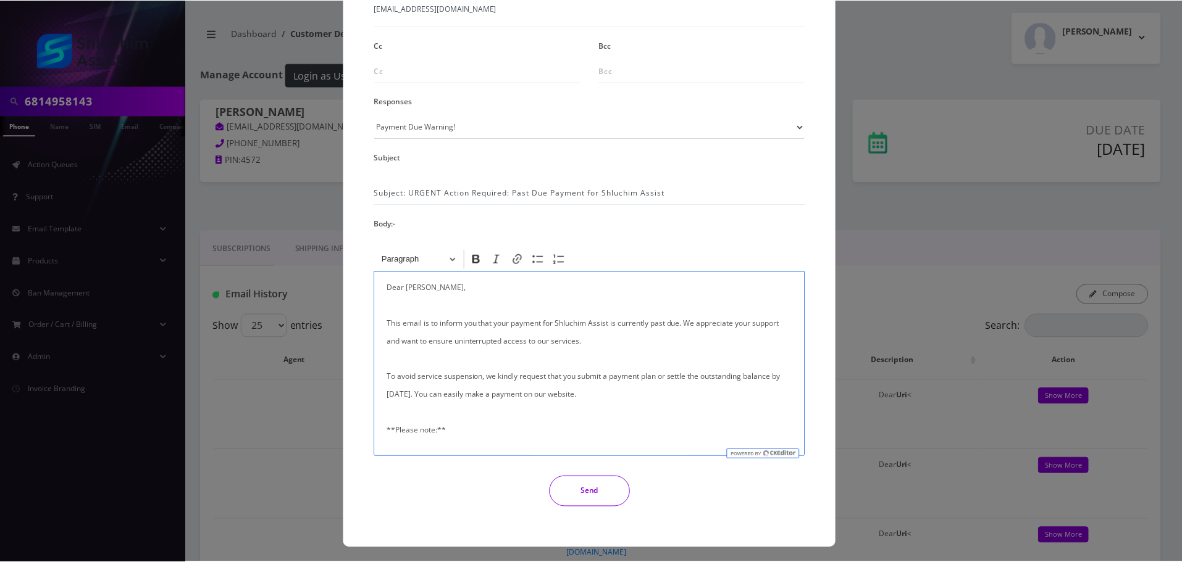
scroll to position [203, 0]
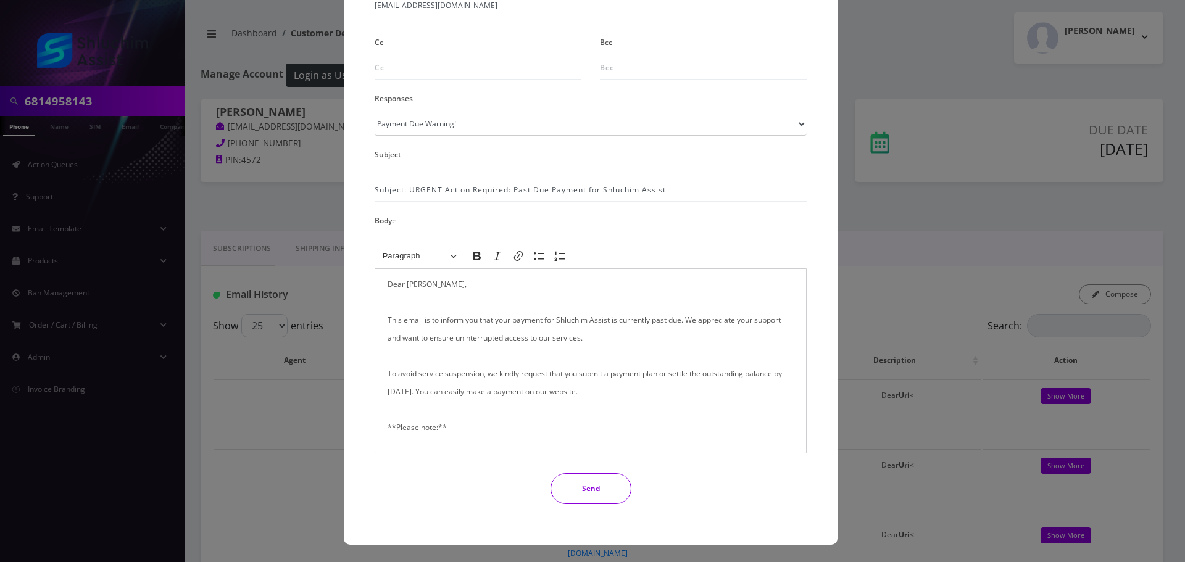
click at [579, 479] on button "Send" at bounding box center [591, 489] width 81 height 31
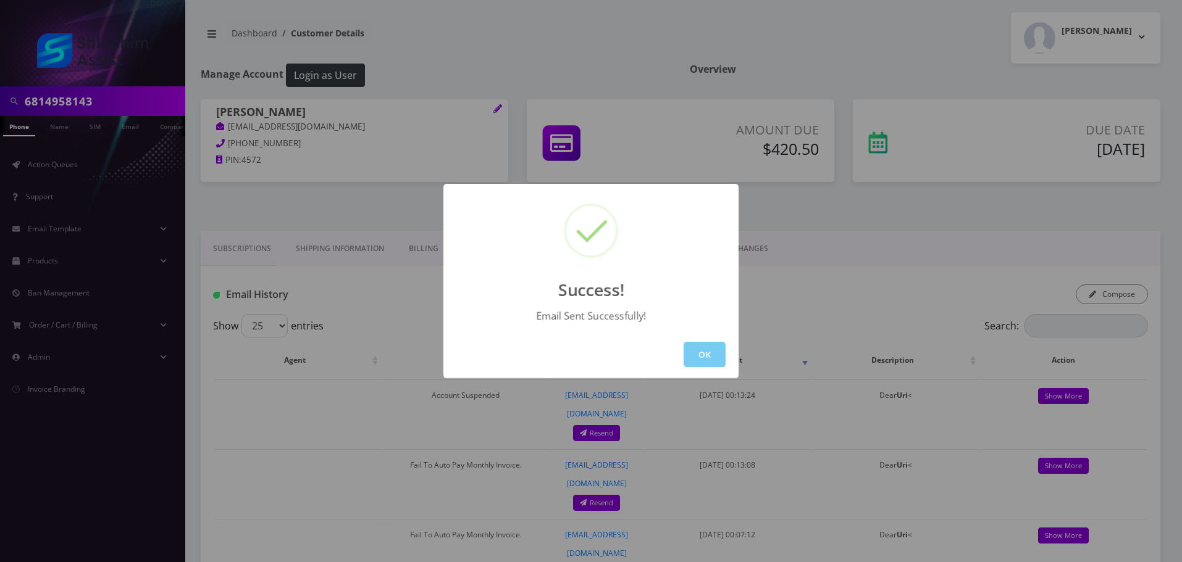
click at [709, 359] on button "OK" at bounding box center [705, 354] width 42 height 25
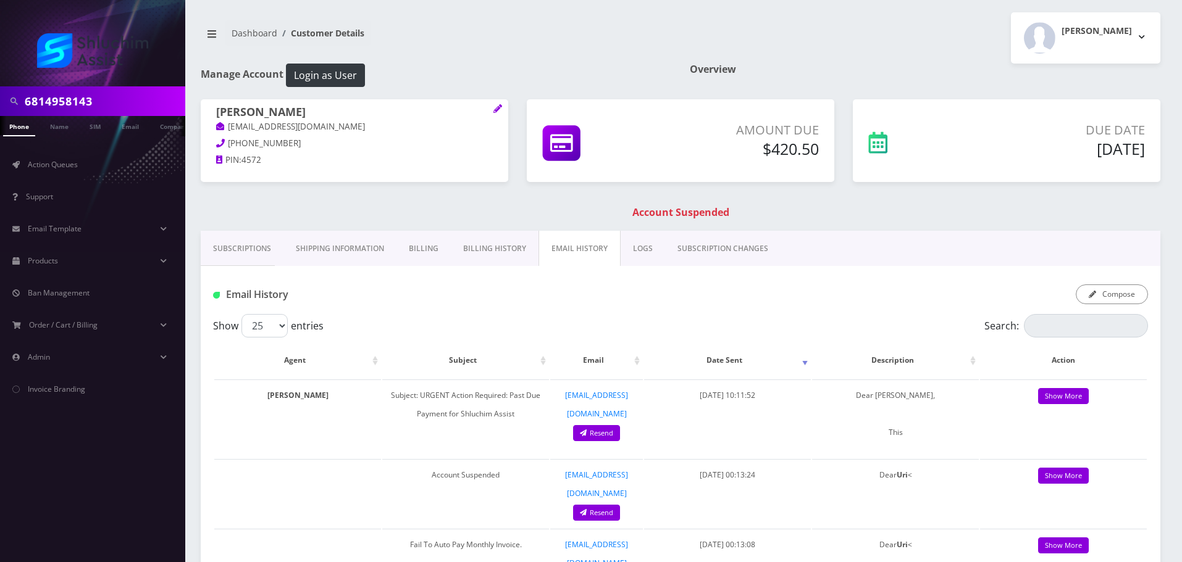
click at [124, 106] on input "6814958143" at bounding box center [103, 101] width 157 height 23
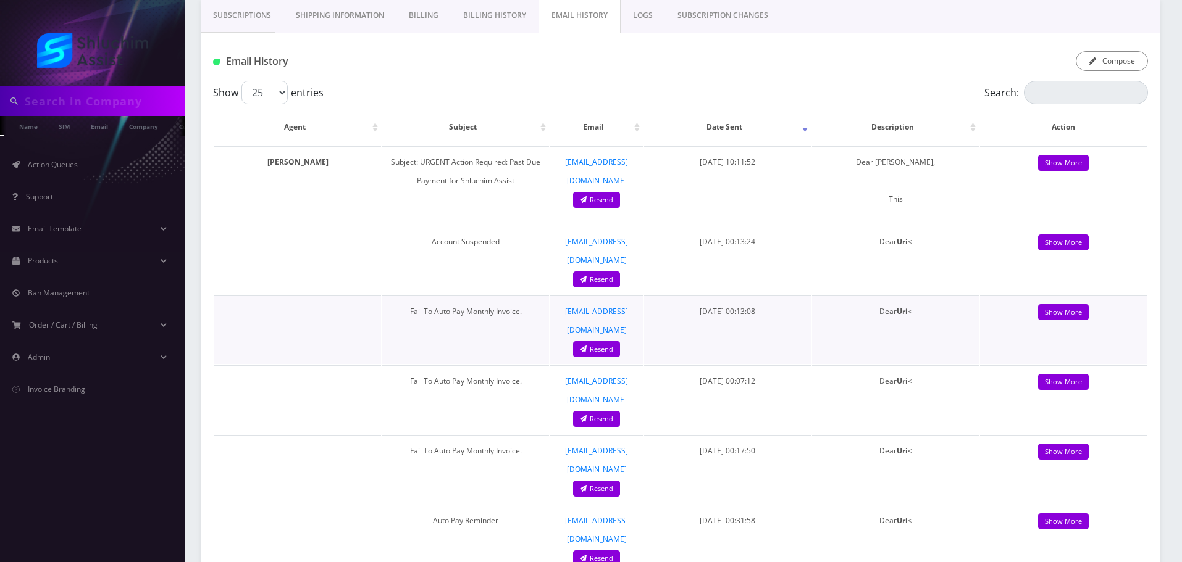
scroll to position [0, 0]
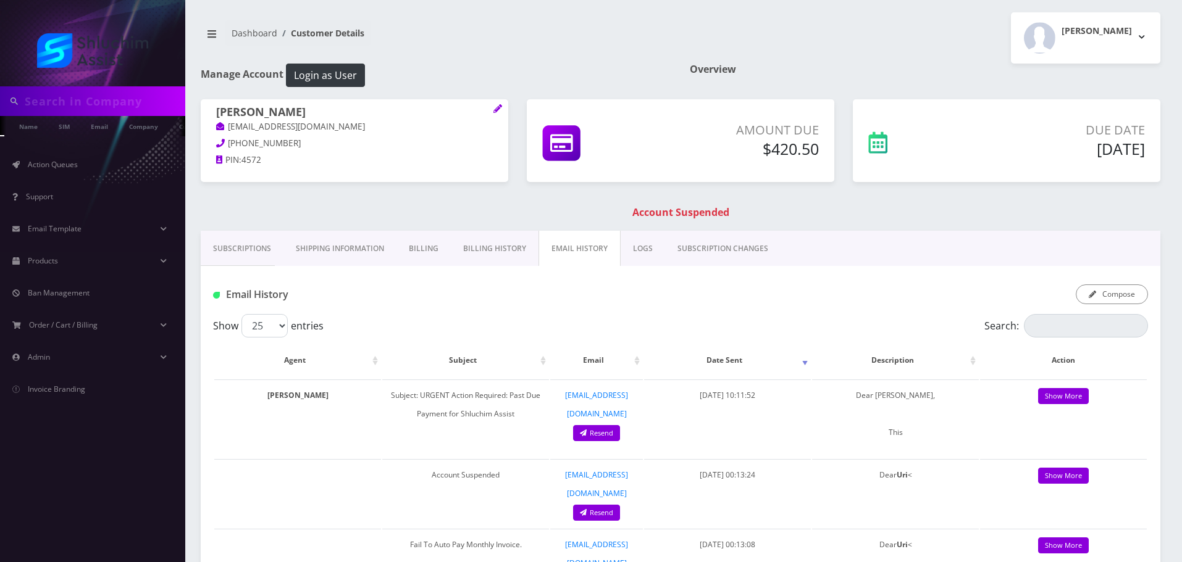
click at [245, 256] on link "Subscriptions" at bounding box center [242, 249] width 83 height 36
